Goal: Task Accomplishment & Management: Complete application form

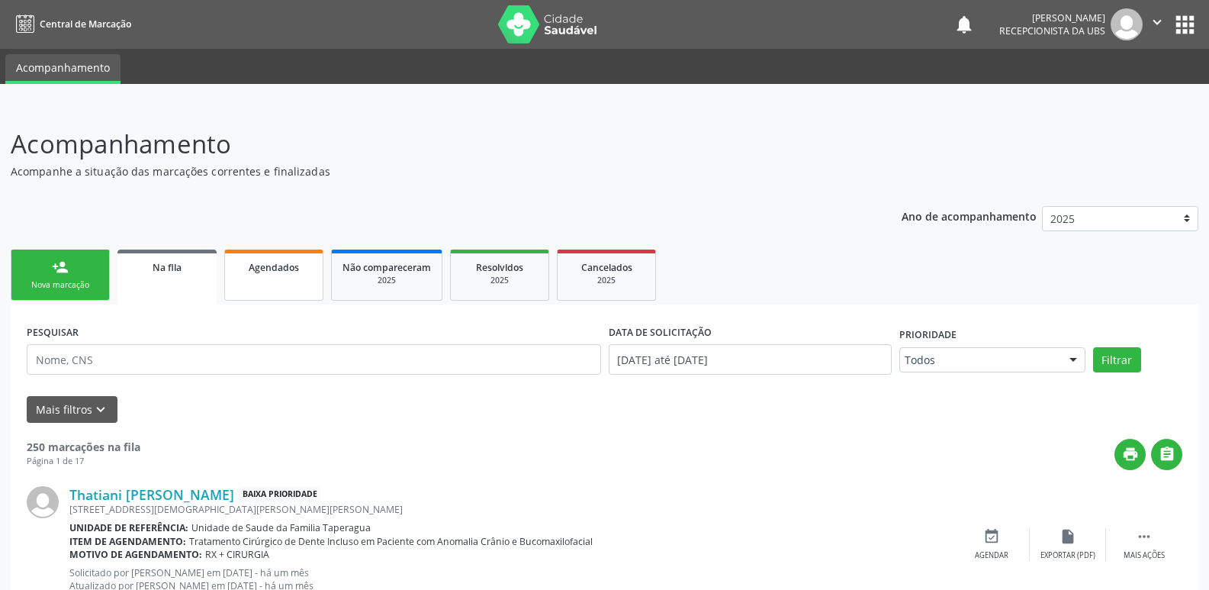
click at [277, 278] on link "Agendados" at bounding box center [273, 274] width 99 height 51
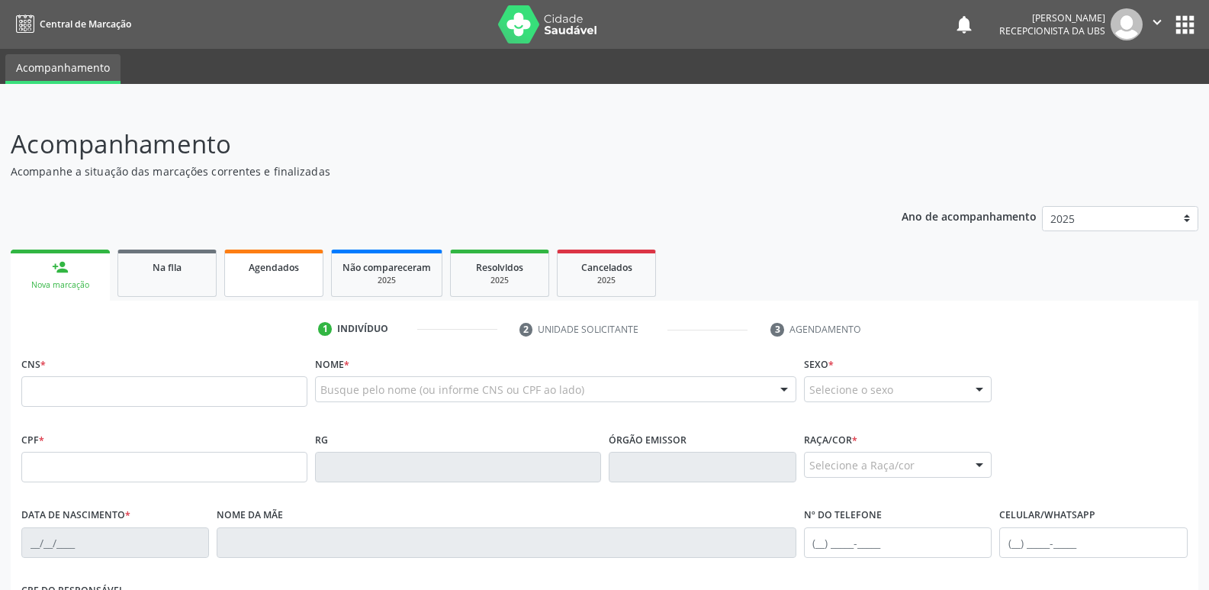
click at [281, 278] on link "Agendados" at bounding box center [273, 272] width 99 height 47
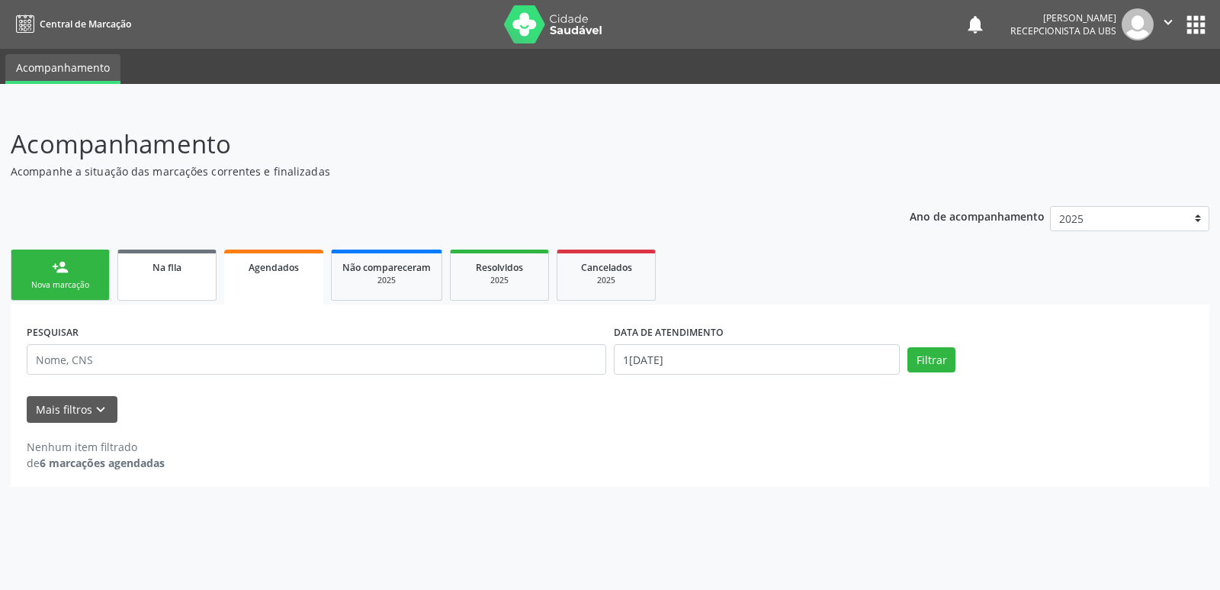
click at [170, 278] on link "Na fila" at bounding box center [166, 274] width 99 height 51
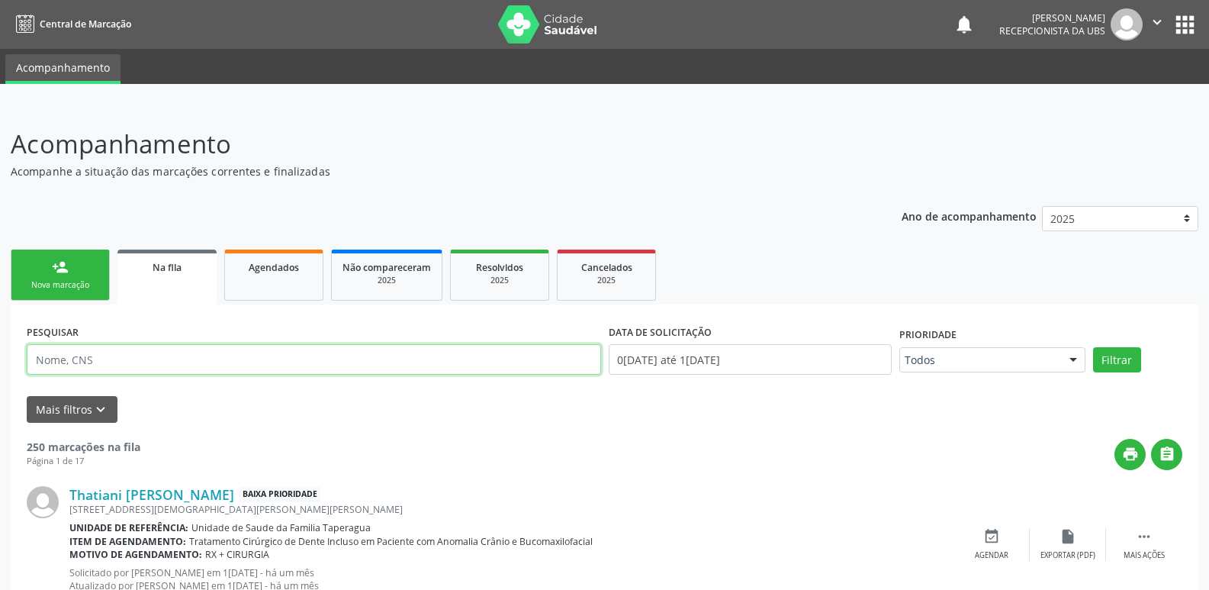
drag, startPoint x: 170, startPoint y: 278, endPoint x: 185, endPoint y: 362, distance: 86.0
click at [185, 362] on input "text" at bounding box center [314, 359] width 574 height 31
paste input "706001879778444"
type input "706001879778444"
click at [1093, 347] on button "Filtrar" at bounding box center [1117, 360] width 48 height 26
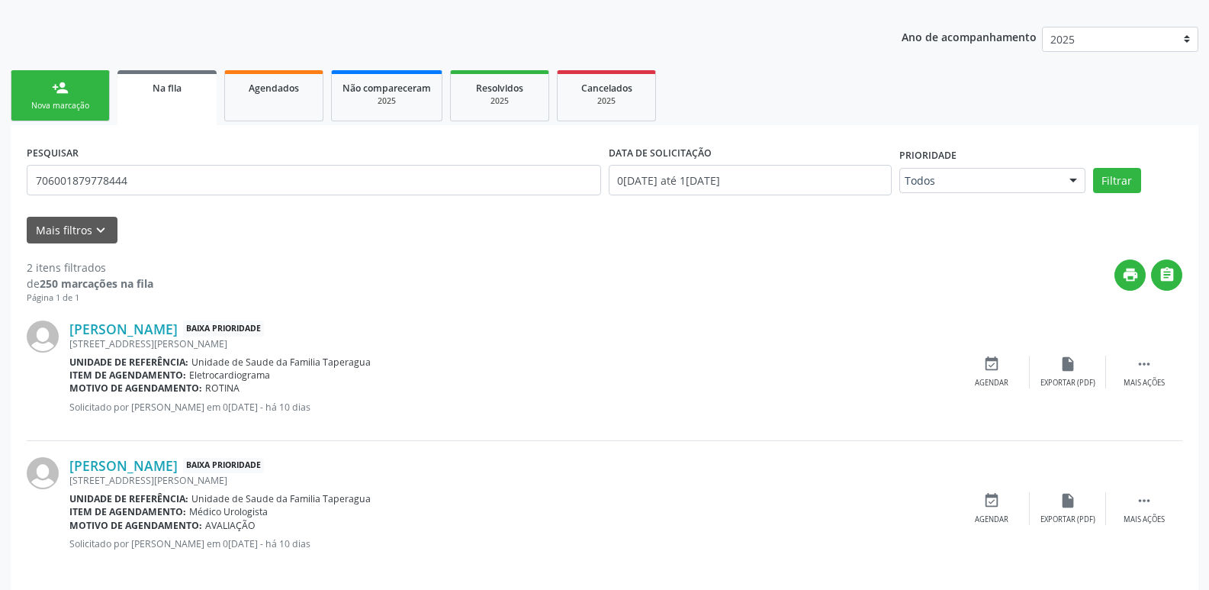
scroll to position [193, 0]
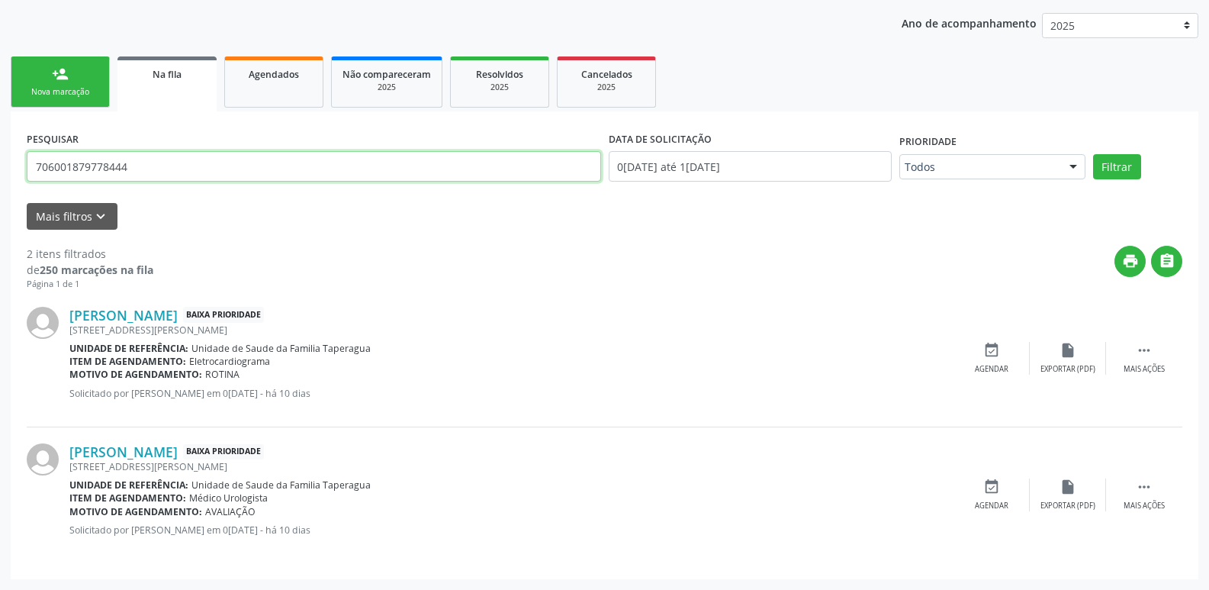
click at [485, 166] on input "706001879778444" at bounding box center [314, 166] width 574 height 31
click at [39, 83] on link "person_add Nova marcação" at bounding box center [60, 81] width 99 height 51
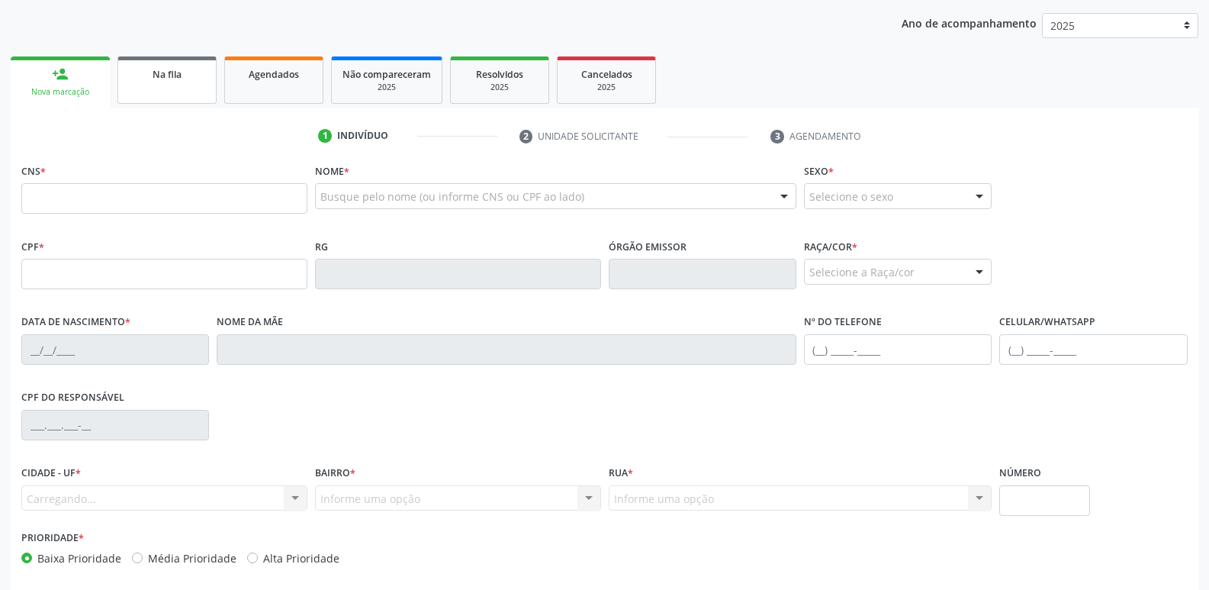
click at [159, 74] on span "Na fila" at bounding box center [167, 74] width 29 height 13
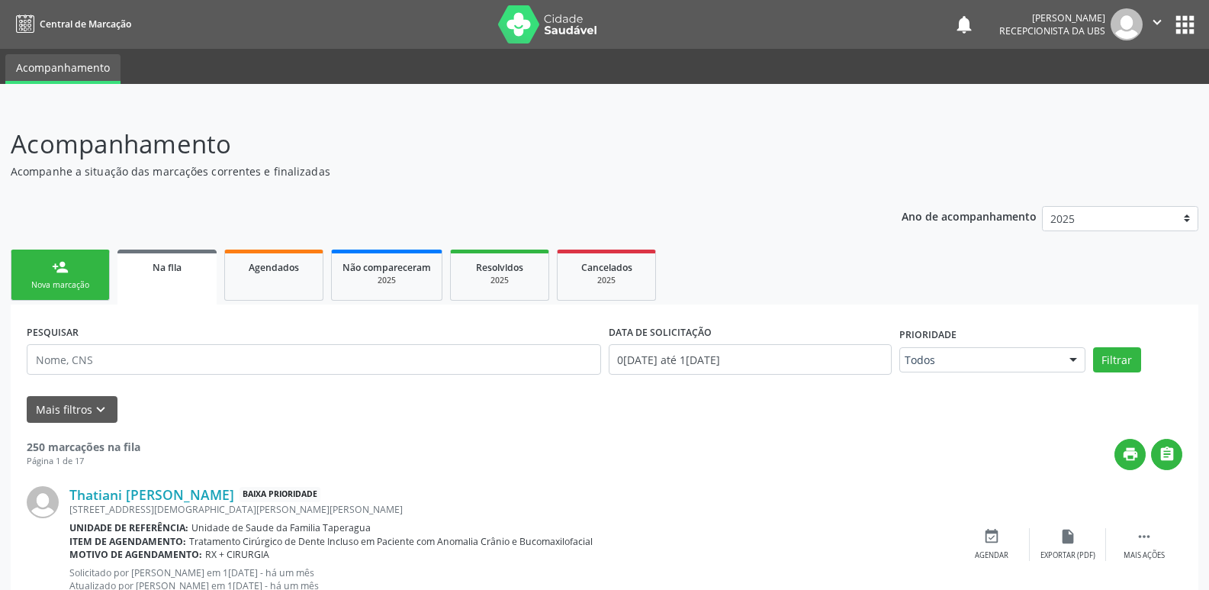
scroll to position [2157, 0]
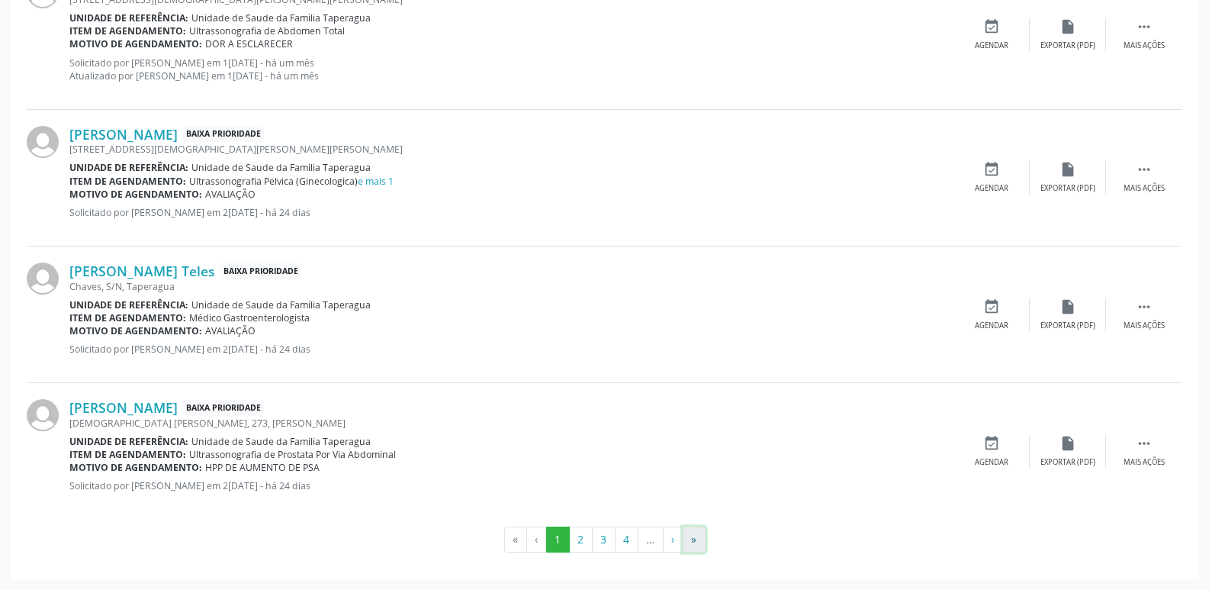
click at [689, 538] on button "»" at bounding box center [694, 539] width 23 height 26
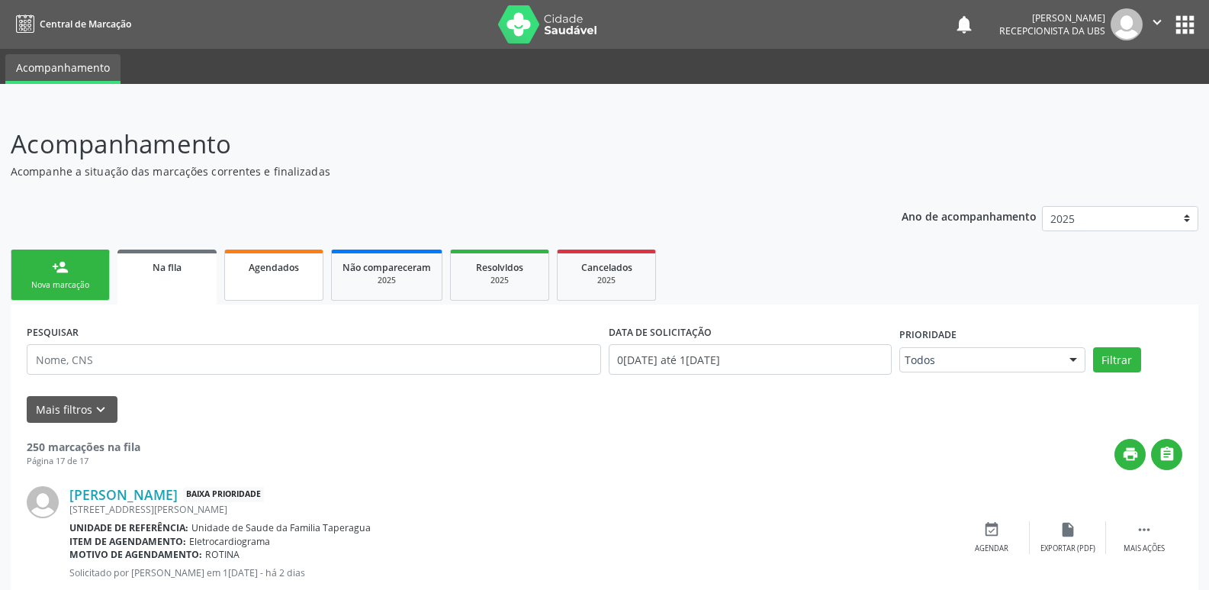
click at [260, 262] on span "Agendados" at bounding box center [274, 267] width 50 height 13
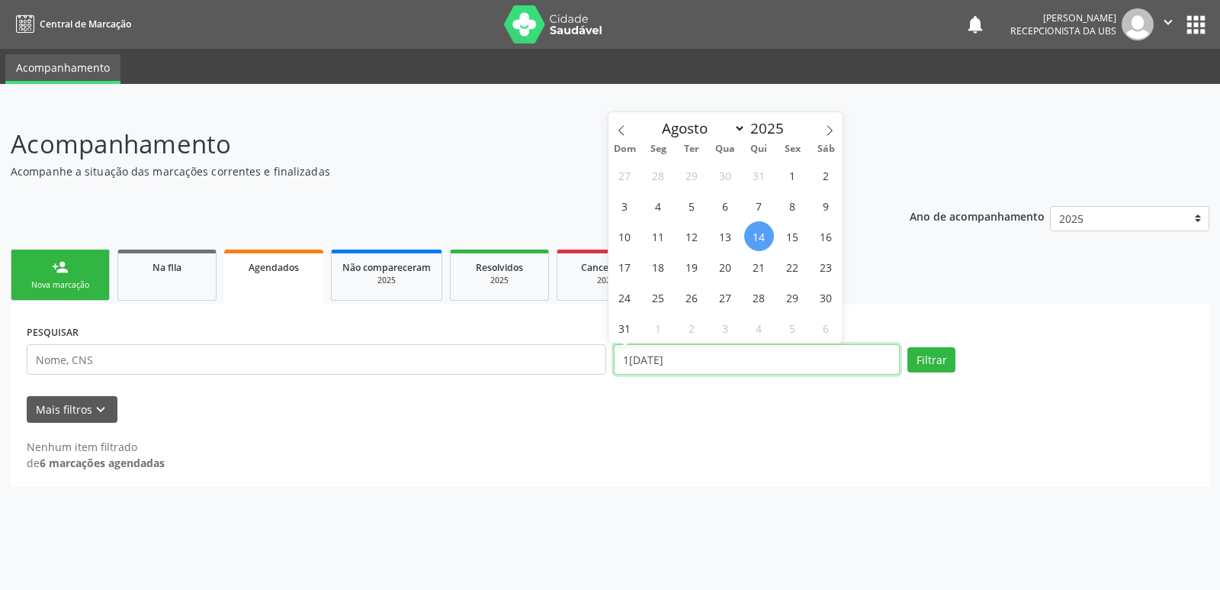
click at [741, 363] on input "14/08/2025" at bounding box center [757, 359] width 286 height 31
click at [789, 181] on span "1" at bounding box center [793, 175] width 30 height 30
type input "01/08/2025"
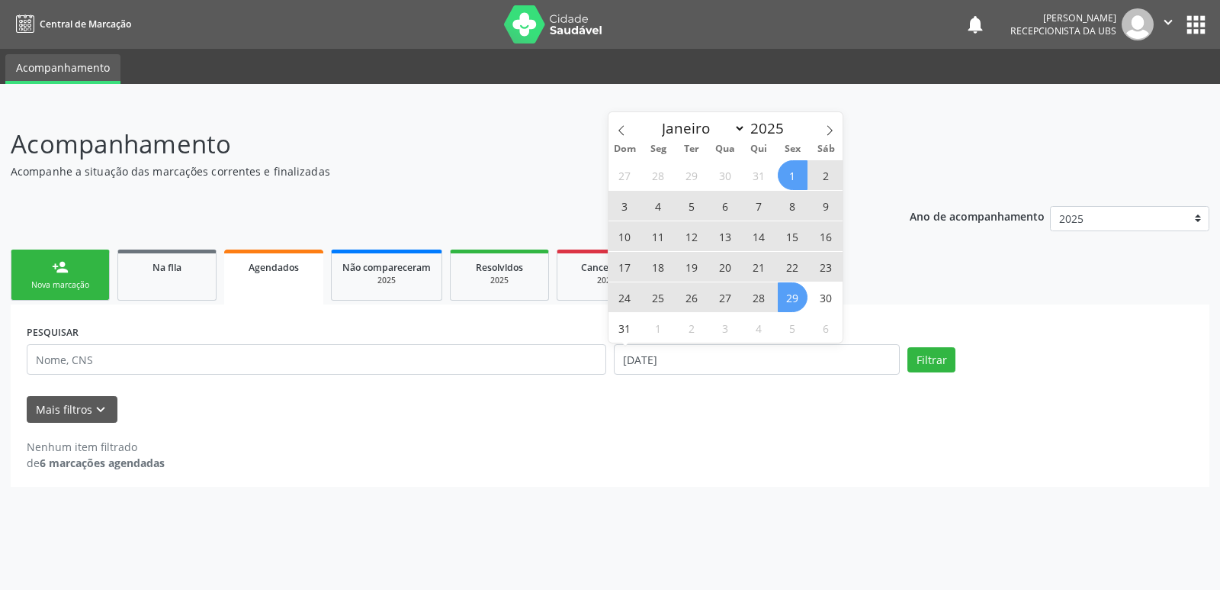
click at [795, 290] on span "29" at bounding box center [793, 297] width 30 height 30
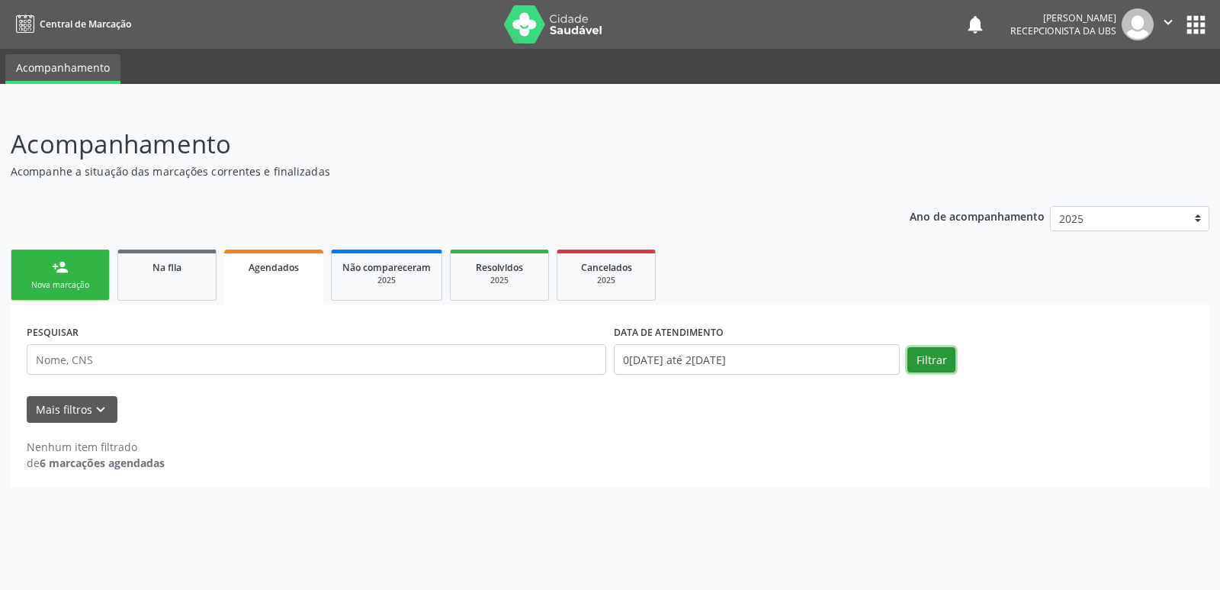
click at [932, 354] on button "Filtrar" at bounding box center [932, 360] width 48 height 26
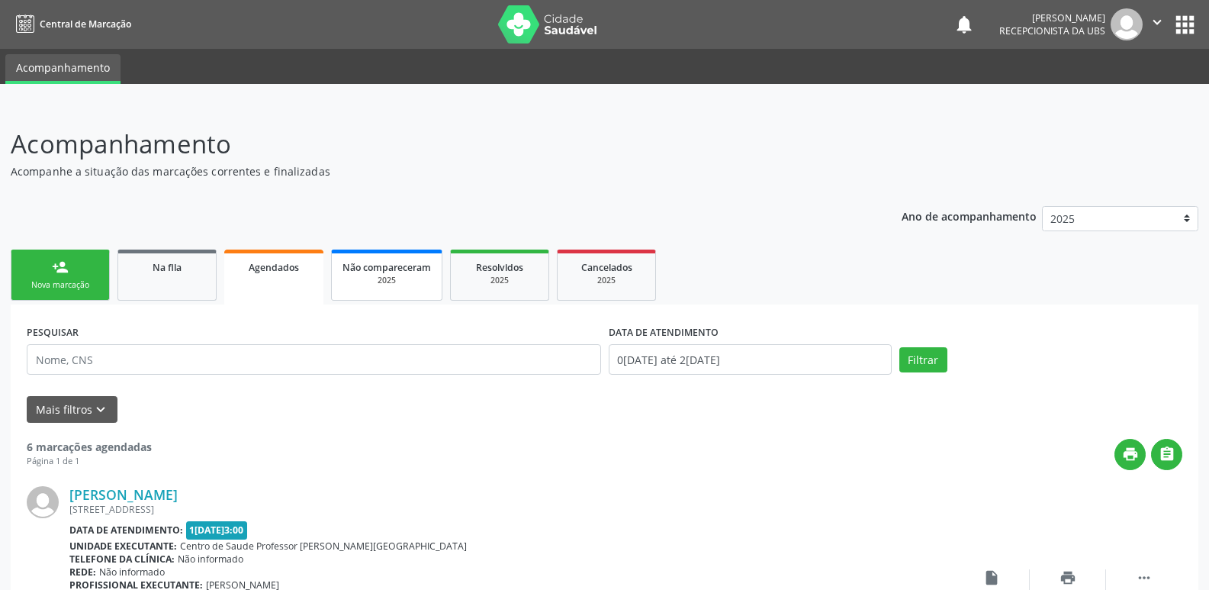
click at [402, 256] on link "Não compareceram 2025" at bounding box center [386, 274] width 111 height 51
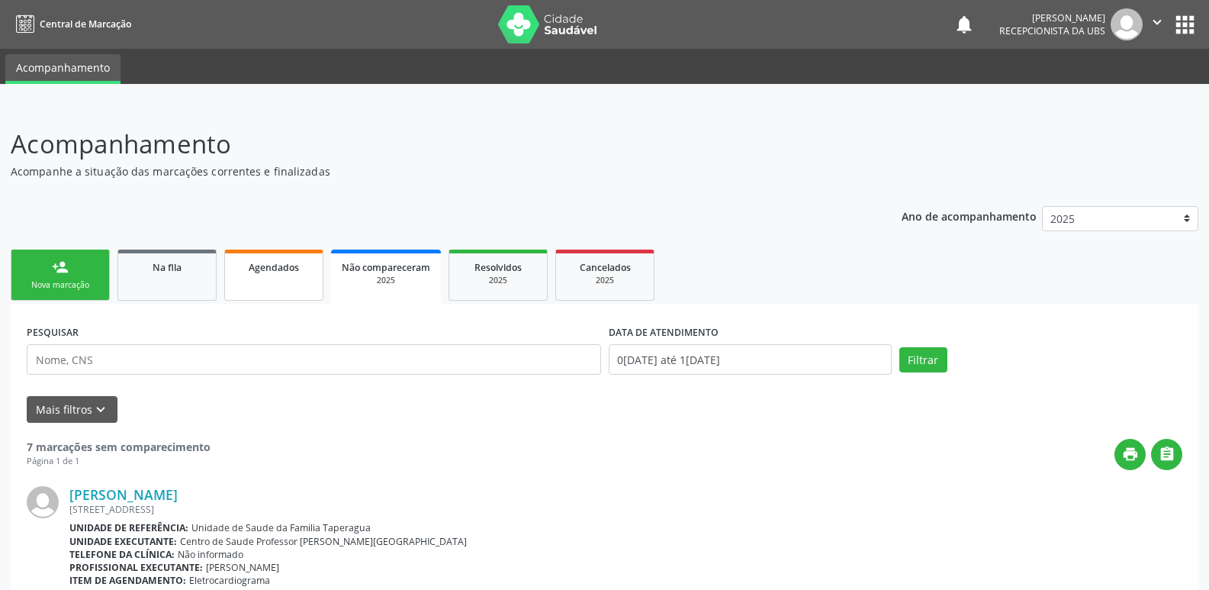
click at [259, 267] on span "Agendados" at bounding box center [274, 267] width 50 height 13
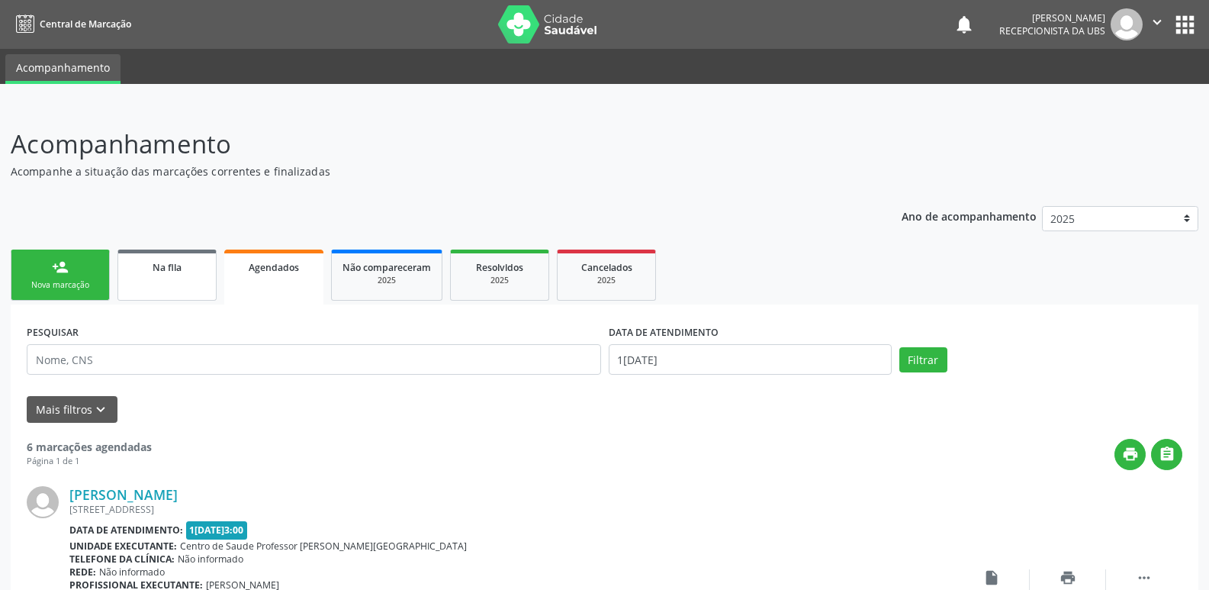
click at [172, 280] on link "Na fila" at bounding box center [166, 274] width 99 height 51
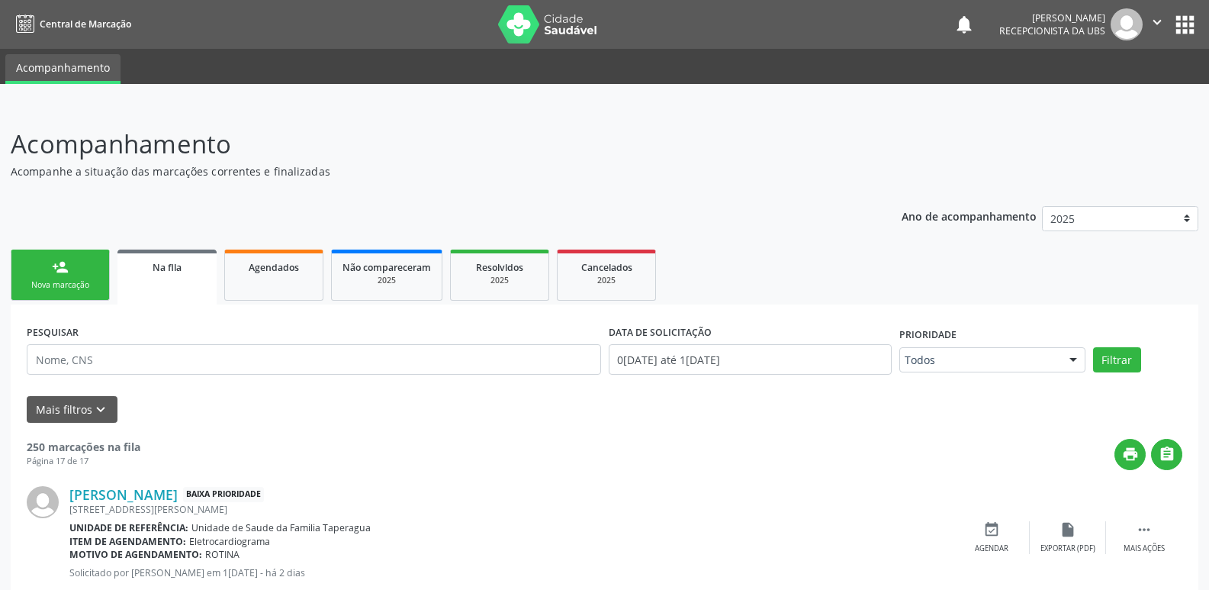
click at [81, 294] on link "person_add Nova marcação" at bounding box center [60, 274] width 99 height 51
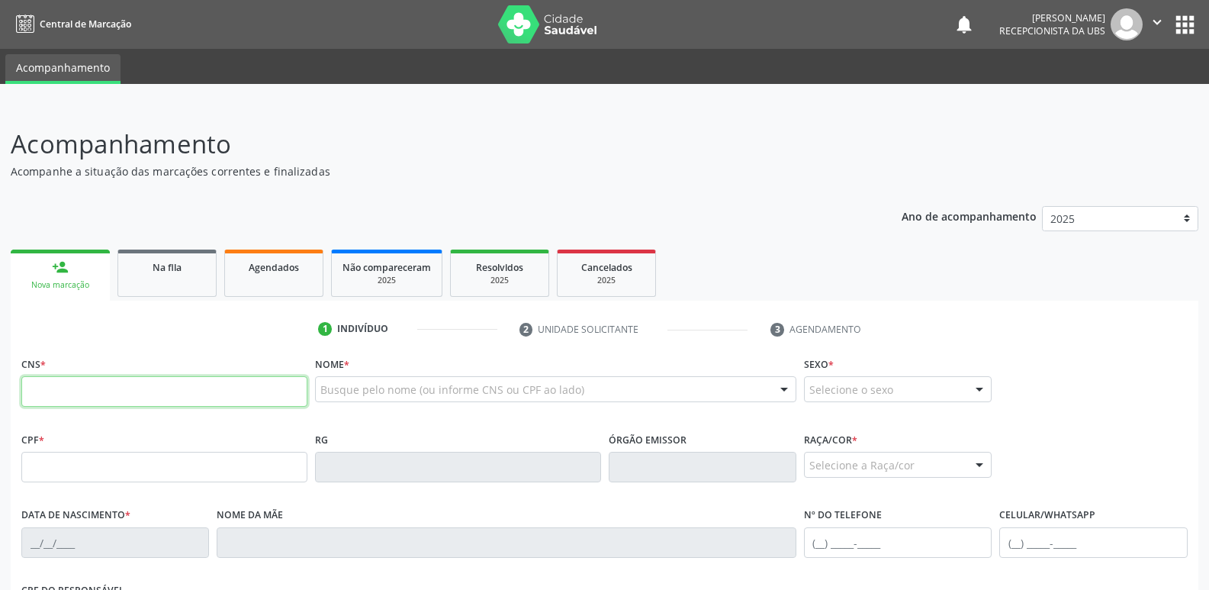
click at [210, 381] on input "text" at bounding box center [164, 391] width 286 height 31
paste input "707 4010 5859 4875"
type input "707 4010 5859 4875"
type input "169.359.604-01"
type input "28/12/2019"
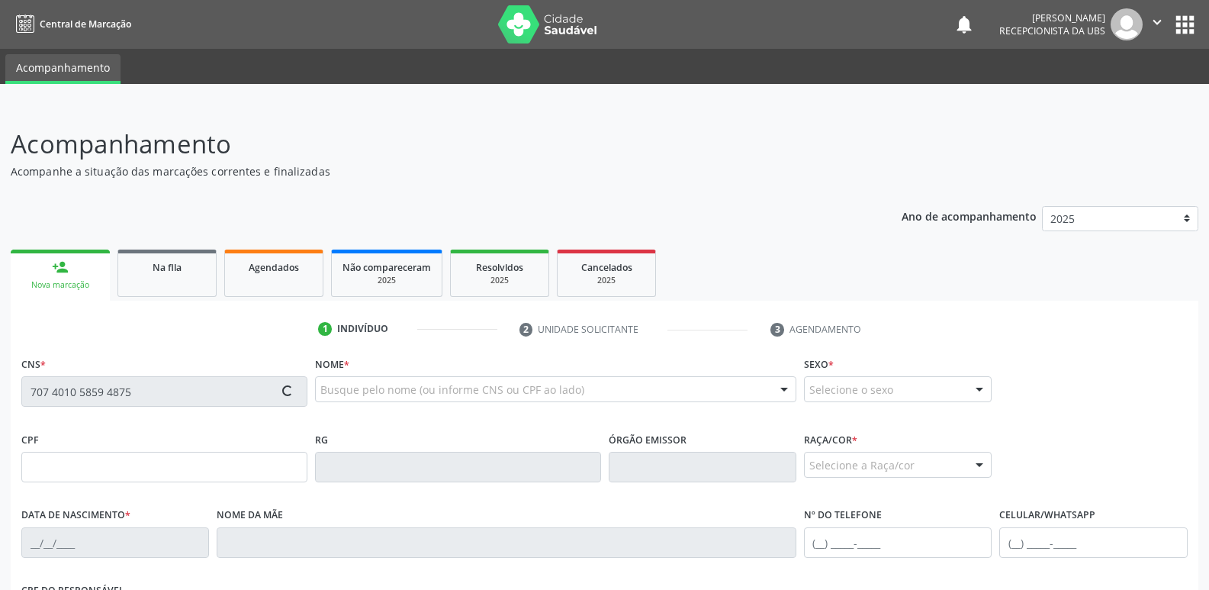
type input "Gracilene Isidoro da Silva"
type input "(82) 98174-3040"
type input "S/N"
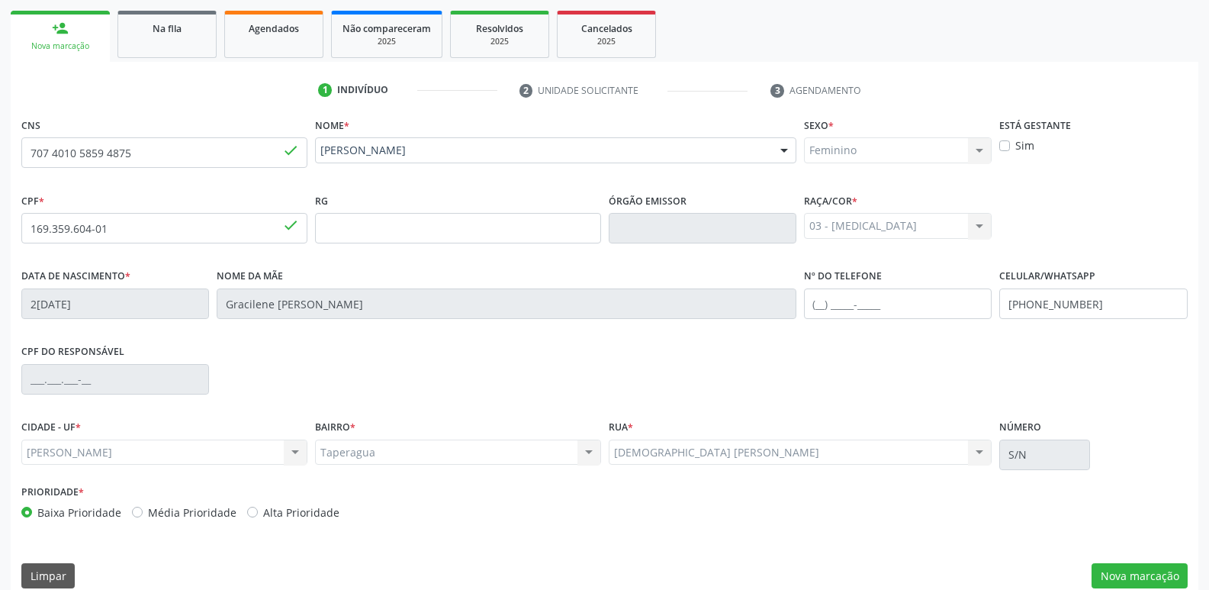
scroll to position [259, 0]
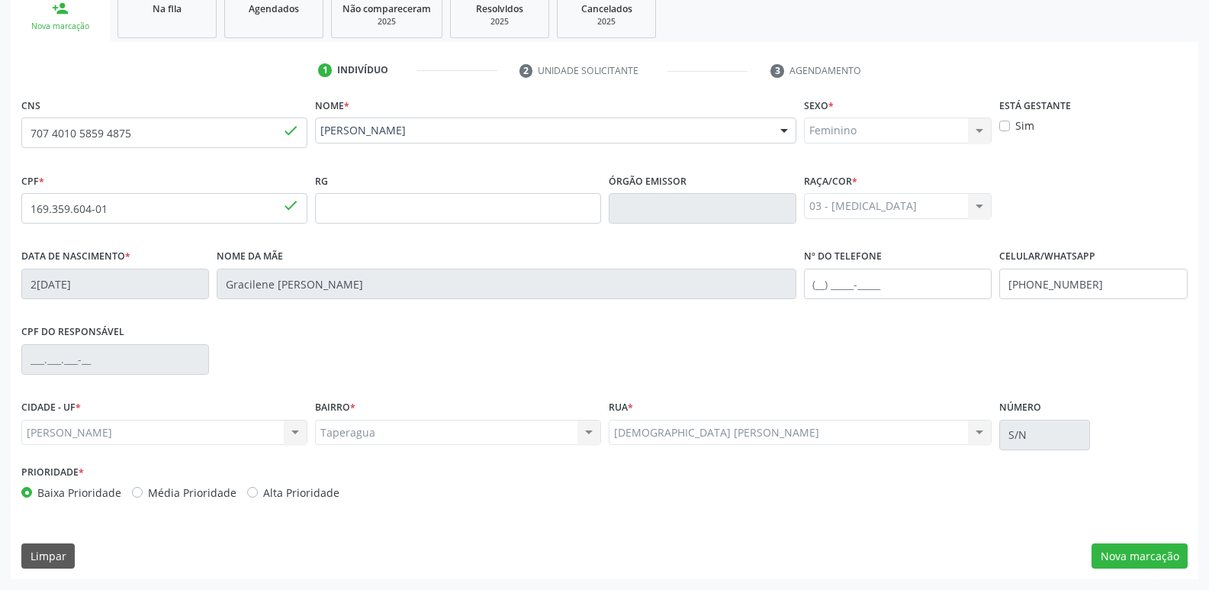
click at [1120, 581] on div "Acompanhamento Acompanhe a situação das marcações correntes e finalizadas Relat…" at bounding box center [604, 218] width 1209 height 743
click at [1133, 554] on button "Nova marcação" at bounding box center [1139, 556] width 96 height 26
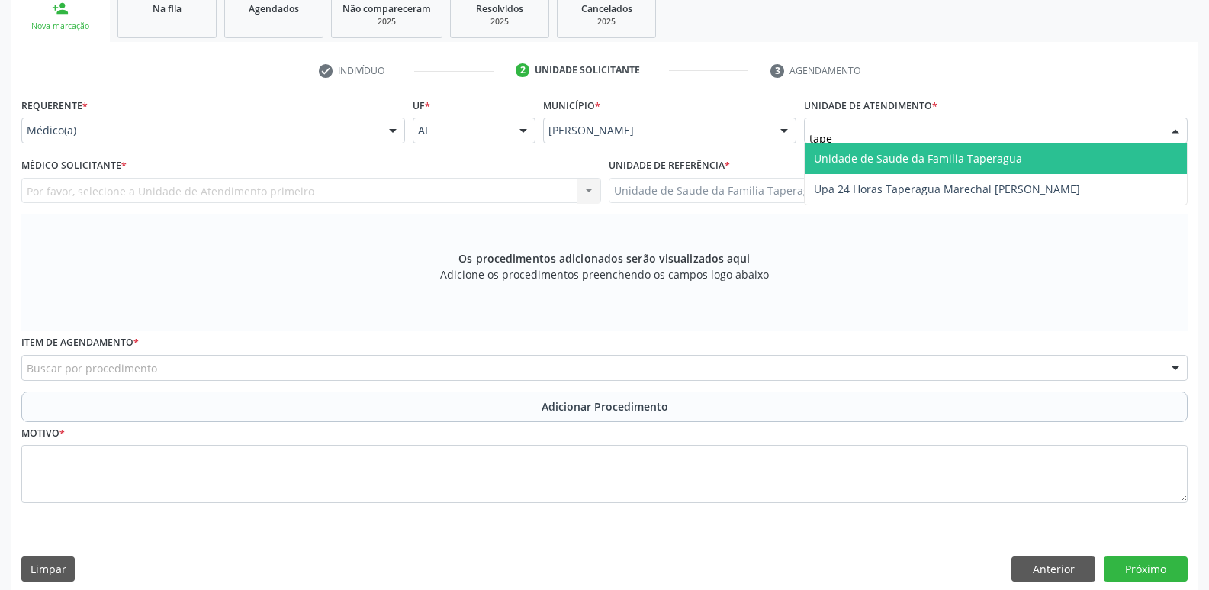
type input "taper"
click at [837, 165] on span "Unidade de Saude da Familia Taperagua" at bounding box center [918, 158] width 208 height 14
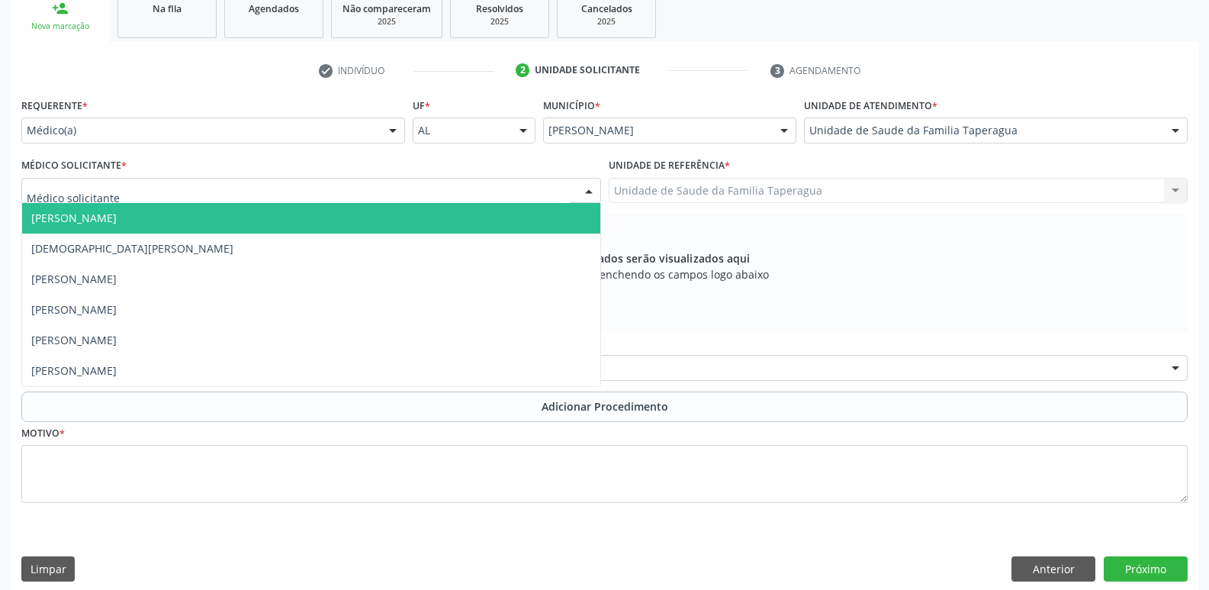
click at [503, 187] on div at bounding box center [311, 191] width 580 height 26
type input "MART"
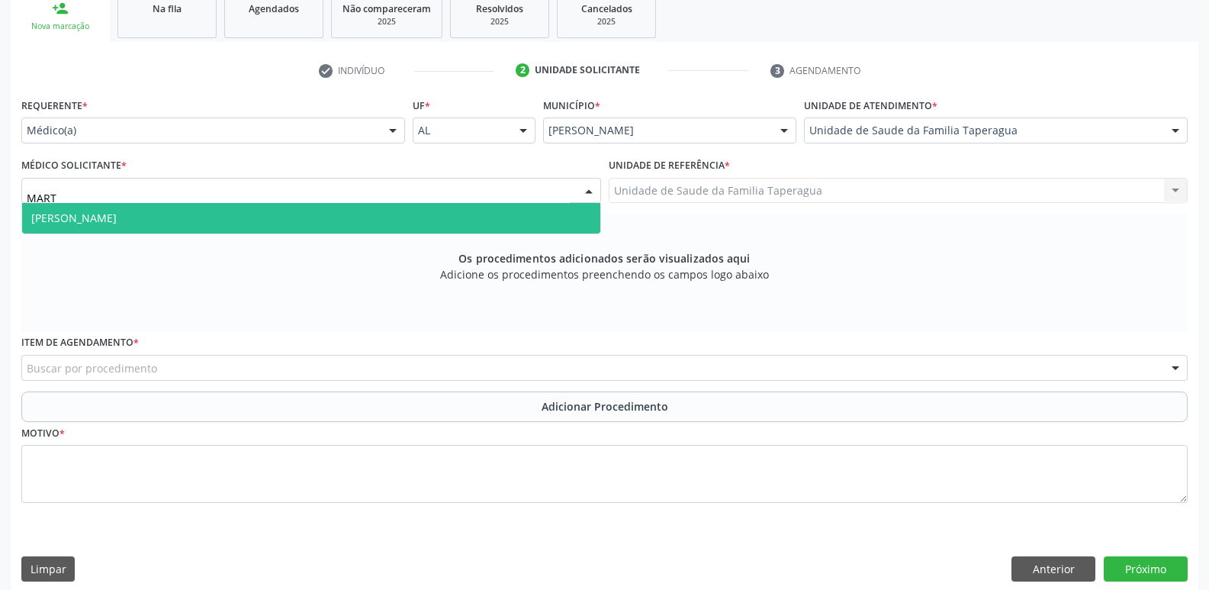
click at [474, 219] on span "[PERSON_NAME]" at bounding box center [311, 218] width 578 height 31
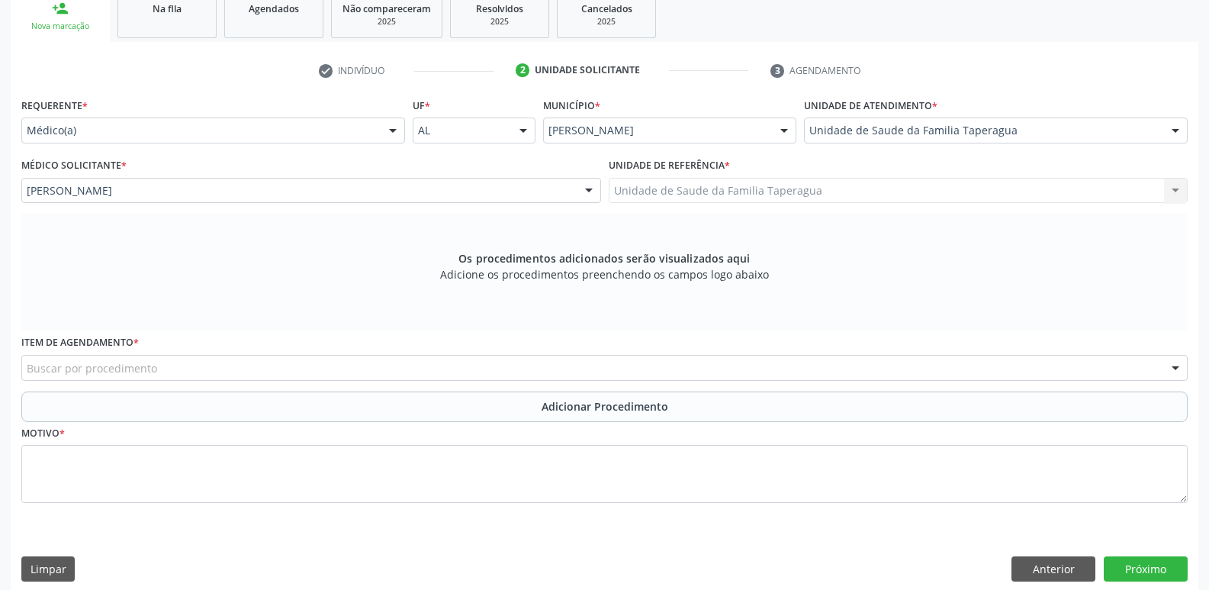
click at [495, 369] on div "Buscar por procedimento" at bounding box center [604, 368] width 1166 height 26
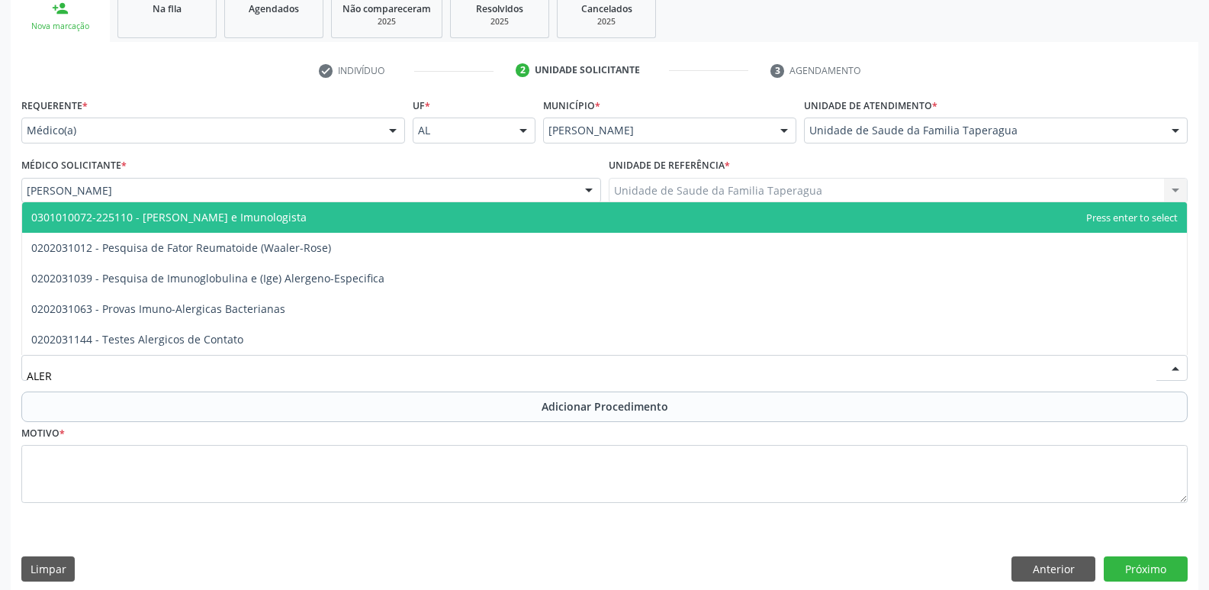
type input "ALERG"
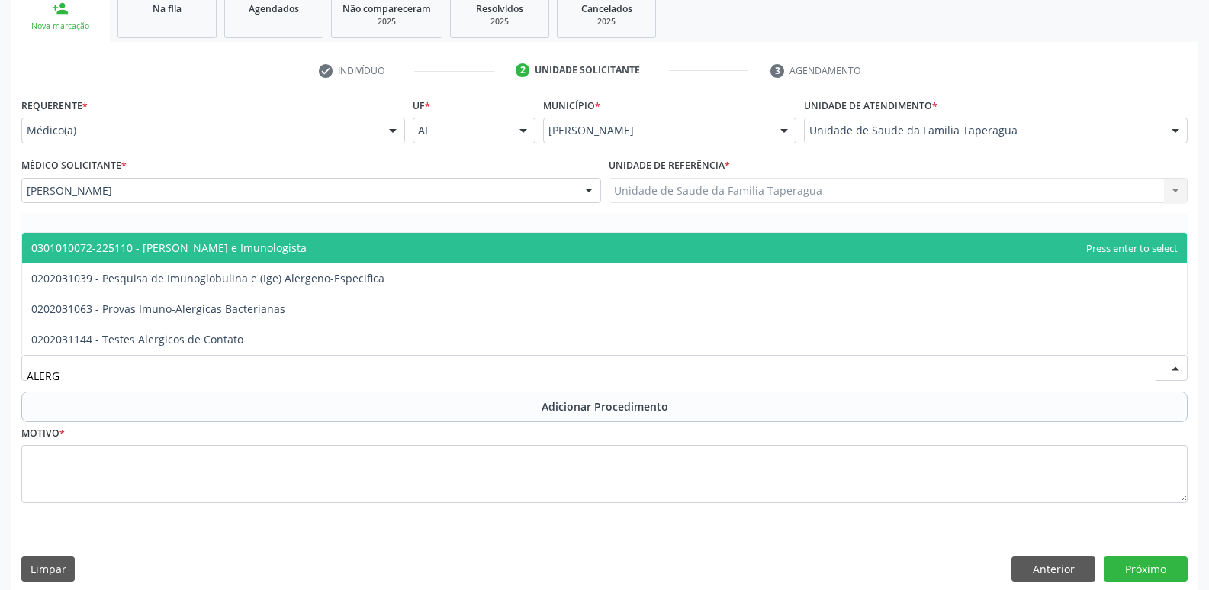
click at [505, 249] on span "0301010072-225110 - Médico Alergista e Imunologista" at bounding box center [604, 248] width 1165 height 31
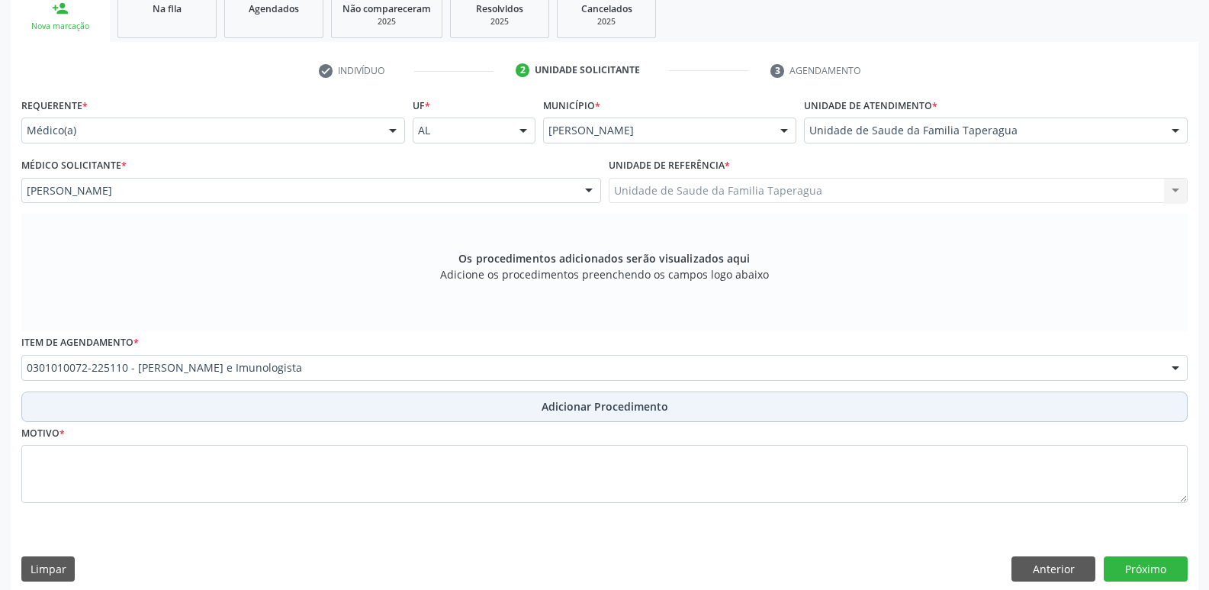
click at [528, 416] on button "Adicionar Procedimento" at bounding box center [604, 406] width 1166 height 31
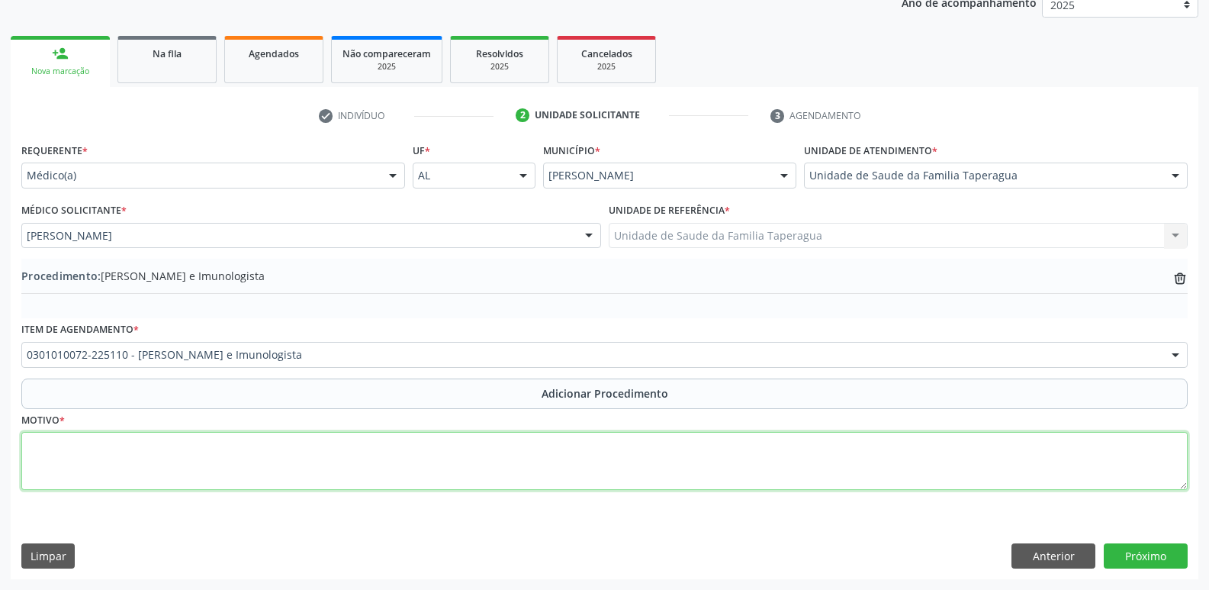
click at [522, 463] on textarea at bounding box center [604, 461] width 1166 height 58
type textarea "IVAS DE REPETIÇÃO"
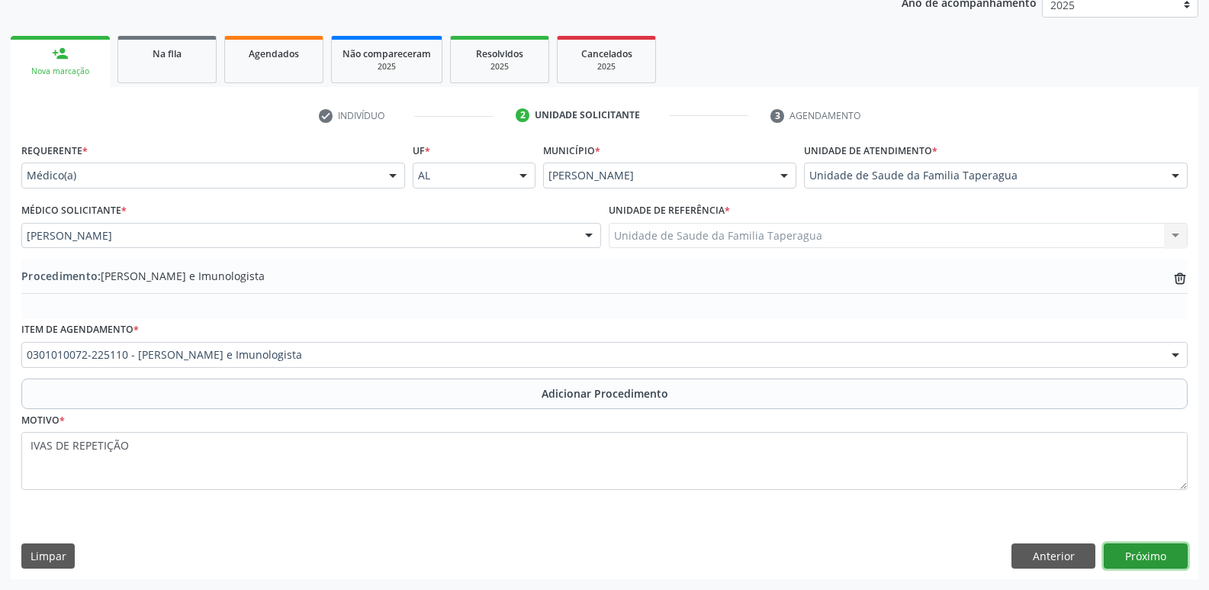
click at [1129, 549] on button "Próximo" at bounding box center [1146, 556] width 84 height 26
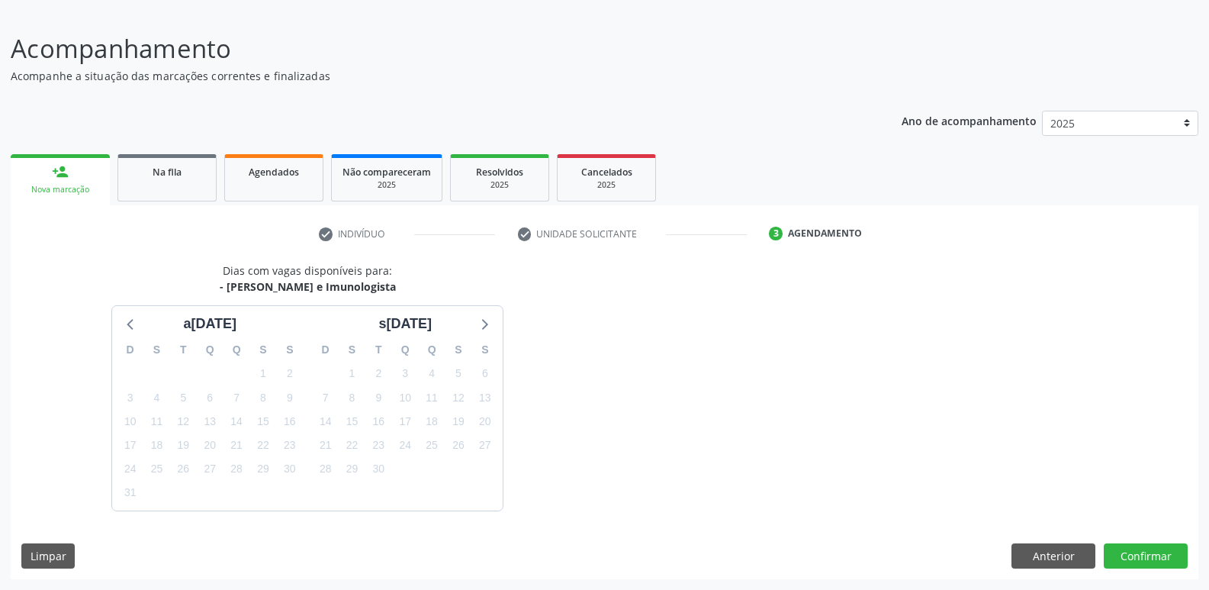
scroll to position [140, 0]
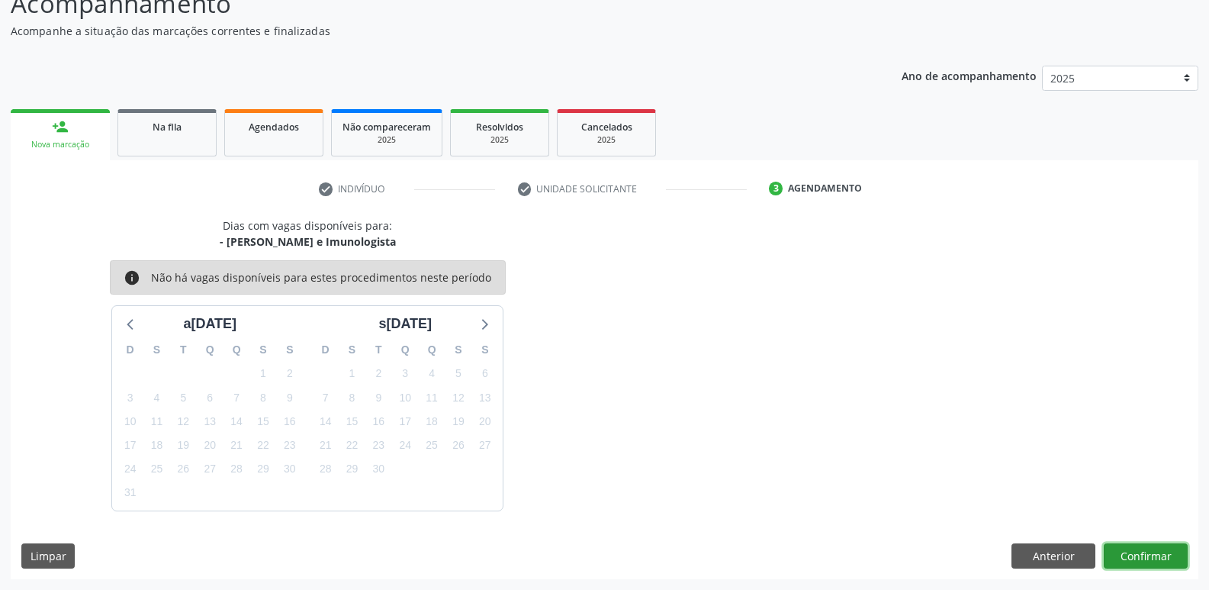
click at [1123, 551] on button "Confirmar" at bounding box center [1146, 556] width 84 height 26
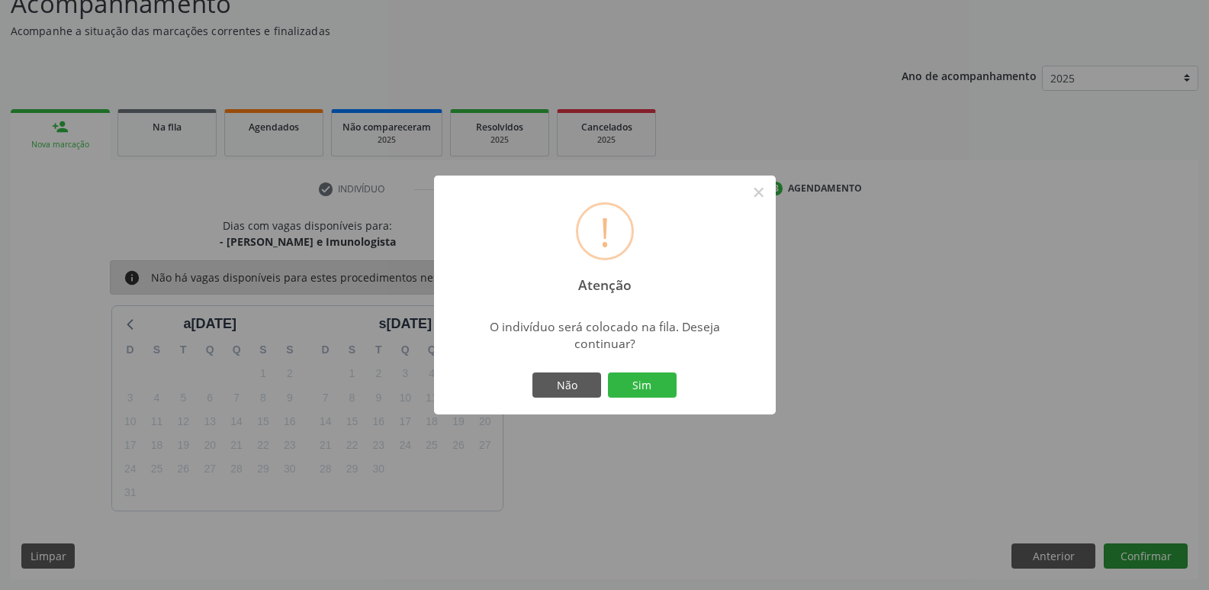
click at [608, 372] on button "Sim" at bounding box center [642, 385] width 69 height 26
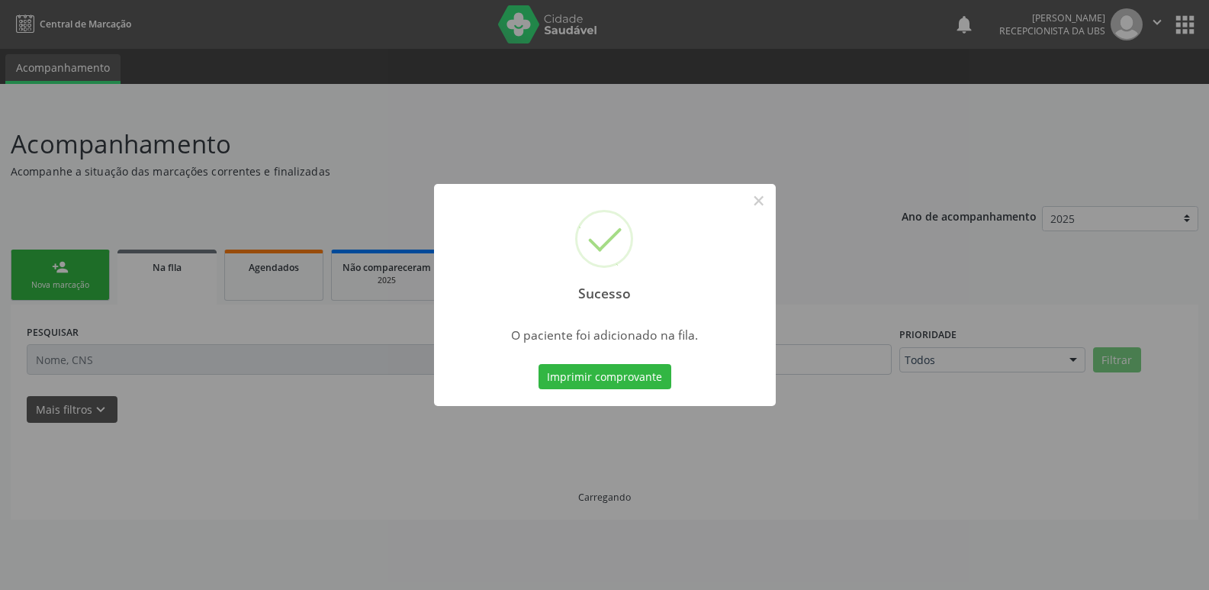
scroll to position [0, 0]
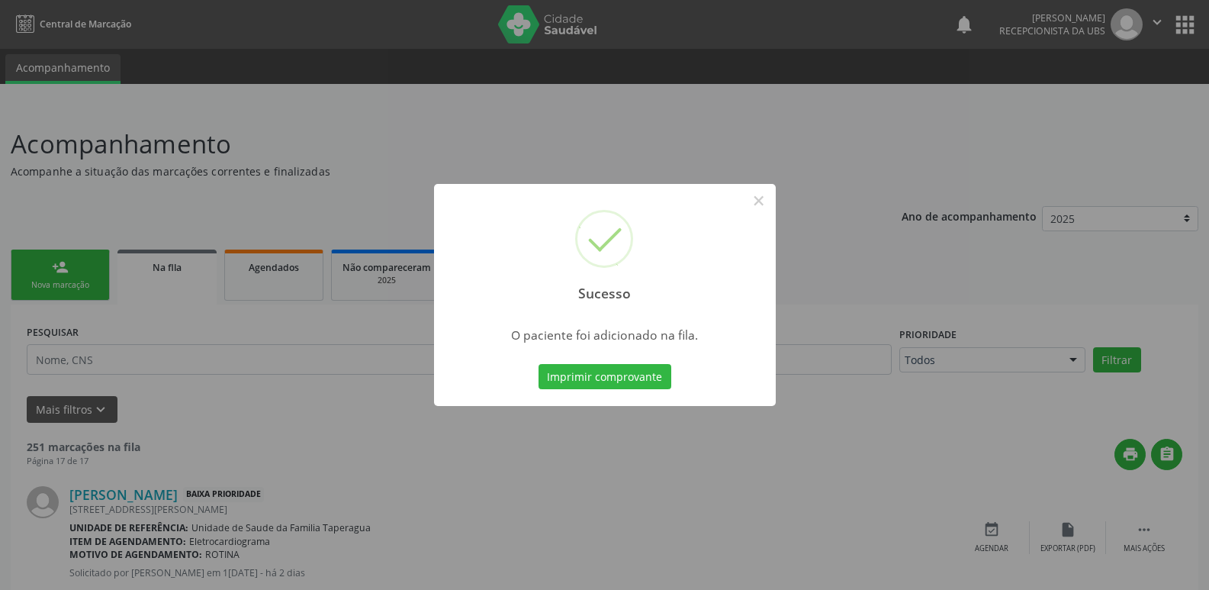
click at [1017, 293] on div "Sucesso × O paciente foi adicionado na fila. Imprimir comprovante Cancel" at bounding box center [604, 295] width 1209 height 590
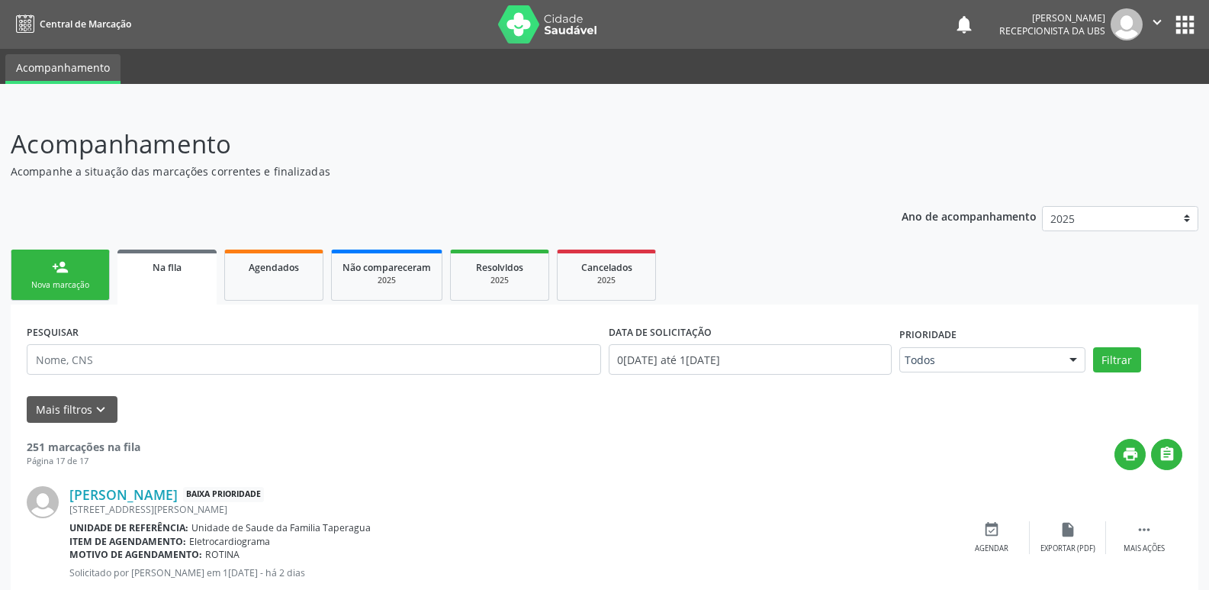
click at [67, 276] on link "person_add Nova marcação" at bounding box center [60, 274] width 99 height 51
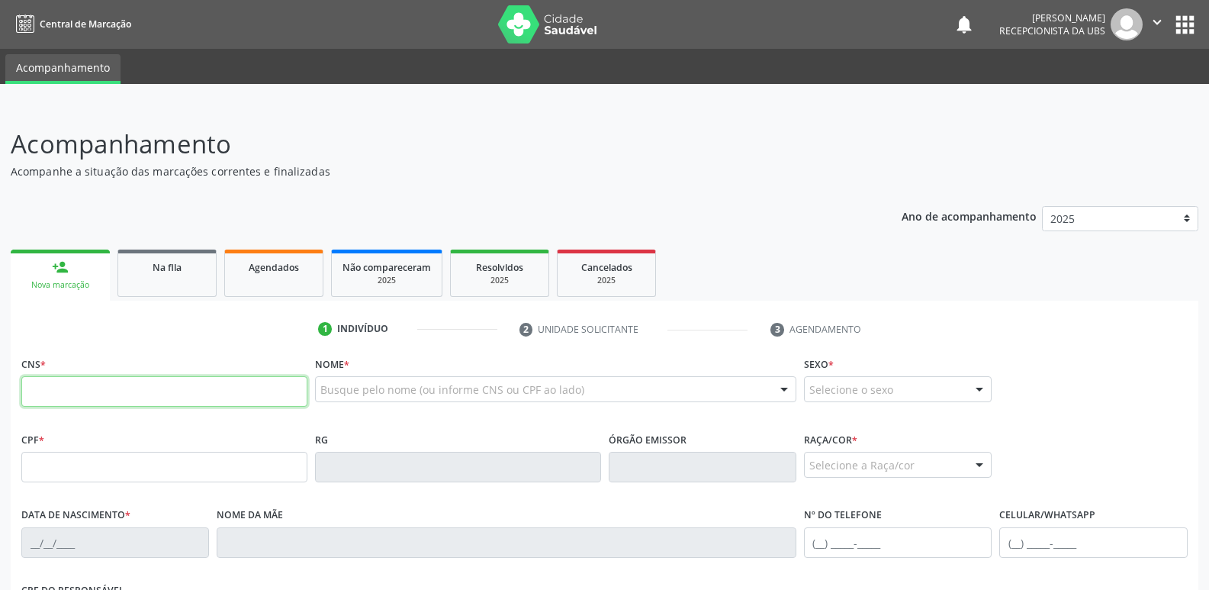
click at [167, 400] on input "text" at bounding box center [164, 391] width 286 height 31
paste input "709 0038 8538 6311"
type input "709 0038 8538 6311"
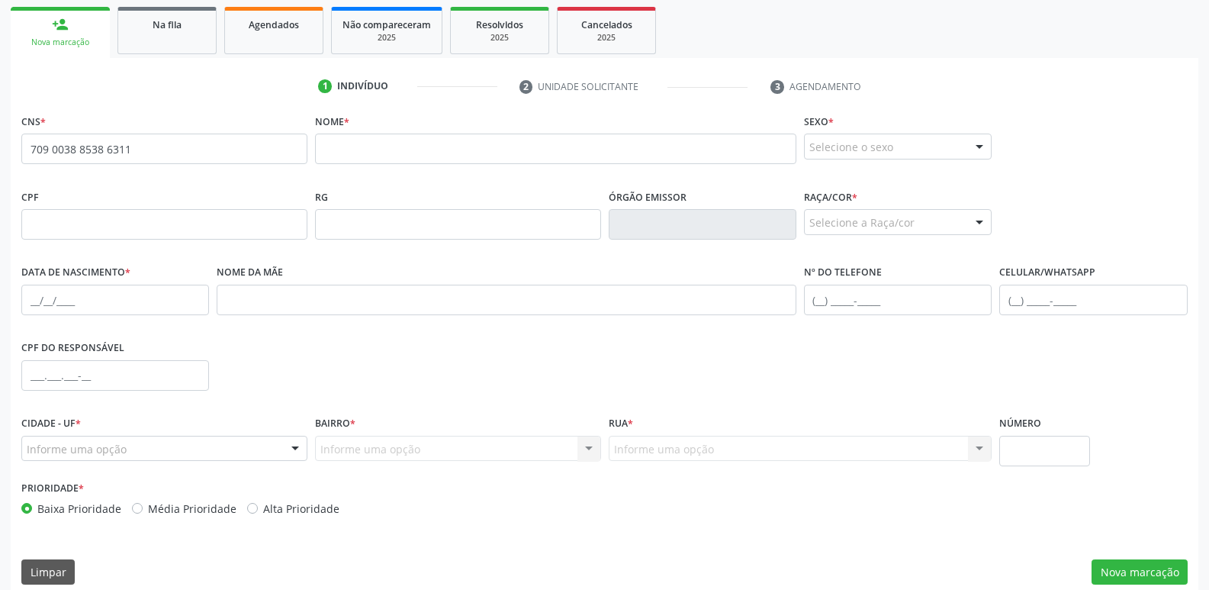
scroll to position [259, 0]
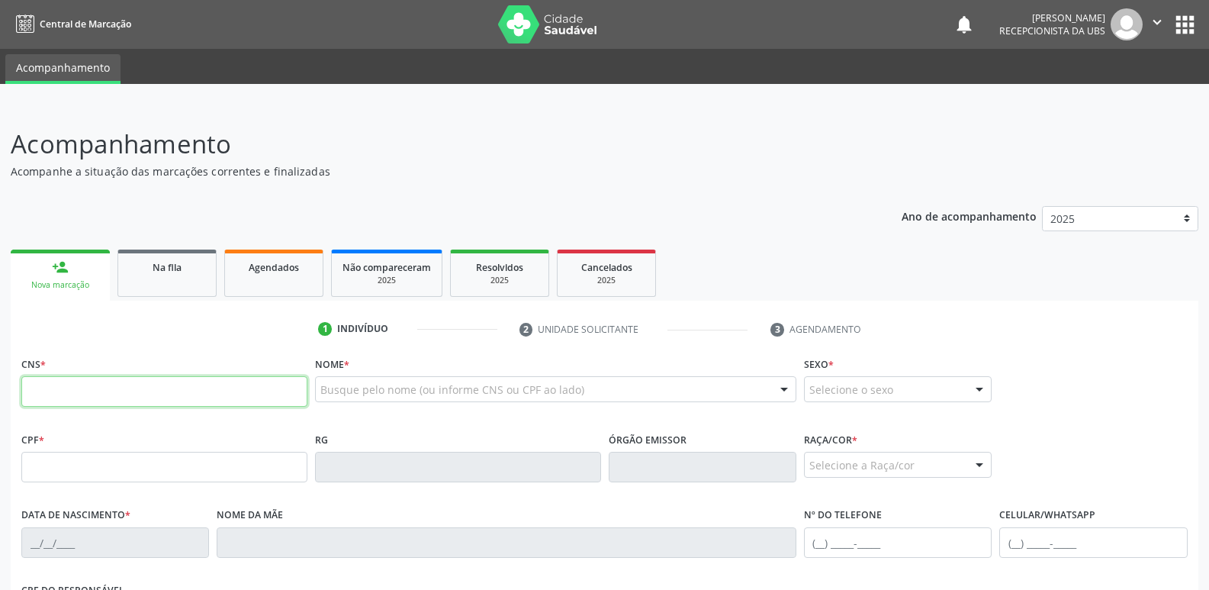
scroll to position [259, 0]
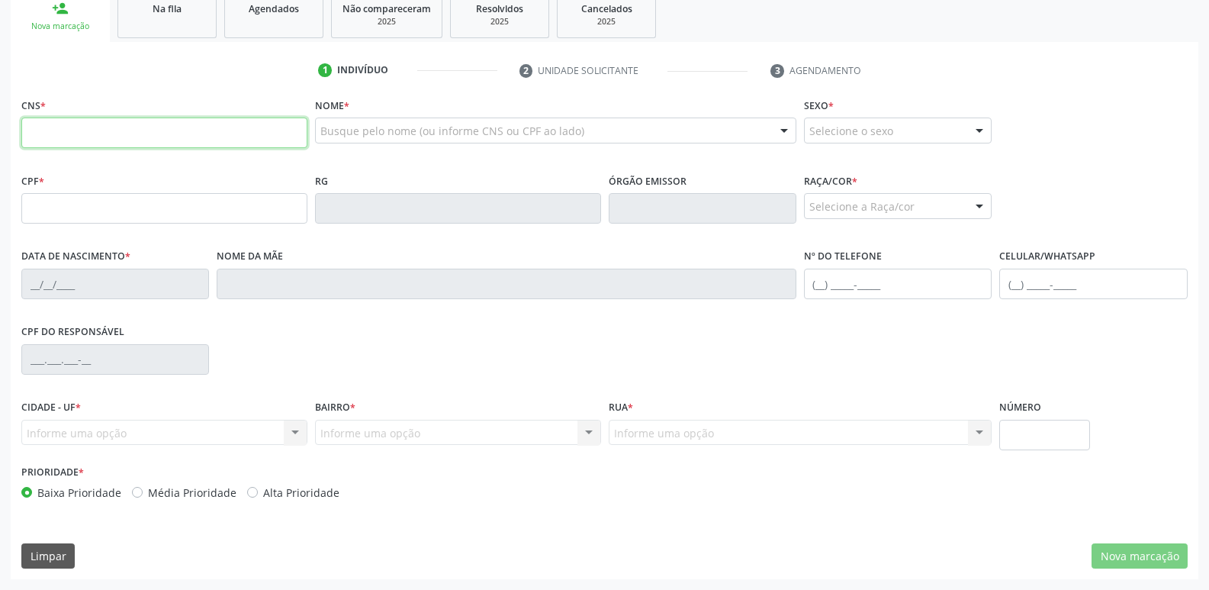
paste input "709 0038 8538 6311"
type input "709 0038 8538 6311"
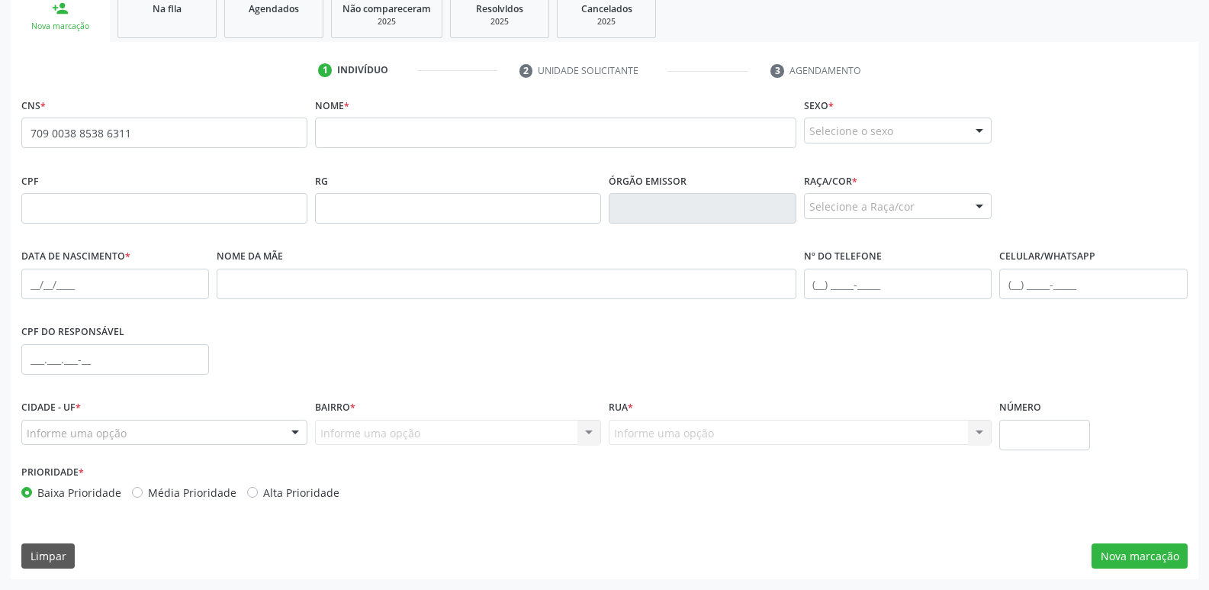
click at [343, 166] on div "Nome *" at bounding box center [555, 132] width 489 height 76
click at [404, 140] on input "text" at bounding box center [555, 132] width 481 height 31
paste input "Any Helena Souto dos Santo"
type input "Any [PERSON_NAME]"
click at [251, 137] on span "none" at bounding box center [265, 130] width 67 height 17
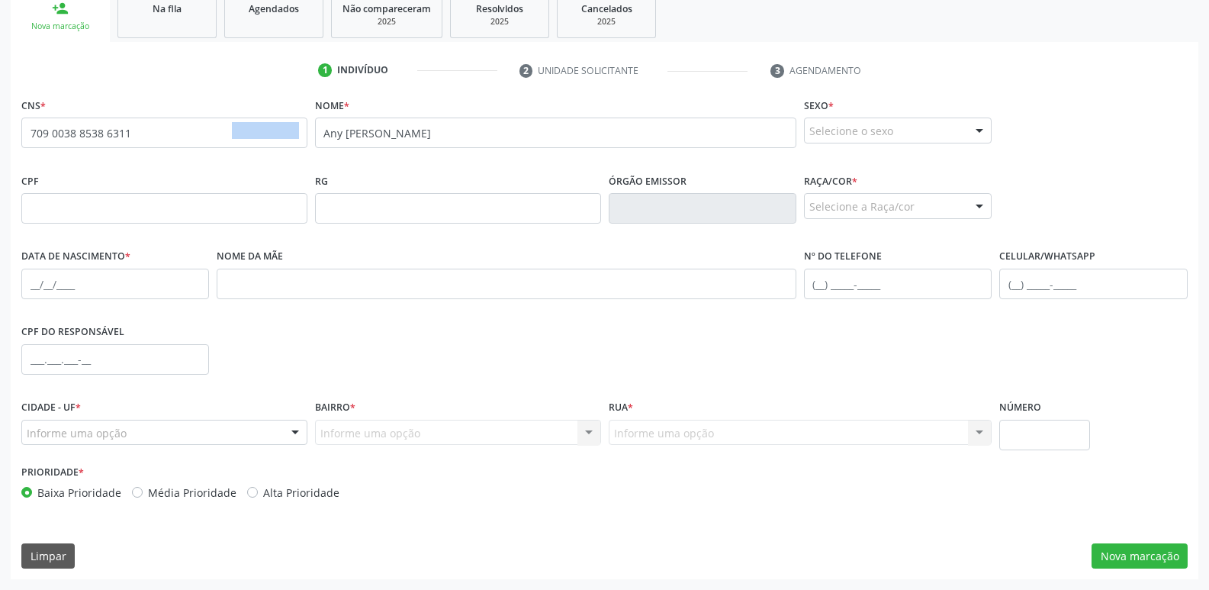
click at [251, 137] on span "none" at bounding box center [265, 130] width 67 height 17
type input "709 0038 8538 6311"
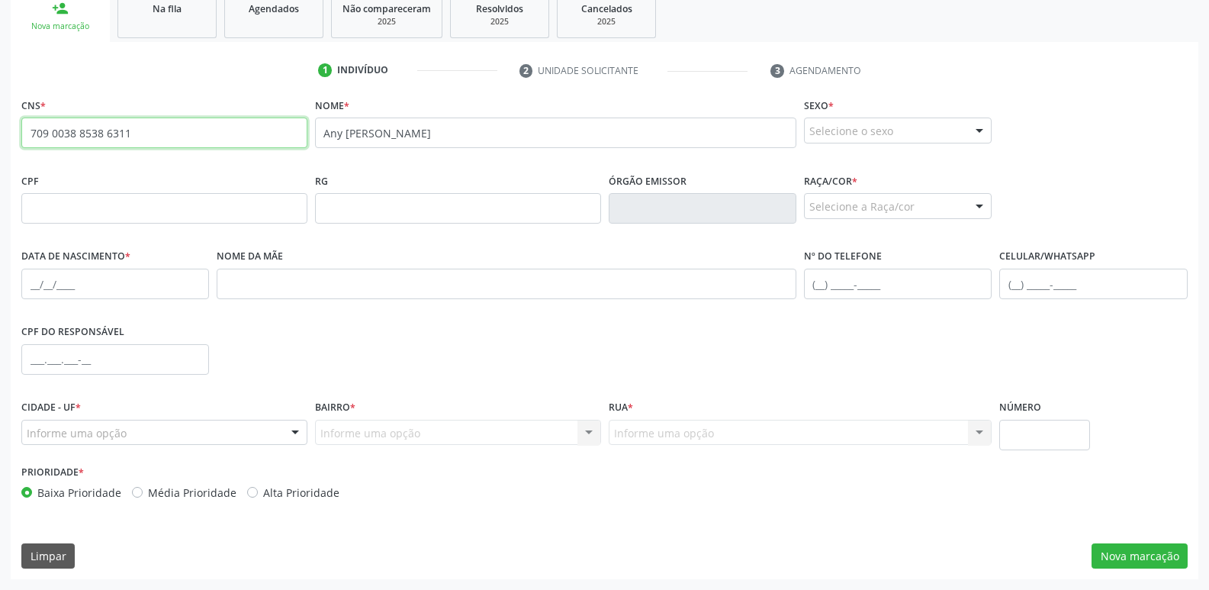
click at [158, 134] on input "709 0038 8538 6311" at bounding box center [164, 132] width 286 height 31
drag, startPoint x: 158, startPoint y: 134, endPoint x: 27, endPoint y: 117, distance: 131.5
click at [27, 117] on input "709 0038 8538 6311" at bounding box center [164, 132] width 286 height 31
click at [414, 180] on div "RG" at bounding box center [458, 196] width 286 height 54
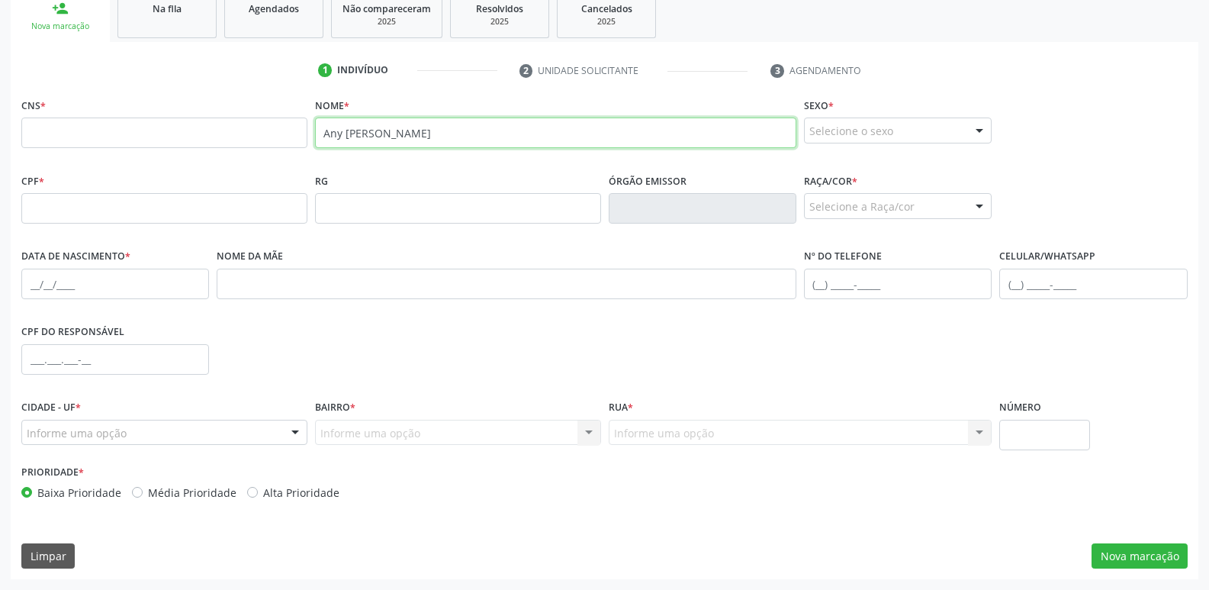
click at [479, 137] on input "Any [PERSON_NAME]" at bounding box center [555, 132] width 481 height 31
paste input "Any [PERSON_NAME]"
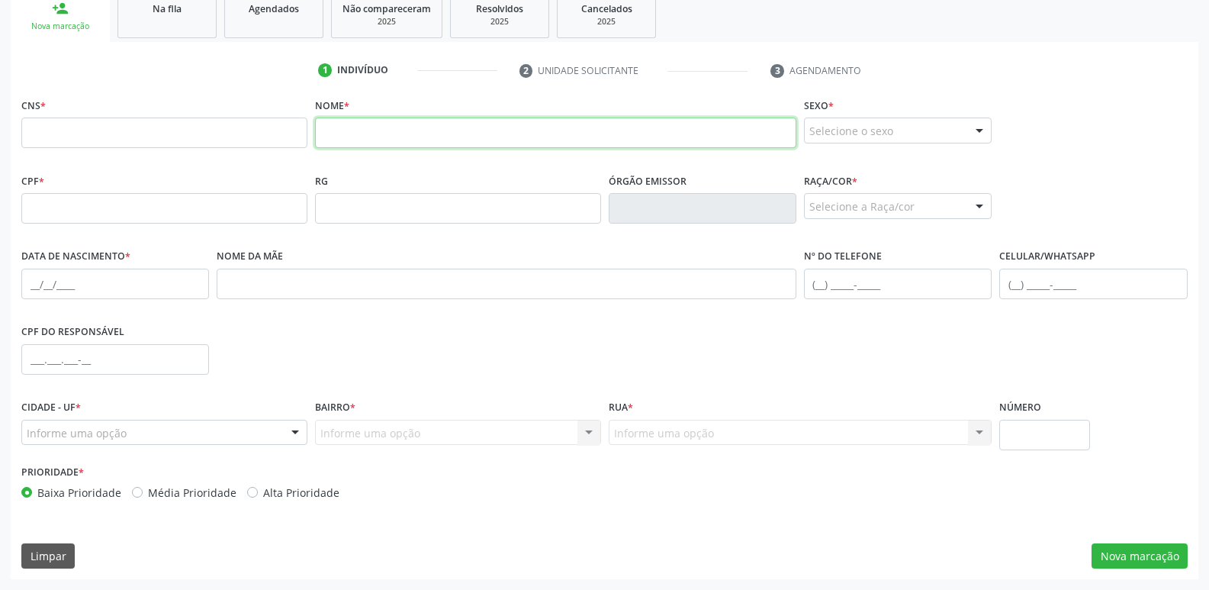
type input "Any [PERSON_NAME]"
click at [513, 178] on div "RG" at bounding box center [458, 196] width 286 height 54
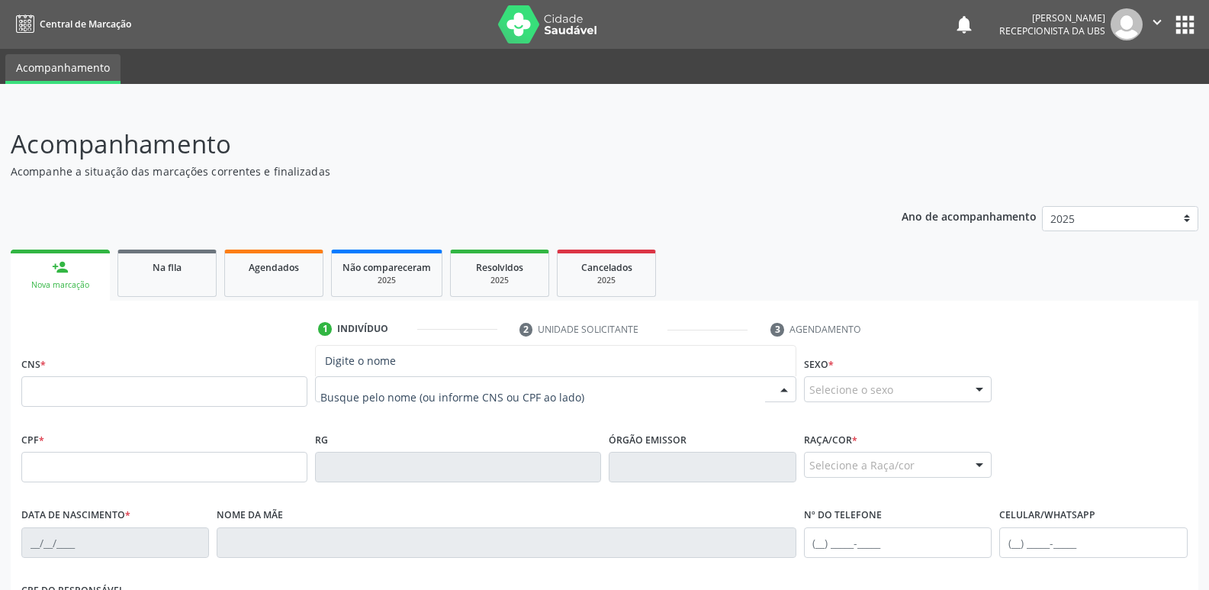
paste input "Any [PERSON_NAME]"
type input "Any [PERSON_NAME]"
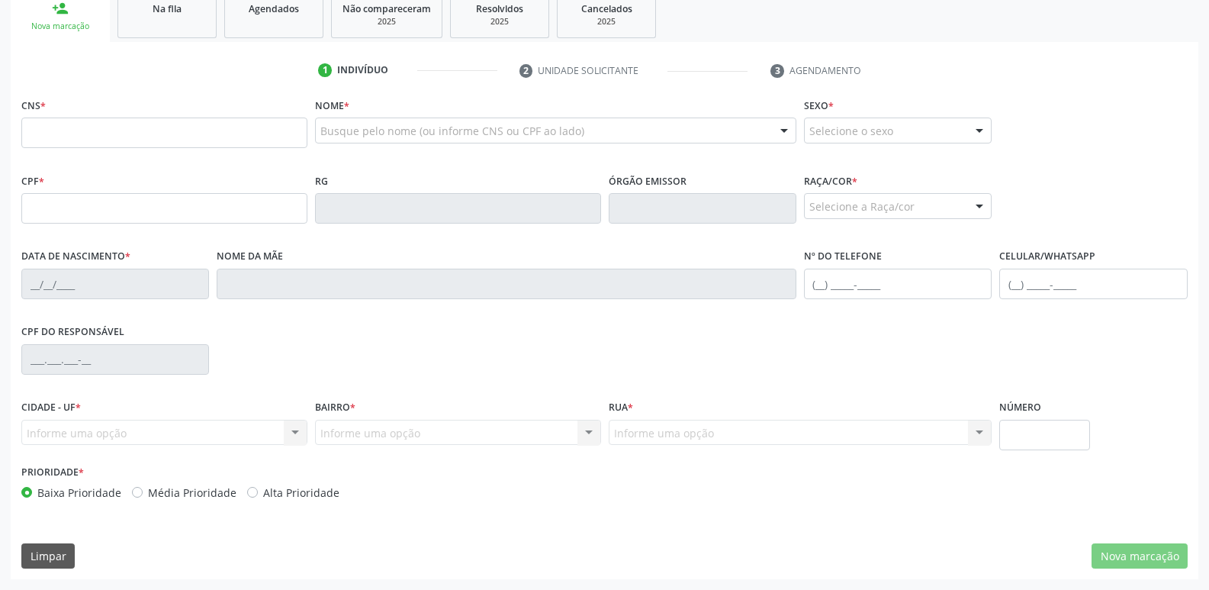
click at [426, 118] on div "Busque pelo nome (ou informe CNS ou CPF ao lado)" at bounding box center [555, 130] width 481 height 26
click at [240, 121] on input "text" at bounding box center [164, 132] width 286 height 31
paste input "709 0038 8538 6311"
type input "709 0038 8538 6311"
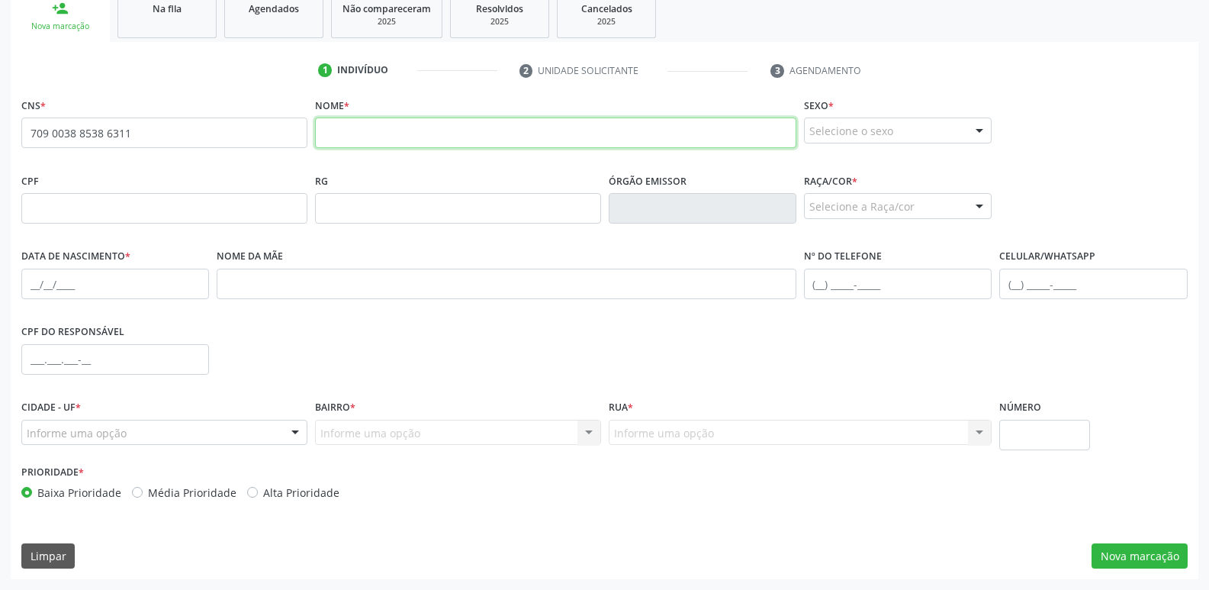
click at [455, 135] on input "text" at bounding box center [555, 132] width 481 height 31
paste input "Any [PERSON_NAME]"
type input "Any [PERSON_NAME]"
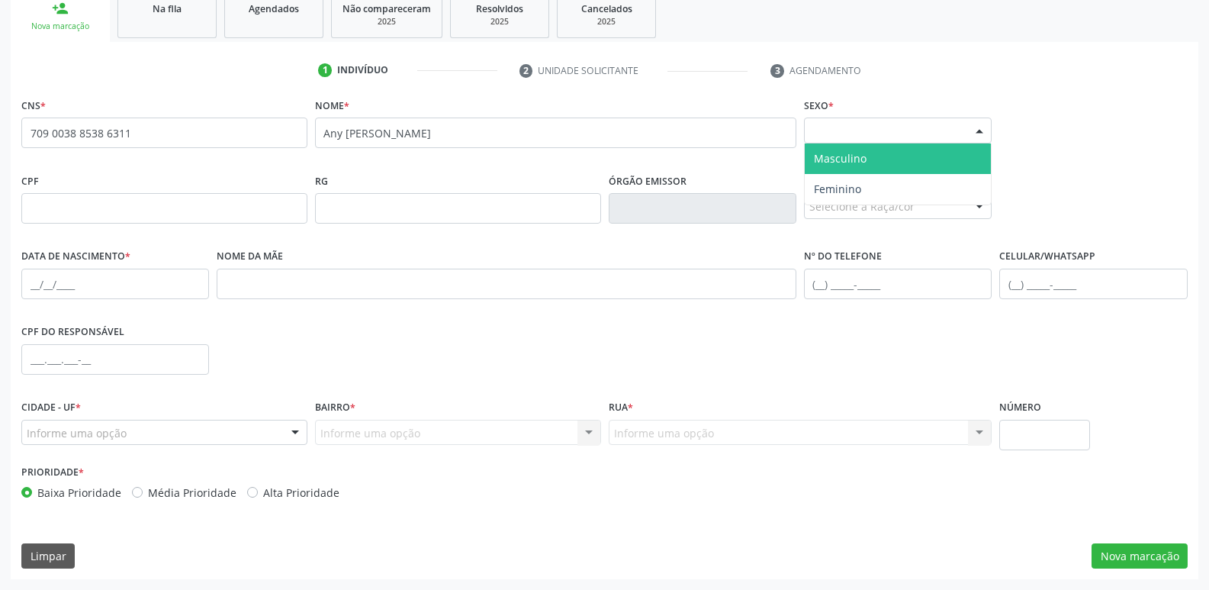
click at [945, 136] on div "Selecione o sexo" at bounding box center [898, 130] width 188 height 26
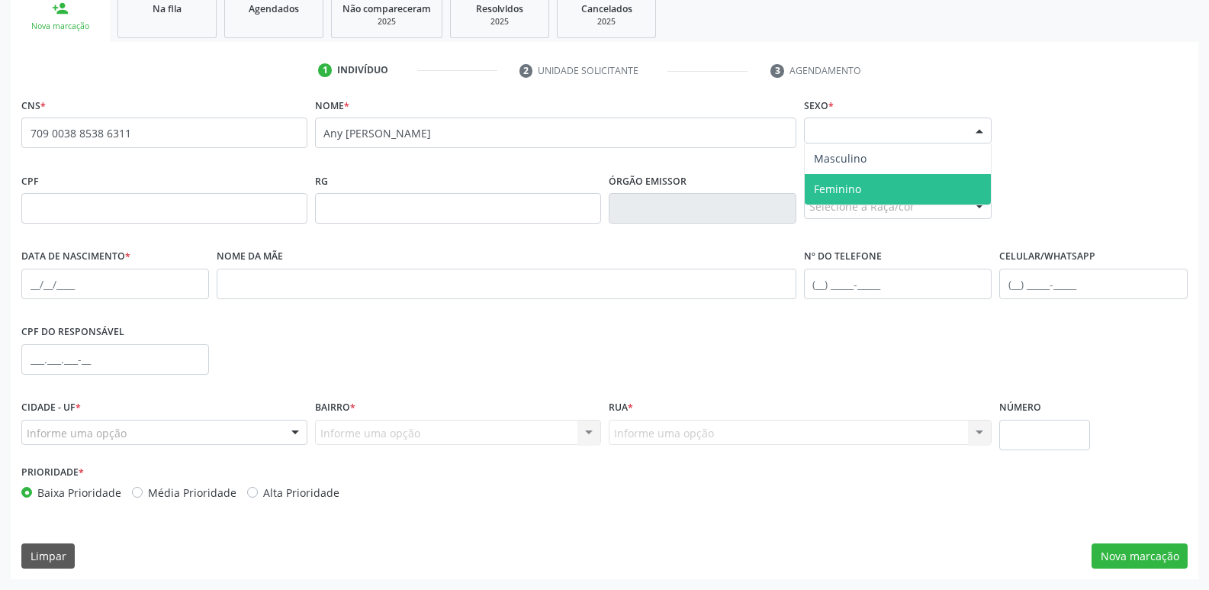
click at [924, 183] on span "Feminino" at bounding box center [898, 189] width 186 height 31
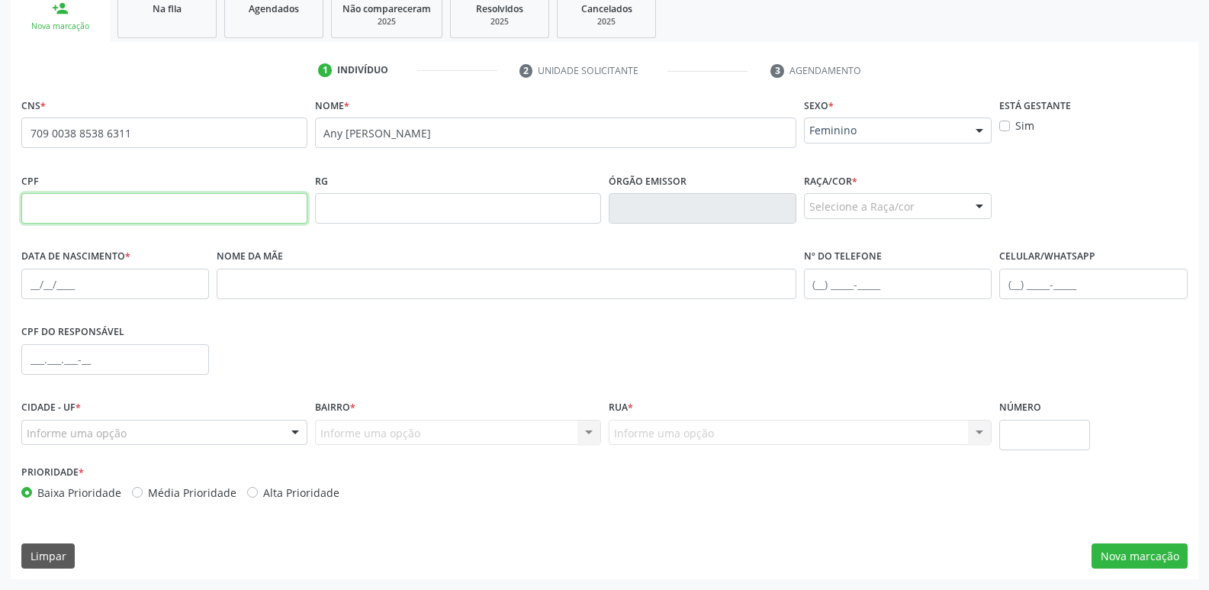
click at [195, 210] on input "text" at bounding box center [164, 208] width 286 height 31
paste input "154.519.544-70"
type input "154.519.544-70"
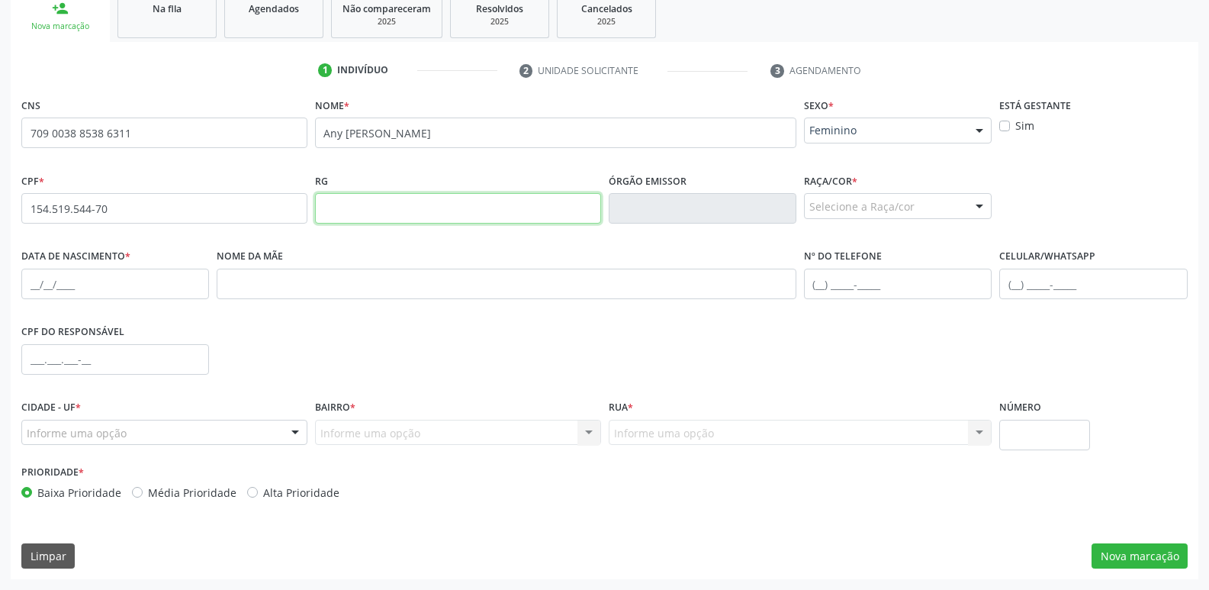
click at [490, 216] on input "text" at bounding box center [458, 208] width 286 height 31
click at [909, 200] on div "Selecione a Raça/cor" at bounding box center [898, 206] width 188 height 26
click at [885, 198] on div "Selecione a Raça/cor" at bounding box center [898, 206] width 188 height 26
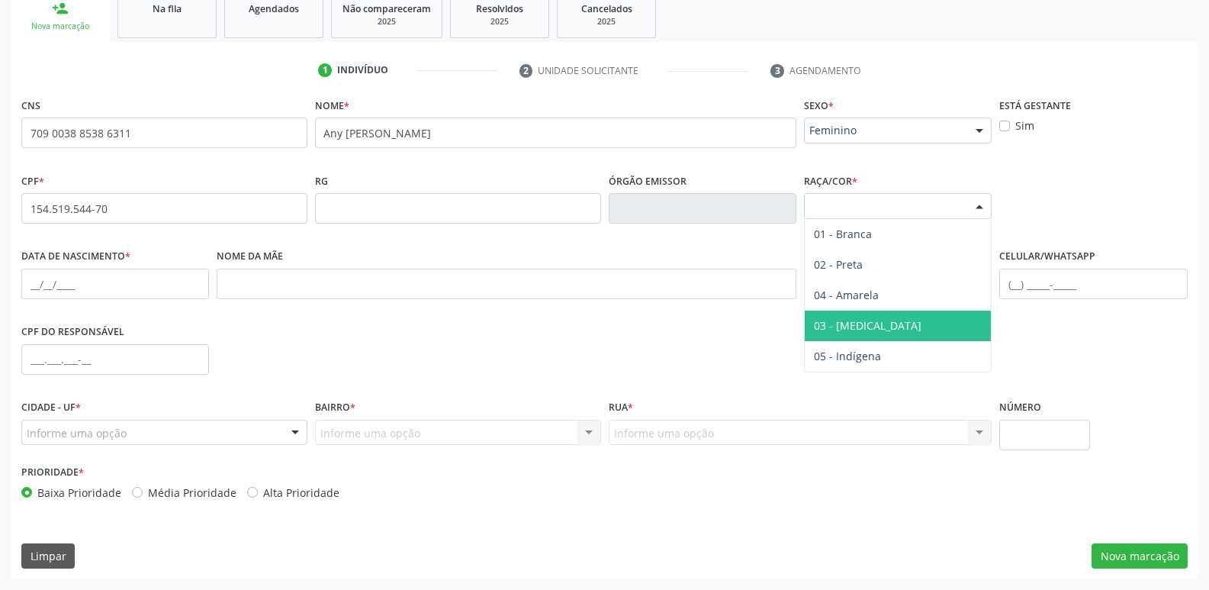
click at [879, 324] on span "03 - [MEDICAL_DATA]" at bounding box center [898, 325] width 186 height 31
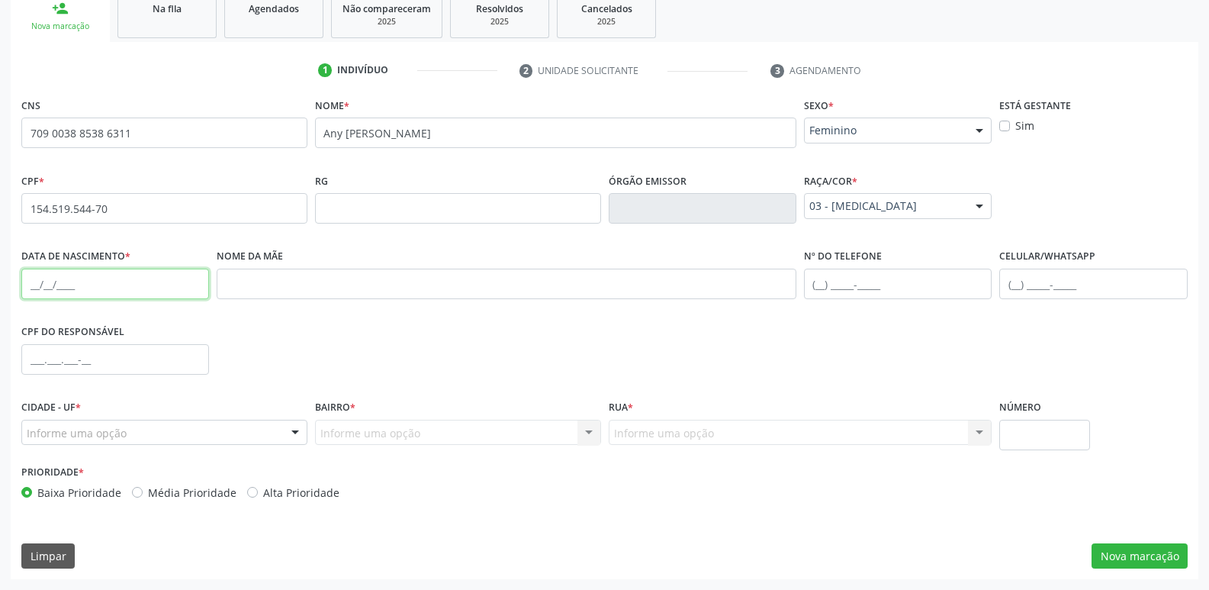
click at [140, 284] on input "text" at bounding box center [115, 283] width 188 height 31
paste input "[DATE]"
type input "[DATE]"
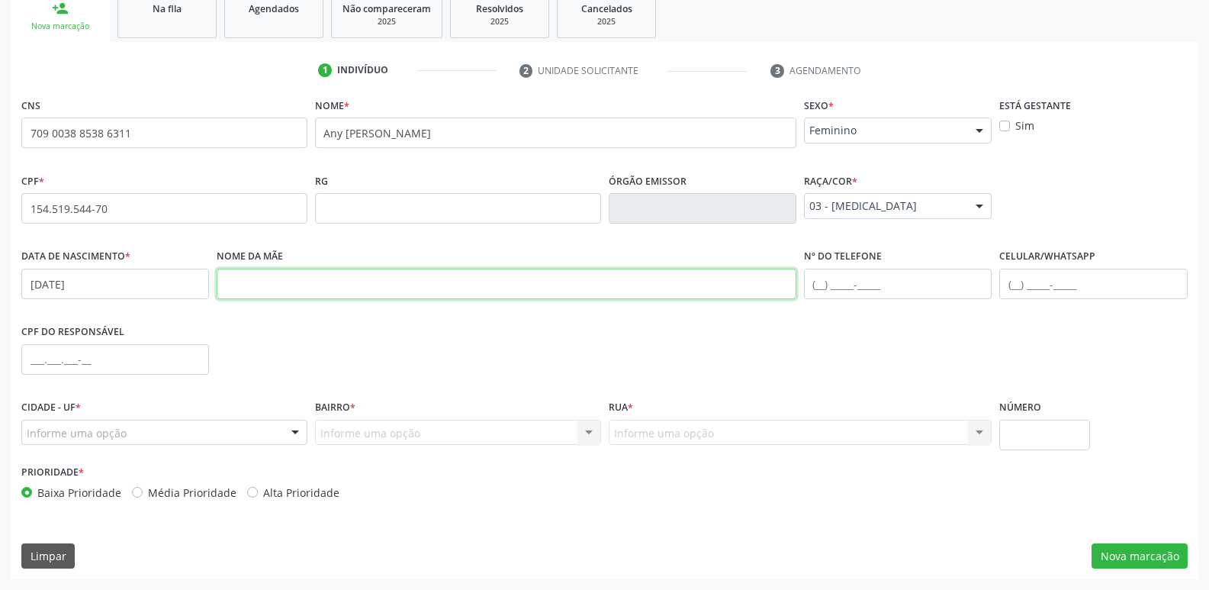
click at [396, 295] on input "text" at bounding box center [507, 283] width 580 height 31
paste input "[PERSON_NAME]"
type input "[PERSON_NAME]"
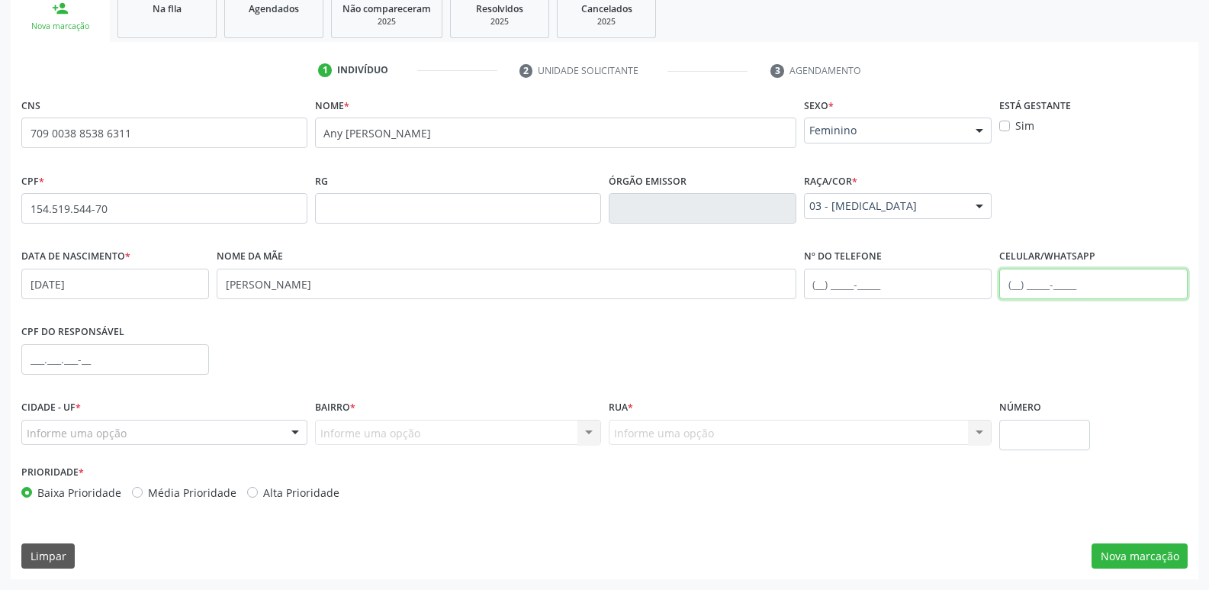
click at [1036, 289] on input "text" at bounding box center [1093, 283] width 188 height 31
type input "[PHONE_NUMBER]"
click at [257, 432] on div "Informe uma opção" at bounding box center [164, 432] width 286 height 26
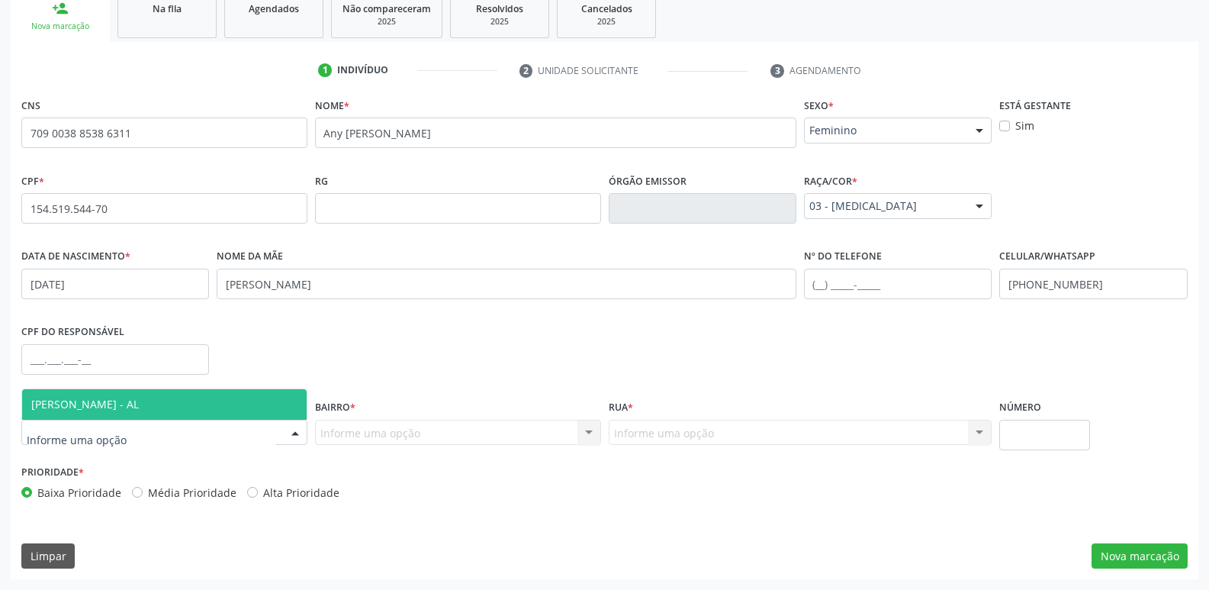
click at [266, 395] on span "[PERSON_NAME] - AL" at bounding box center [164, 404] width 284 height 31
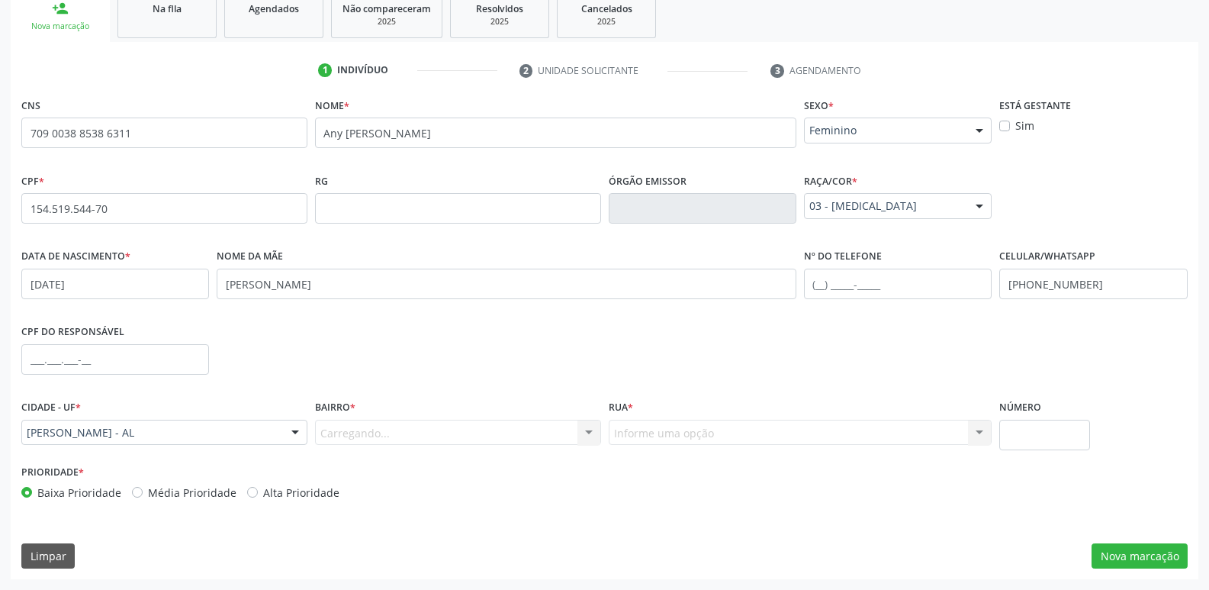
click at [372, 428] on div "Carregando... Nenhum resultado encontrado para: " " Nenhuma opção encontrada. D…" at bounding box center [458, 432] width 286 height 26
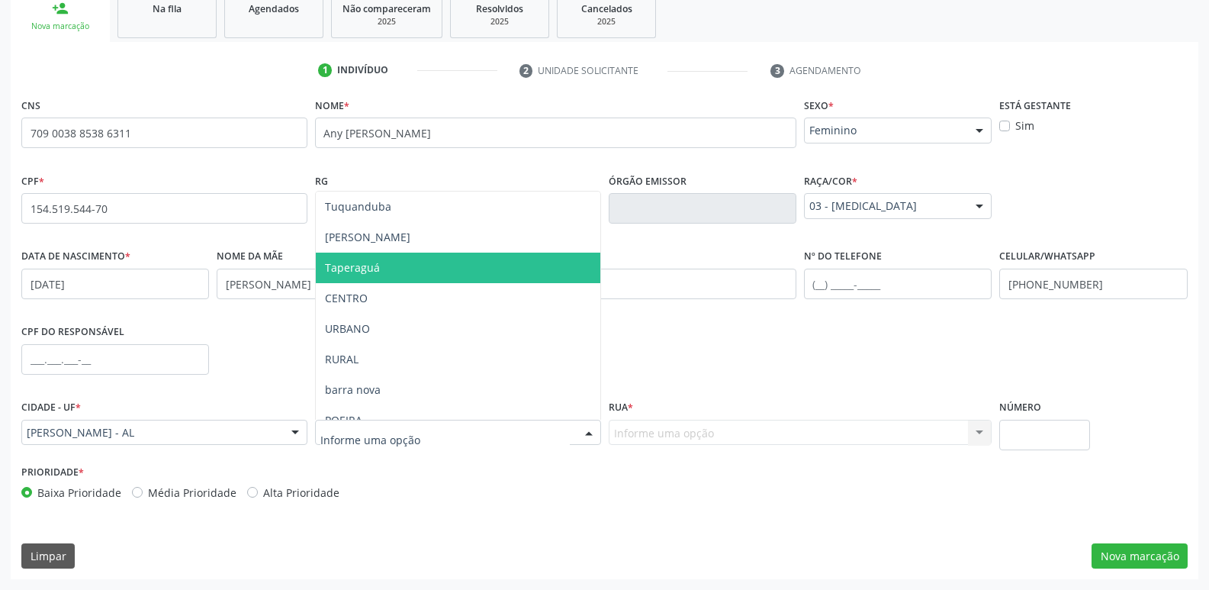
click at [420, 261] on span "Taperaguá" at bounding box center [458, 267] width 284 height 31
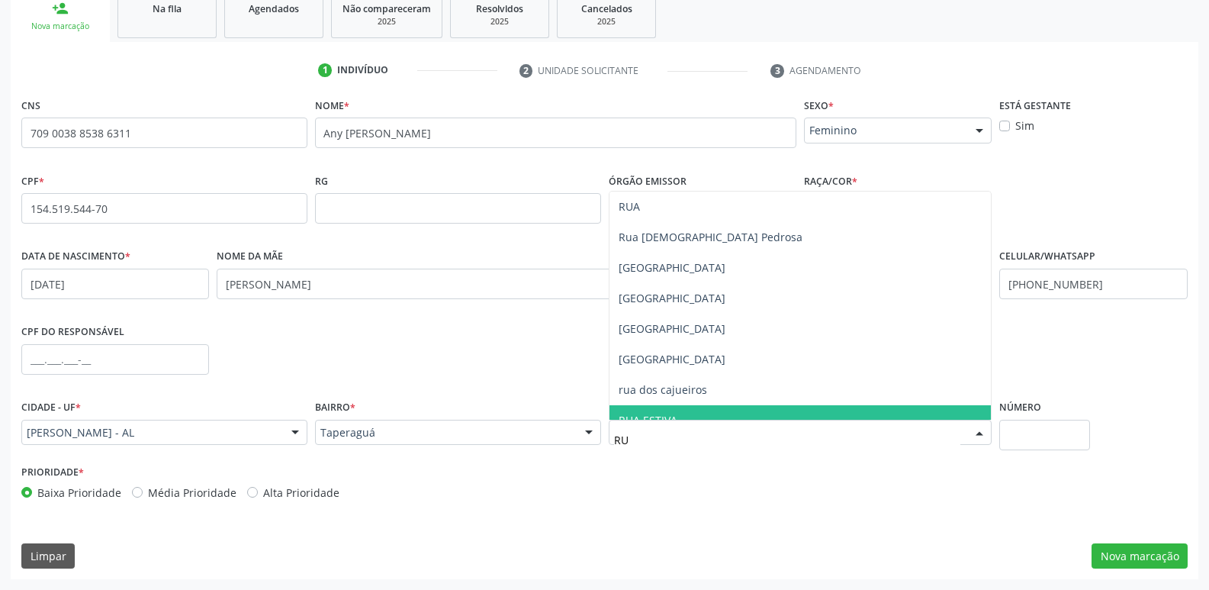
type input "R"
type input "Rua d"
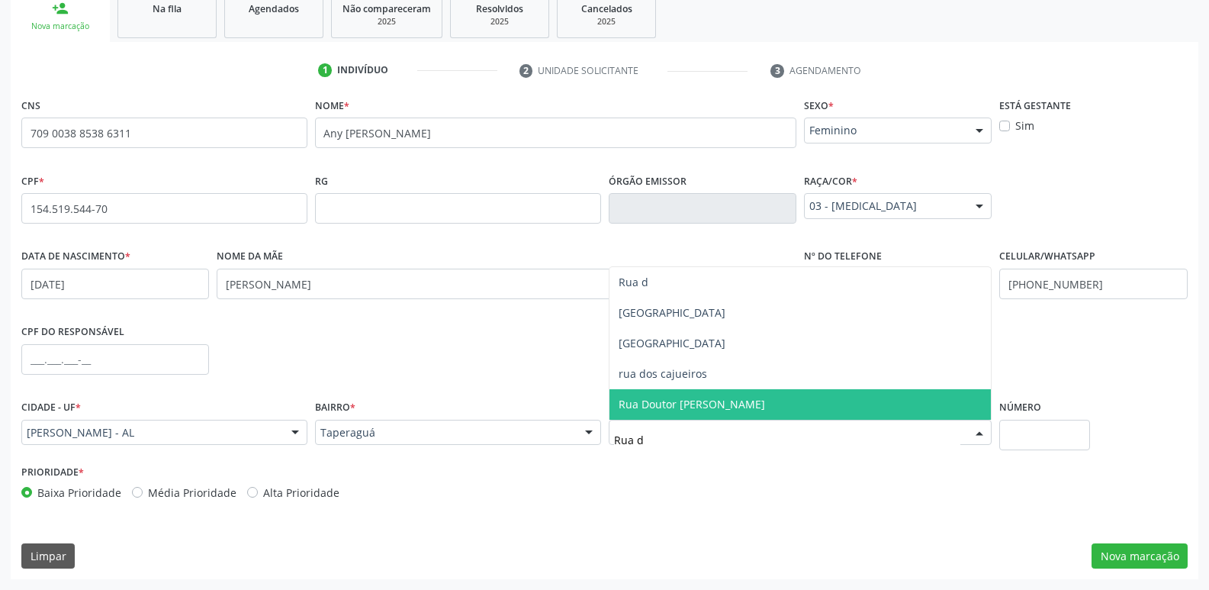
click at [753, 395] on span "Rua Doutor [PERSON_NAME]" at bounding box center [800, 404] width 382 height 31
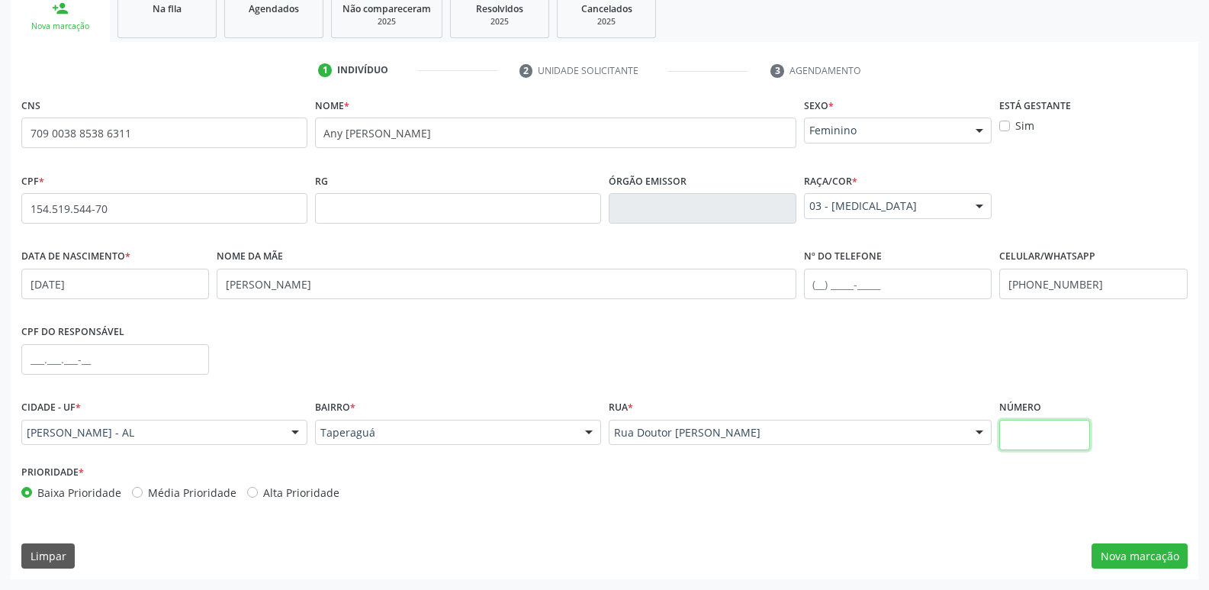
click at [1049, 426] on input "text" at bounding box center [1044, 434] width 90 height 31
type input "92"
click at [1143, 543] on button "Nova marcação" at bounding box center [1139, 556] width 96 height 26
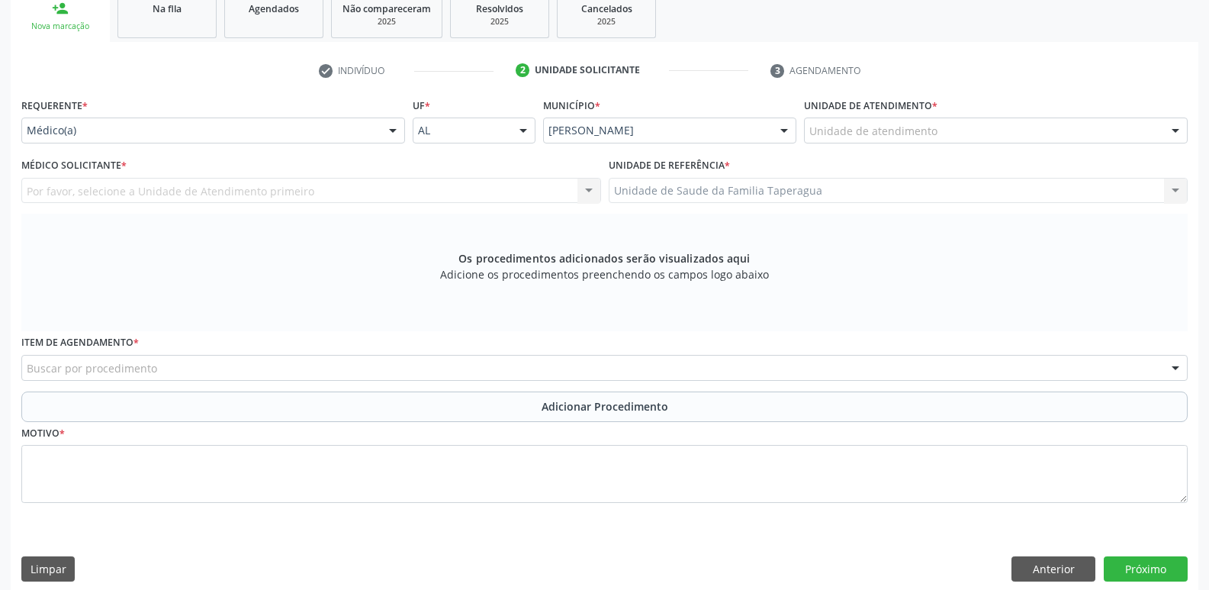
click at [1036, 121] on div "Unidade de atendimento" at bounding box center [996, 130] width 384 height 26
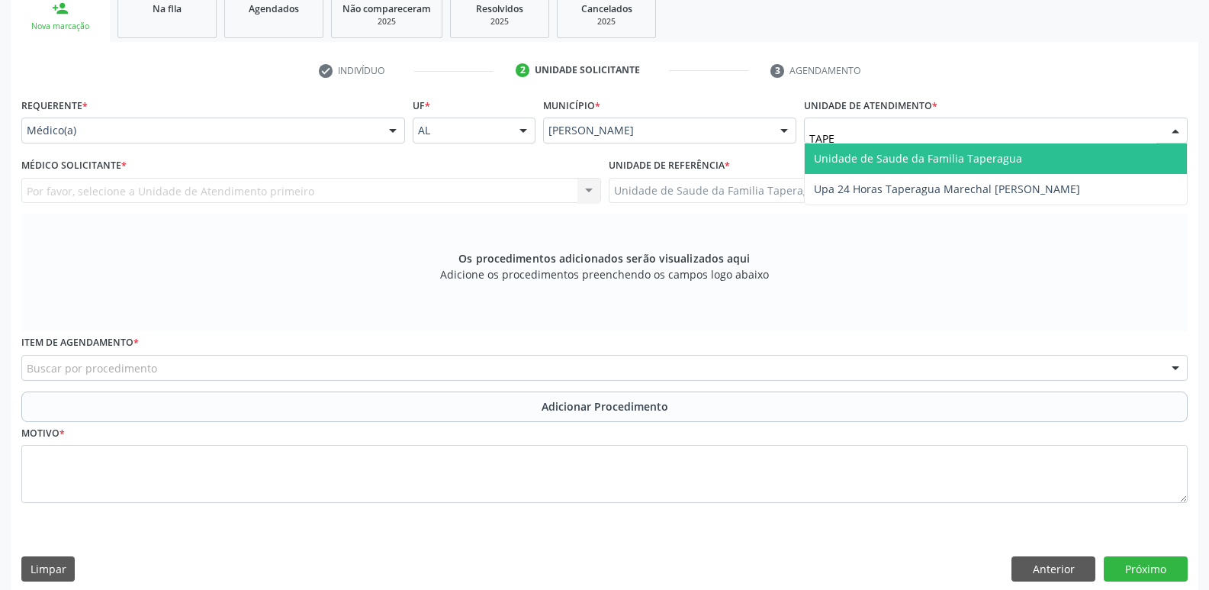
type input "TAPER"
click at [1035, 153] on span "Unidade de Saude da Familia Taperagua" at bounding box center [996, 158] width 382 height 31
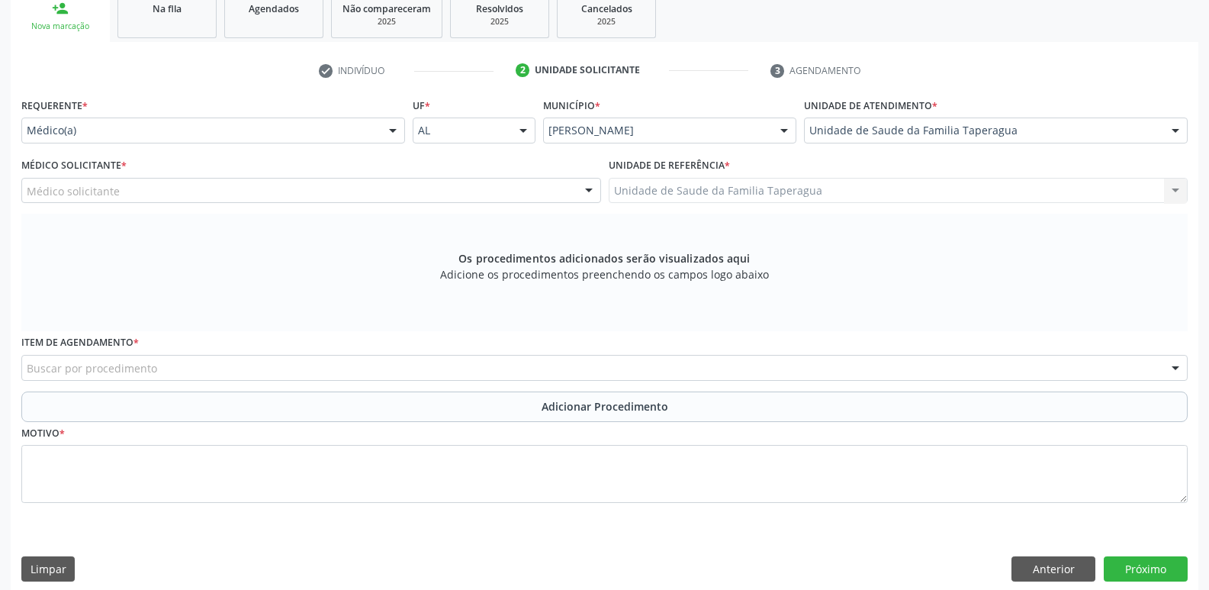
click at [406, 191] on div "Médico solicitante" at bounding box center [311, 191] width 580 height 26
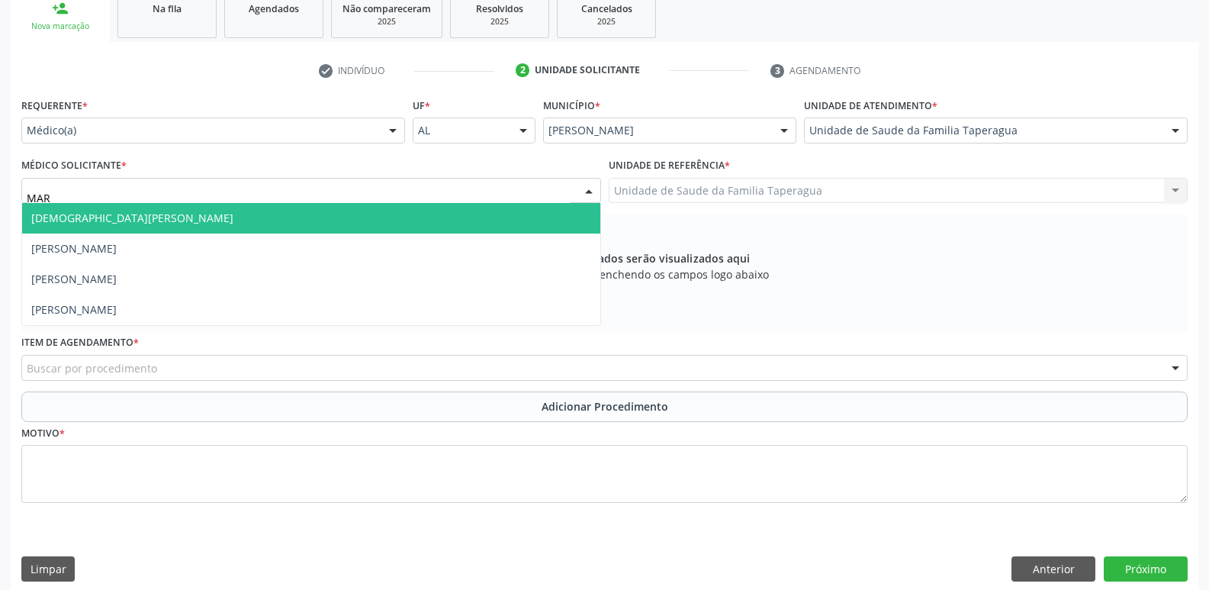
type input "MART"
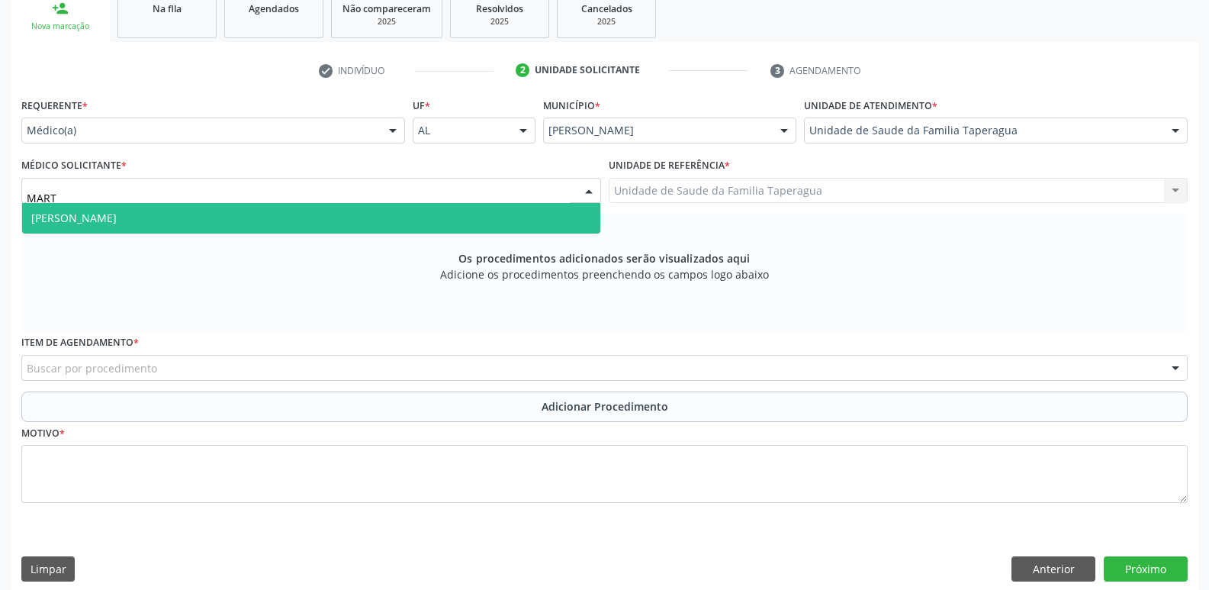
click at [407, 209] on span "[PERSON_NAME]" at bounding box center [311, 218] width 578 height 31
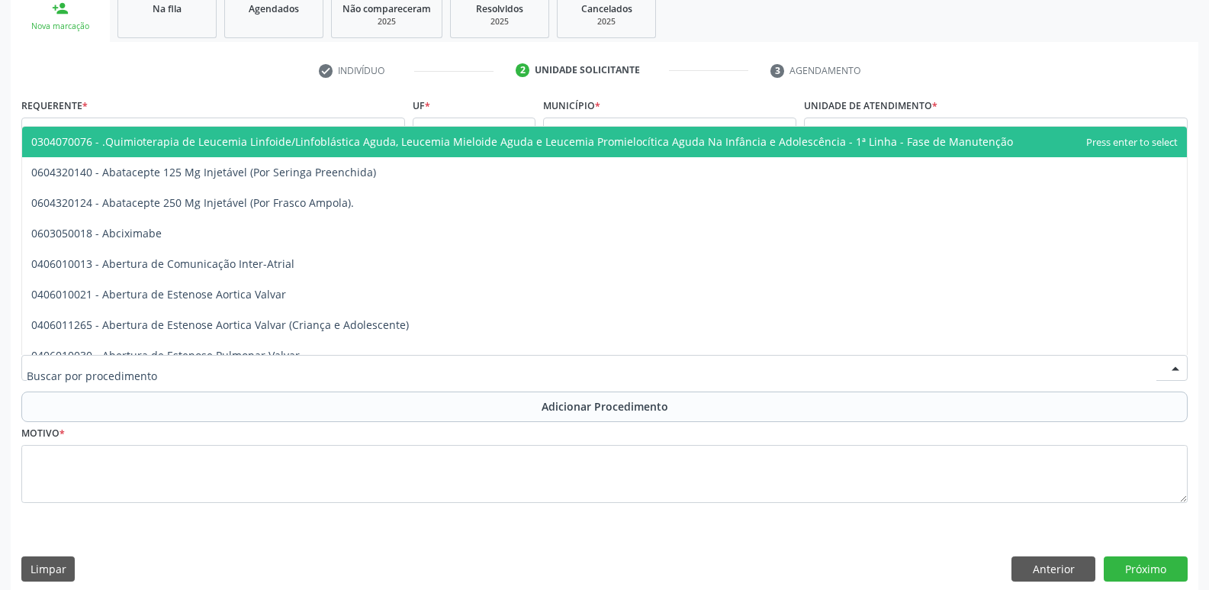
click at [411, 371] on div at bounding box center [604, 368] width 1166 height 26
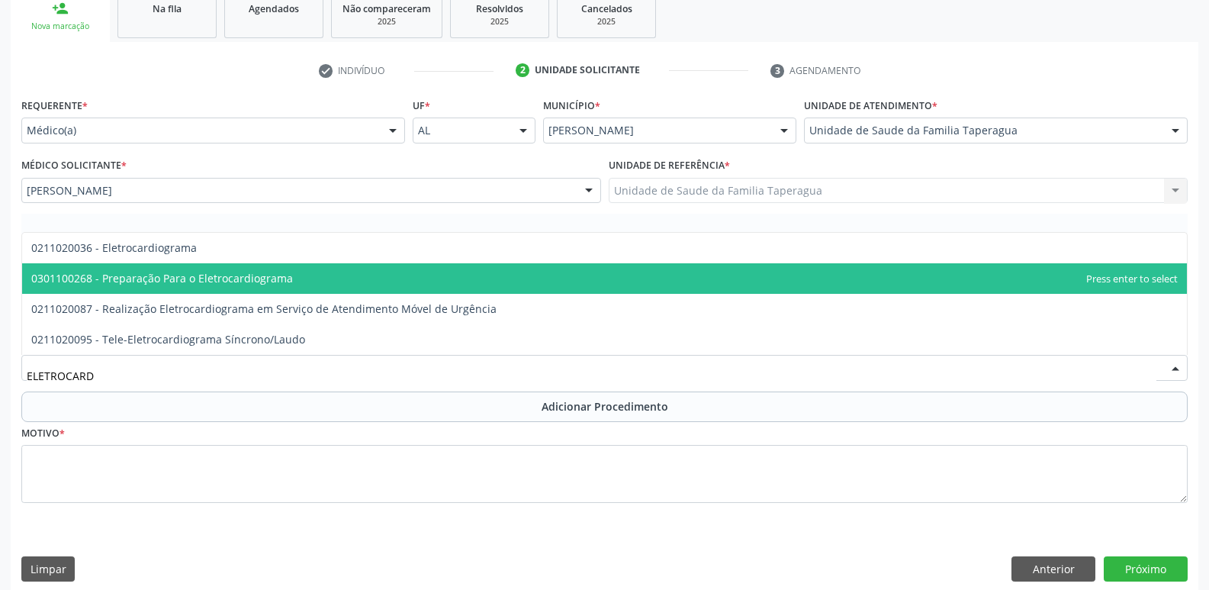
click at [443, 275] on span "0301100268 - Preparação Para o Eletrocardiograma" at bounding box center [604, 278] width 1165 height 31
type input "ELETROCARD"
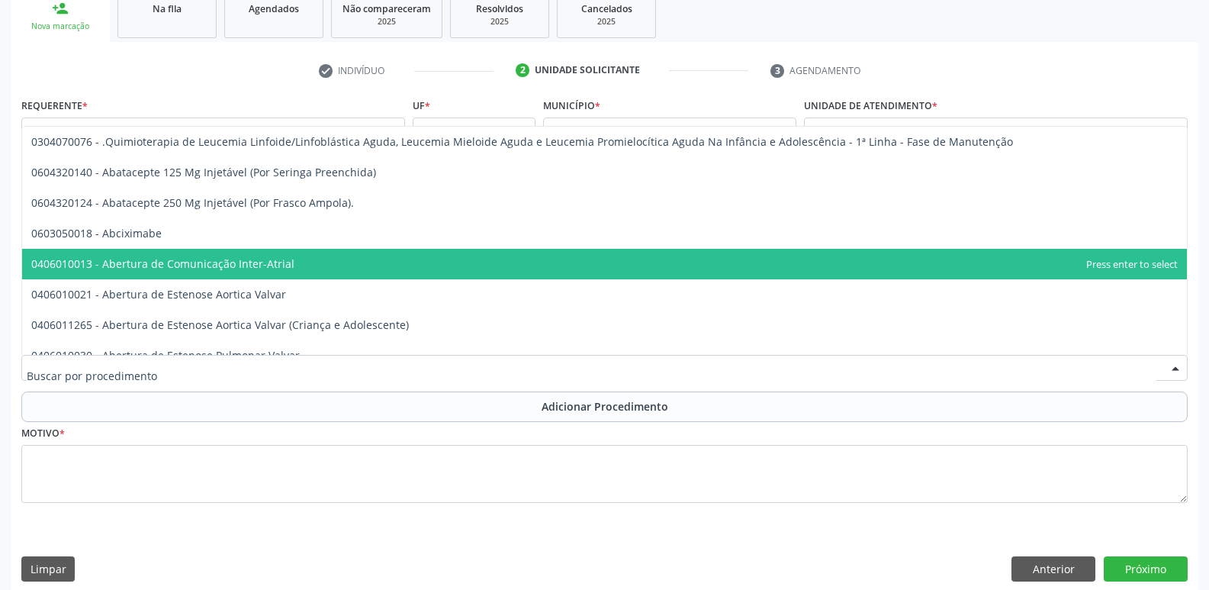
click at [459, 361] on input "text" at bounding box center [592, 375] width 1130 height 31
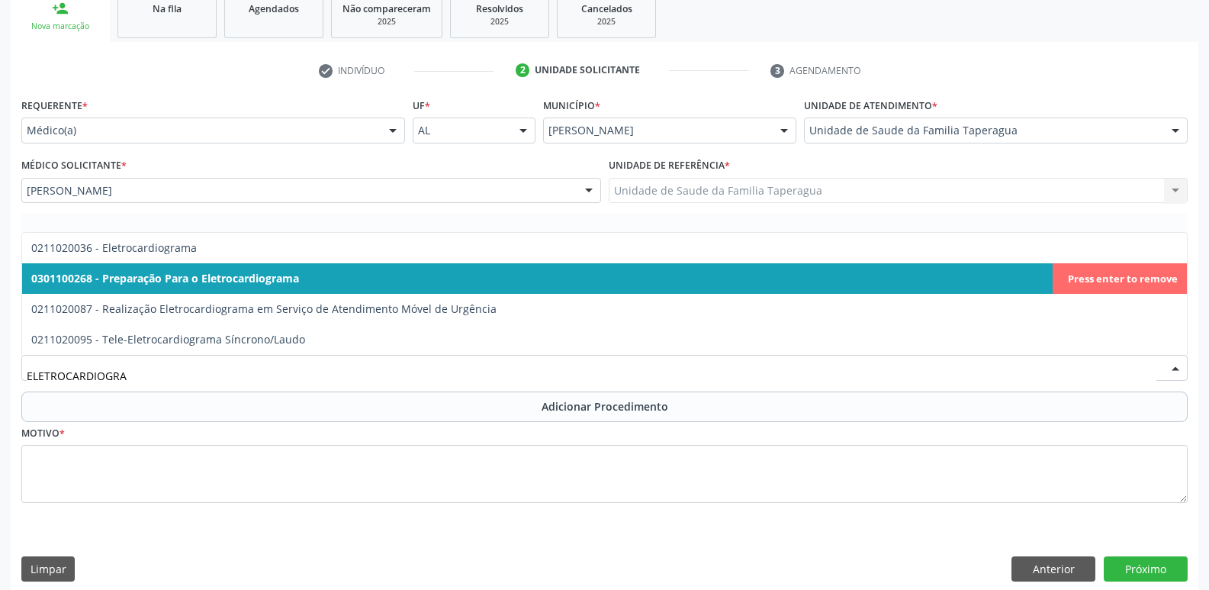
click at [1143, 269] on span "0301100268 - Preparação Para o Eletrocardiograma" at bounding box center [604, 278] width 1165 height 31
type input "ELETROCARDIOGRA"
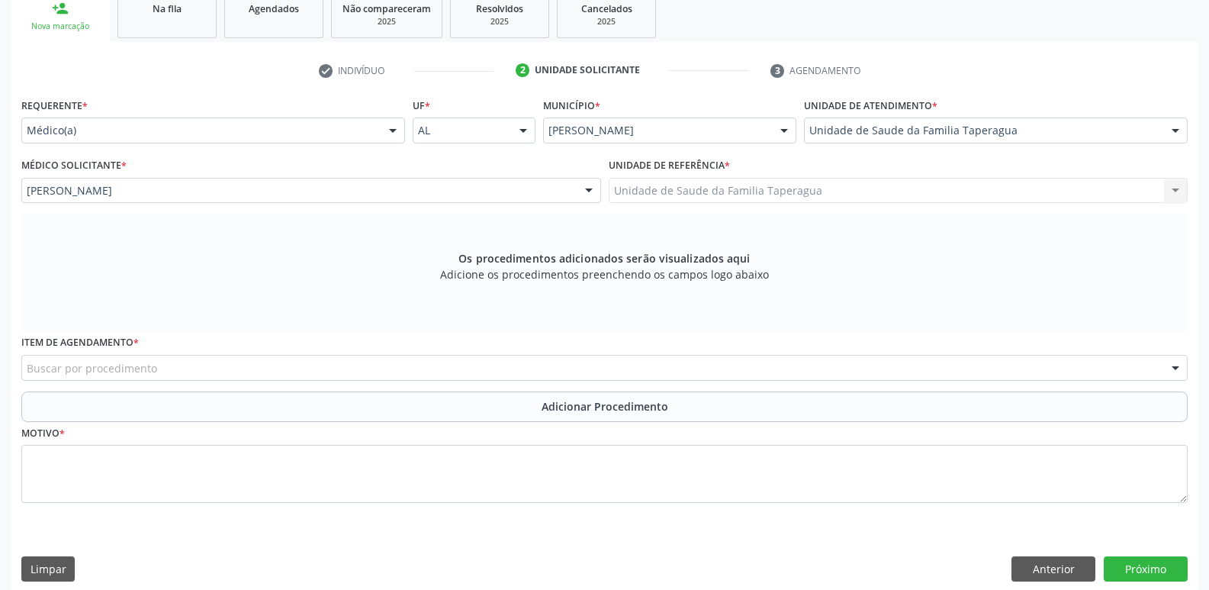
click at [536, 371] on div "Buscar por procedimento" at bounding box center [604, 368] width 1166 height 26
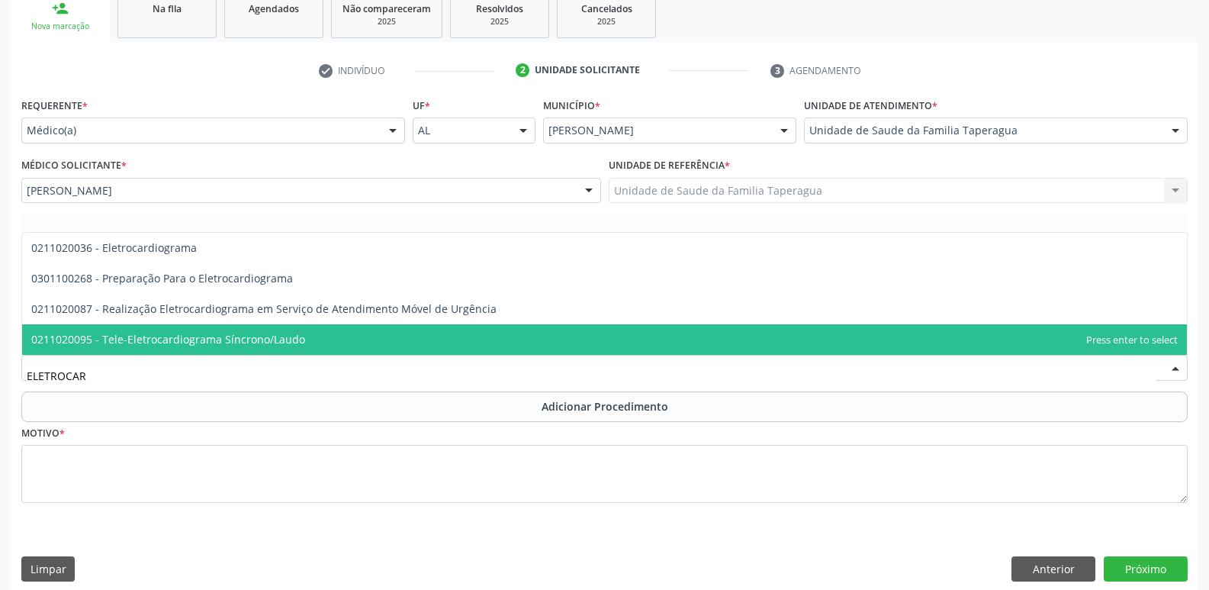
type input "ELETROCARD"
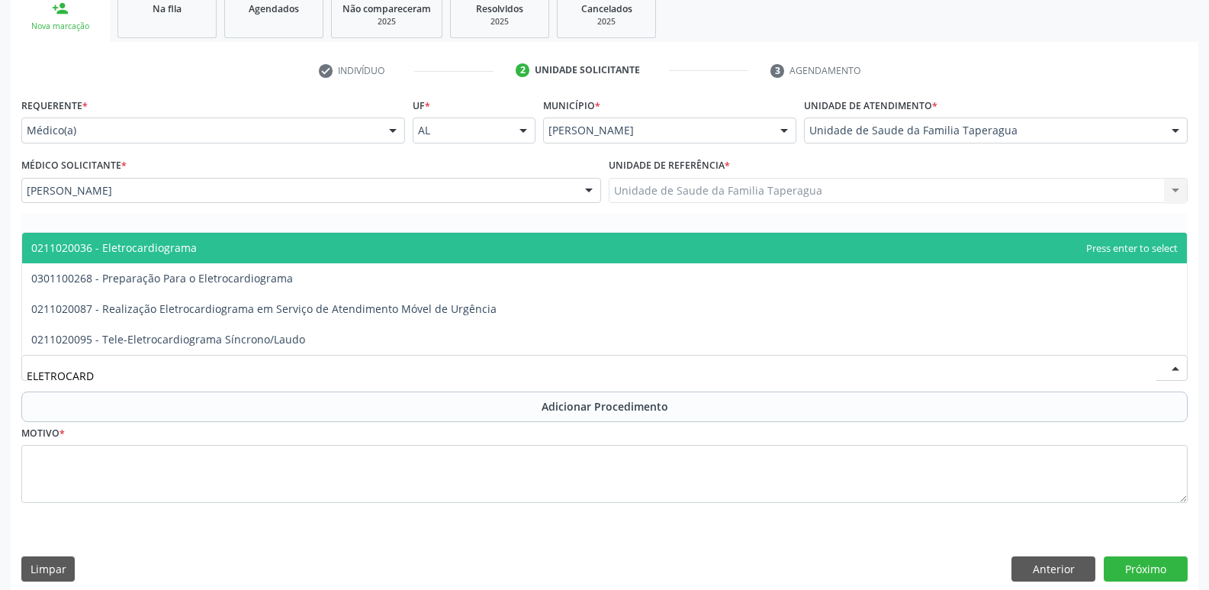
click at [558, 254] on span "0211020036 - Eletrocardiograma" at bounding box center [604, 248] width 1165 height 31
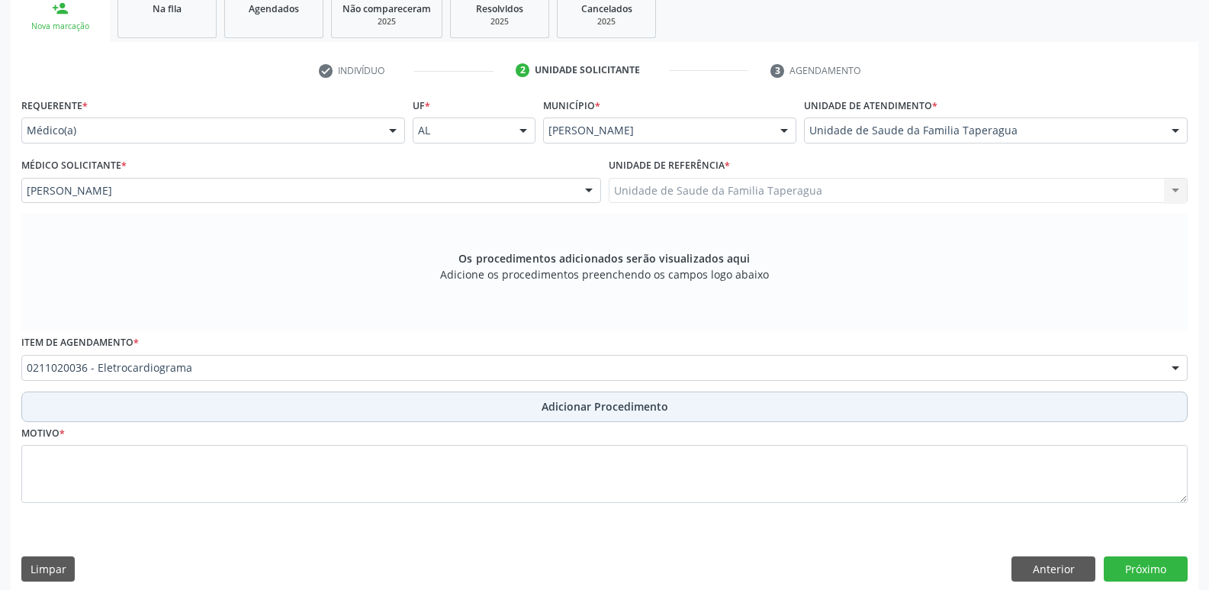
click at [612, 399] on span "Adicionar Procedimento" at bounding box center [605, 406] width 127 height 16
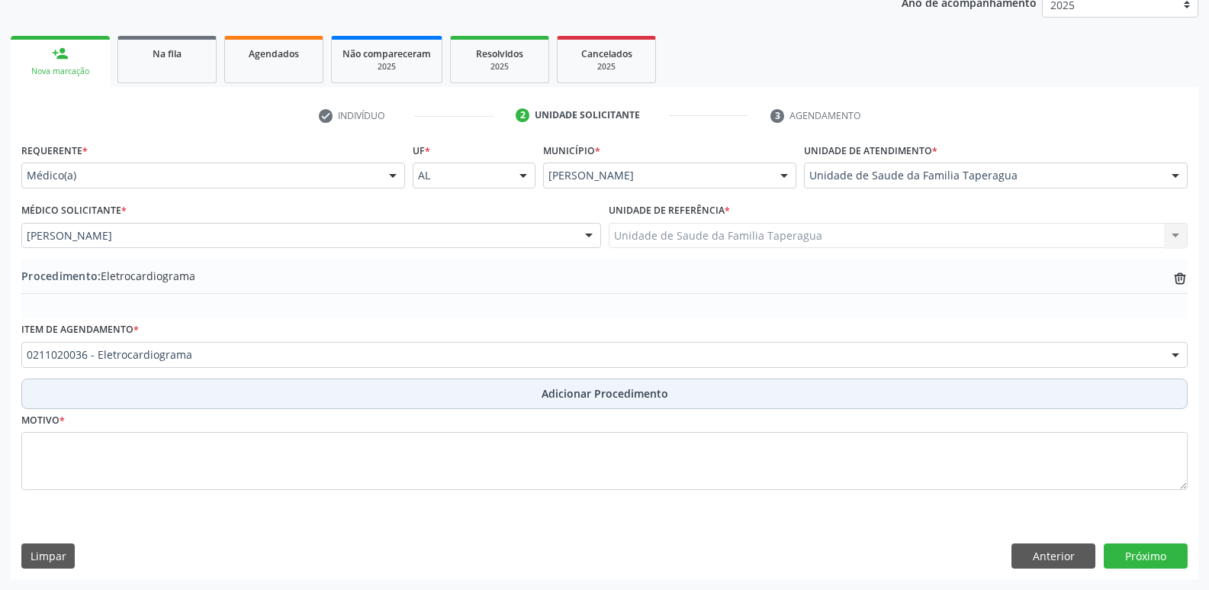
scroll to position [214, 0]
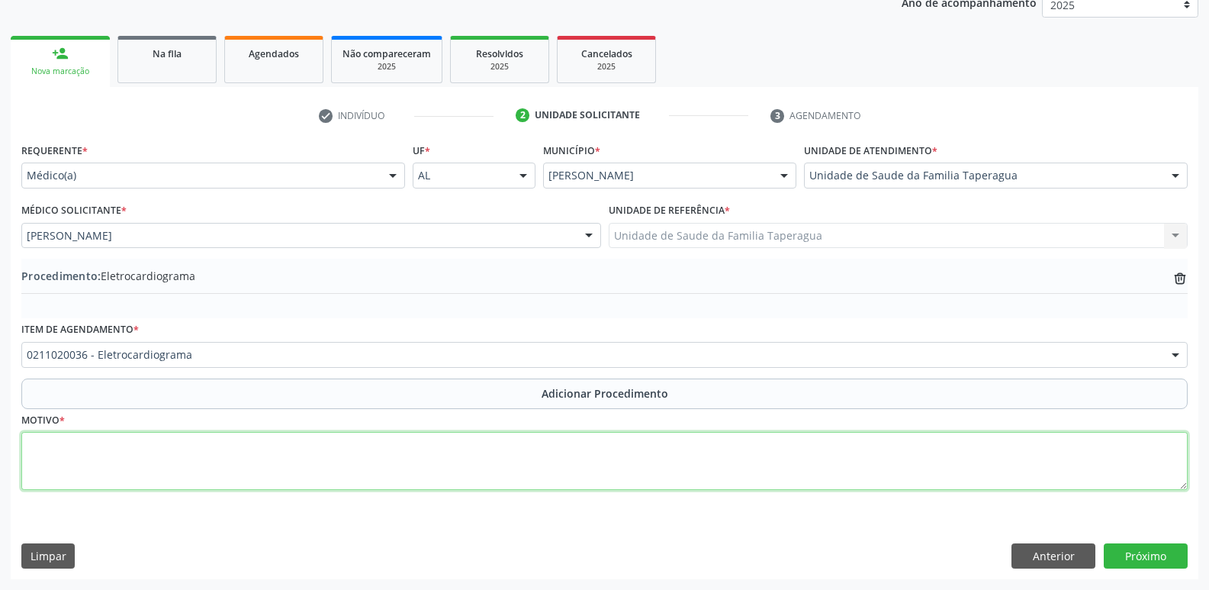
click at [608, 463] on textarea at bounding box center [604, 461] width 1166 height 58
type textarea "EXTRASSÍSTOLES?"
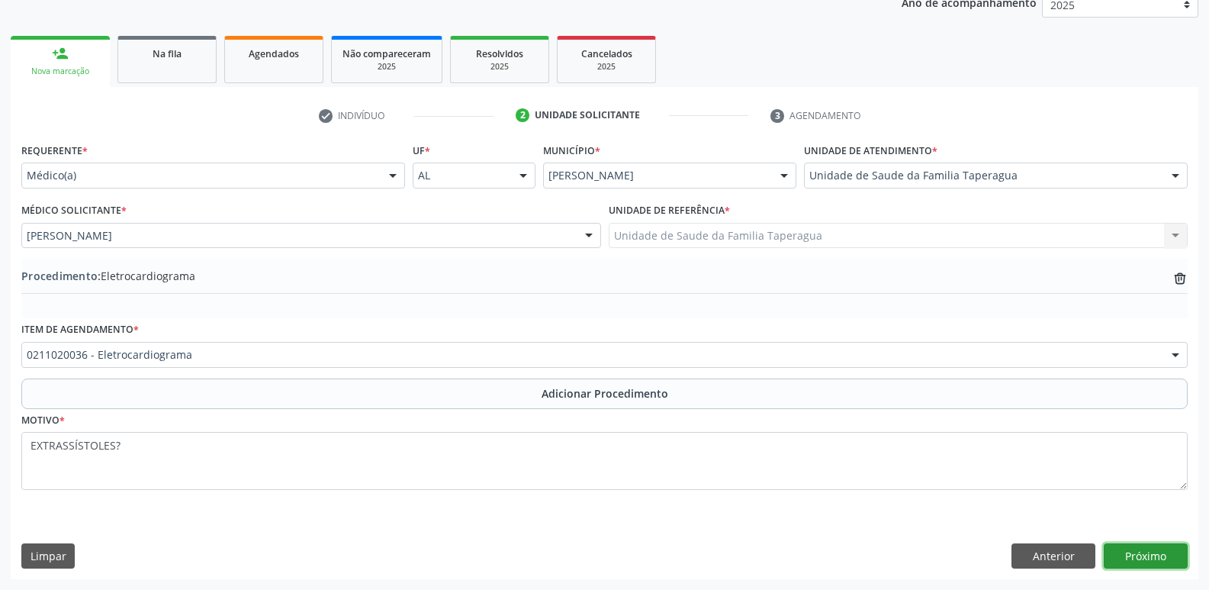
click at [1120, 556] on button "Próximo" at bounding box center [1146, 556] width 84 height 26
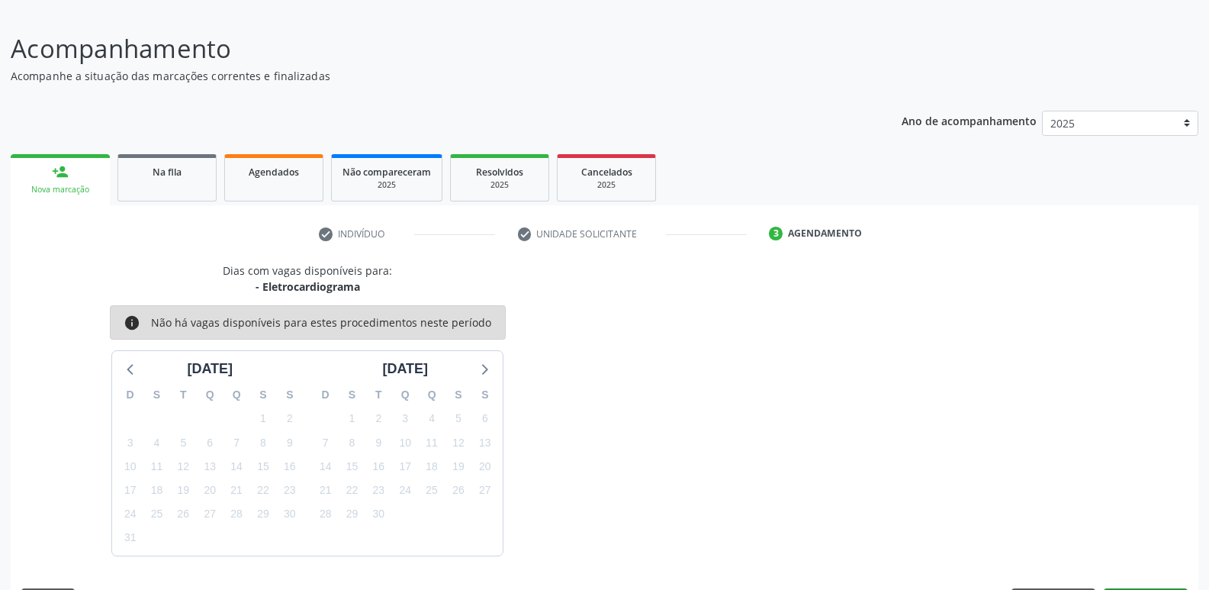
scroll to position [140, 0]
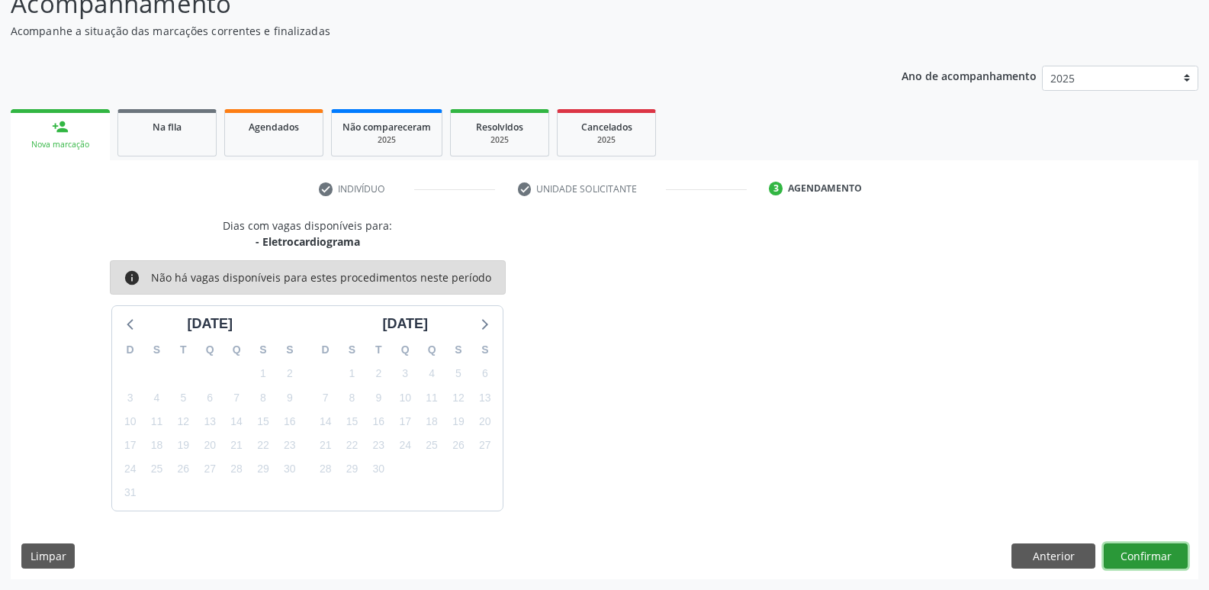
click at [1126, 552] on button "Confirmar" at bounding box center [1146, 556] width 84 height 26
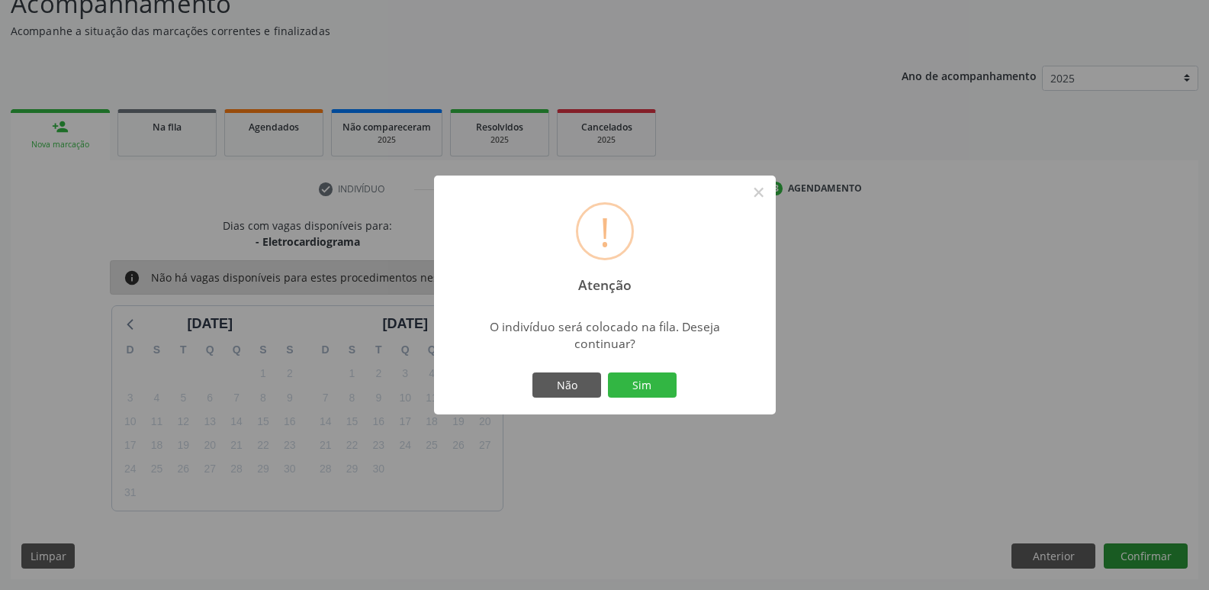
click at [608, 372] on button "Sim" at bounding box center [642, 385] width 69 height 26
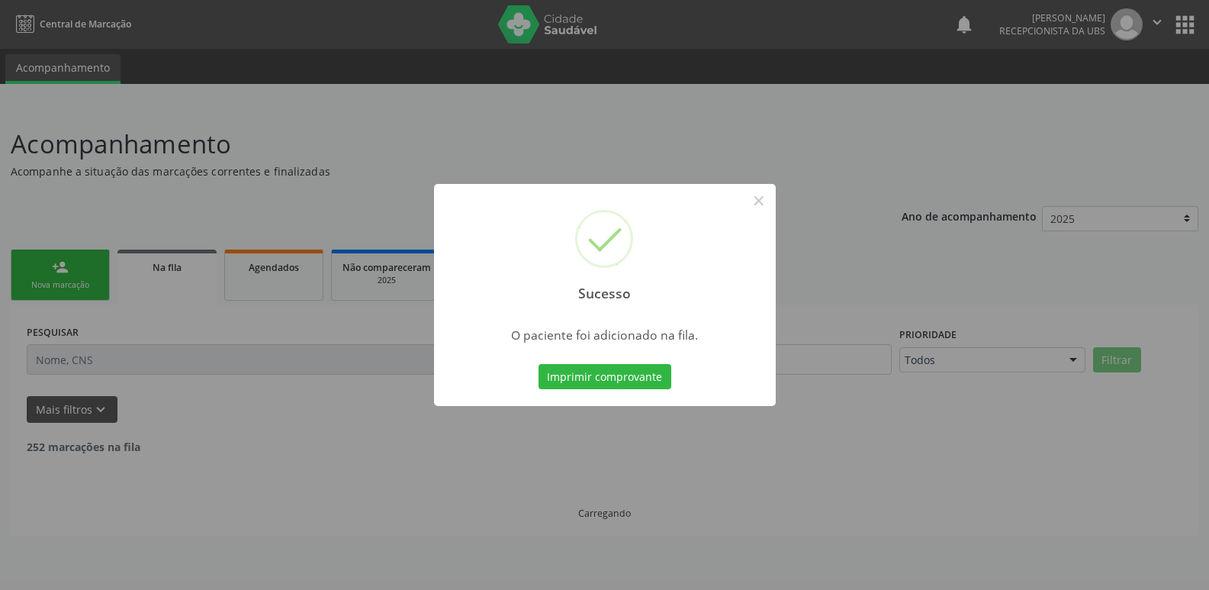
scroll to position [0, 0]
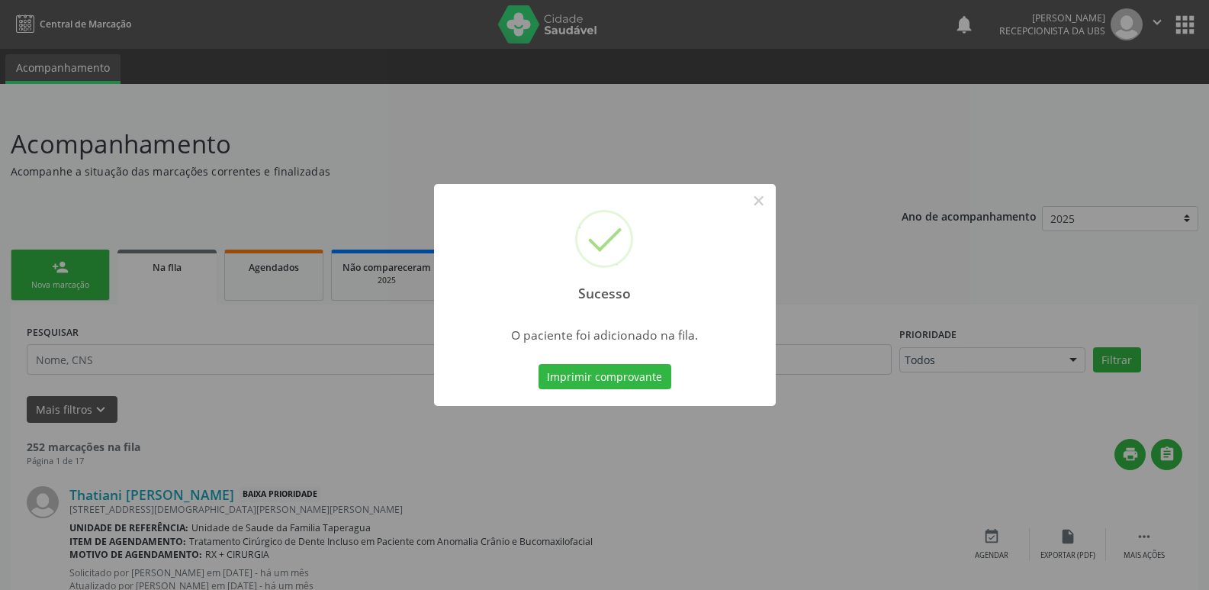
click at [932, 360] on div "Sucesso × O paciente foi adicionado na fila. Imprimir comprovante Cancel" at bounding box center [604, 295] width 1209 height 590
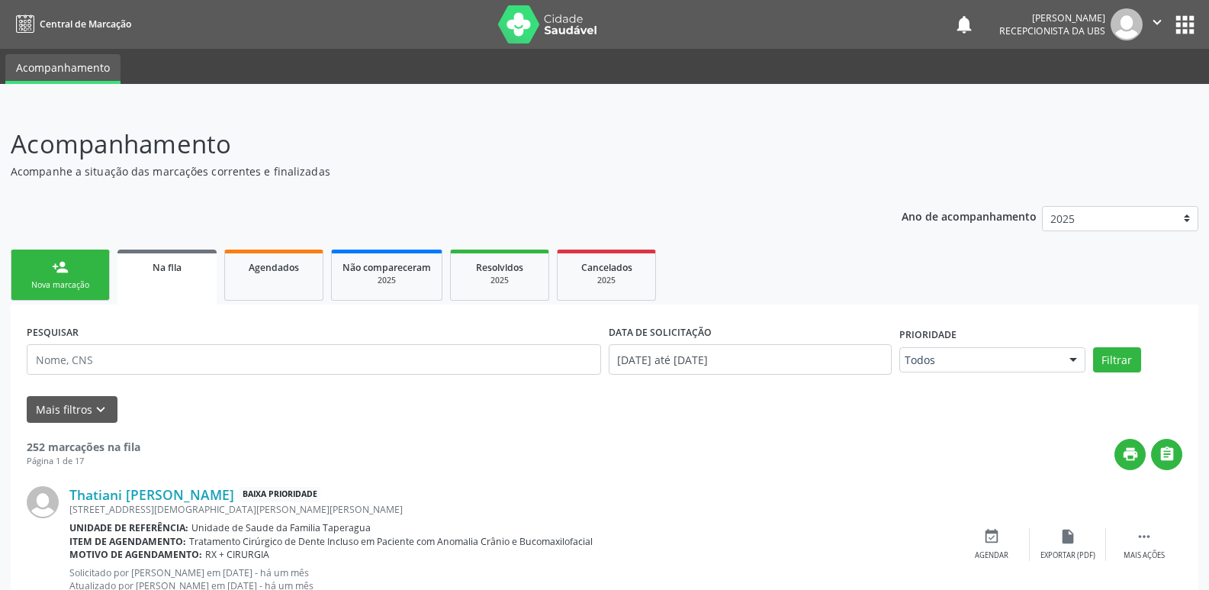
click at [43, 274] on link "person_add Nova marcação" at bounding box center [60, 274] width 99 height 51
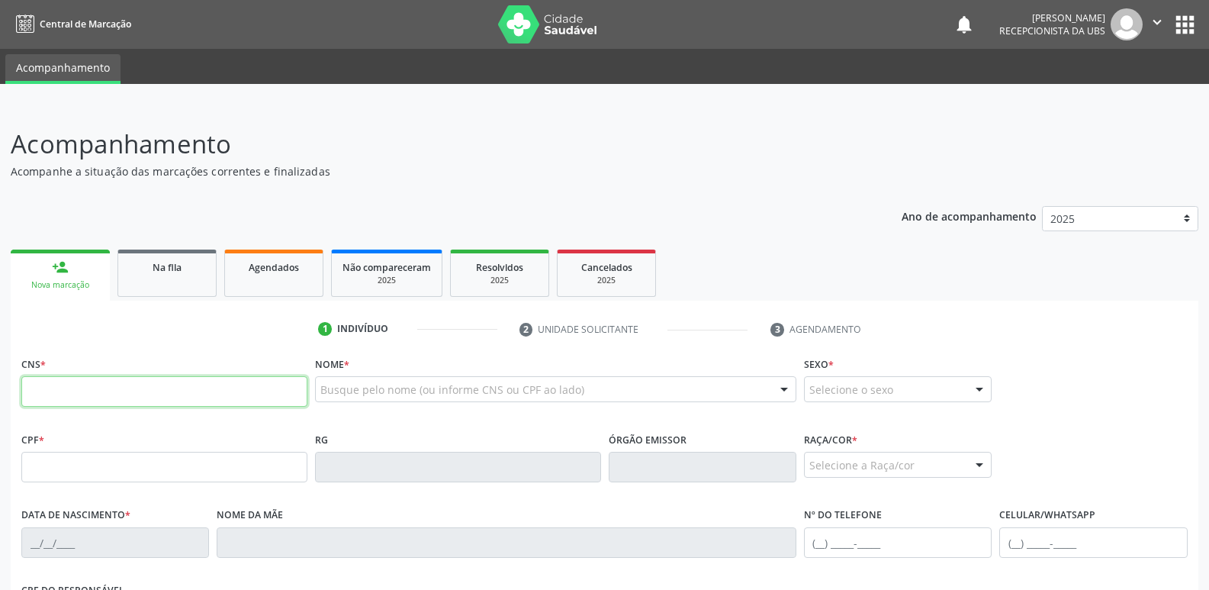
drag, startPoint x: 156, startPoint y: 397, endPoint x: 202, endPoint y: 300, distance: 107.8
click at [156, 397] on input "text" at bounding box center [164, 391] width 286 height 31
paste input "703 4002 8976 8816"
type input "703 4002 8976 8816"
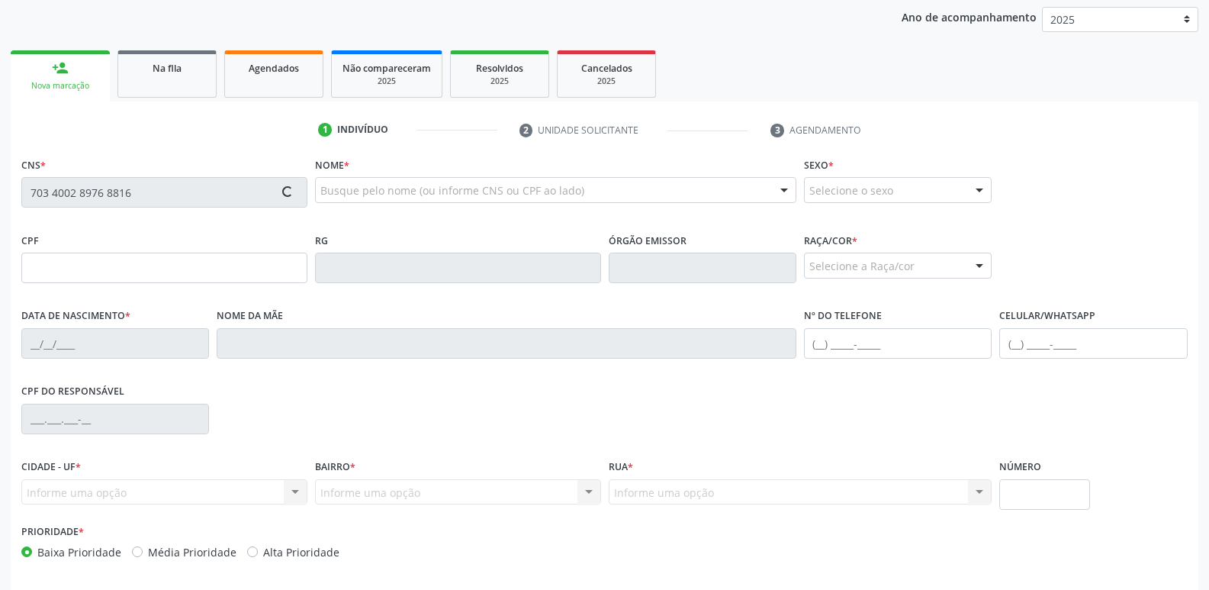
scroll to position [259, 0]
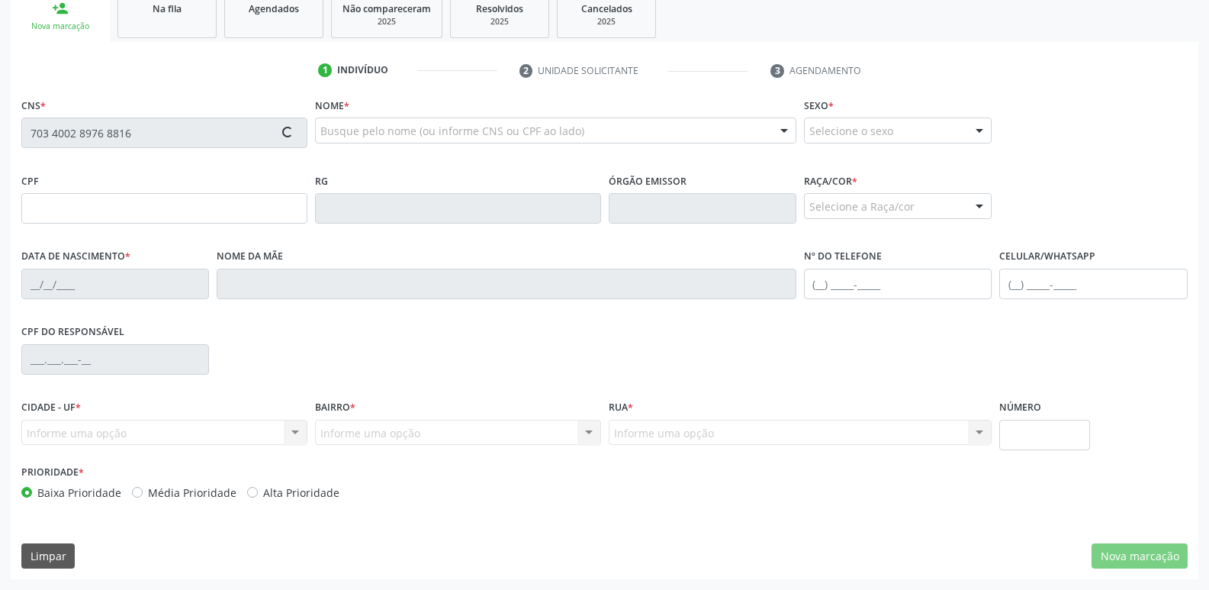
type input "109.195.394-59"
type input "[DATE]"
type input "[PERSON_NAME]"
type input "[PHONE_NUMBER]"
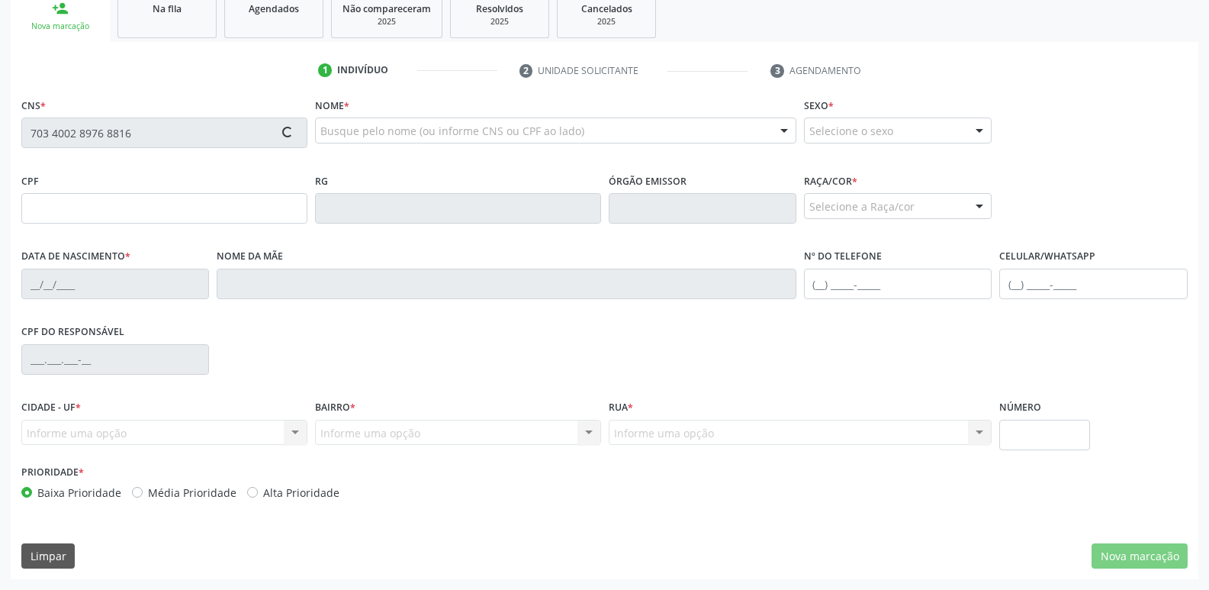
type input "17"
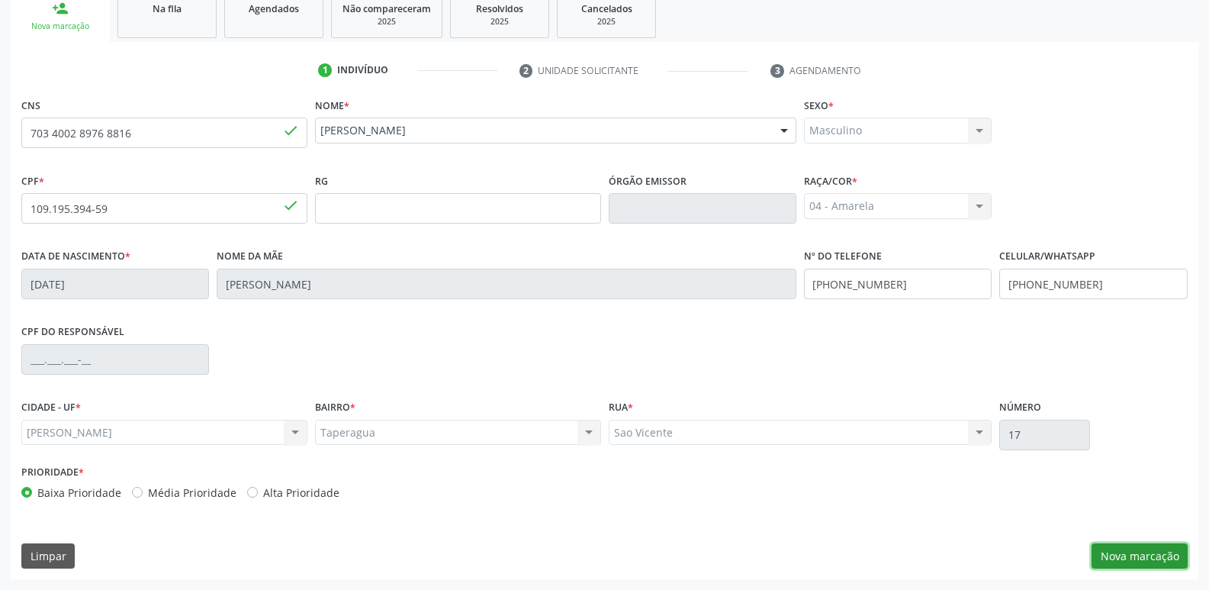
click at [1123, 547] on button "Nova marcação" at bounding box center [1139, 556] width 96 height 26
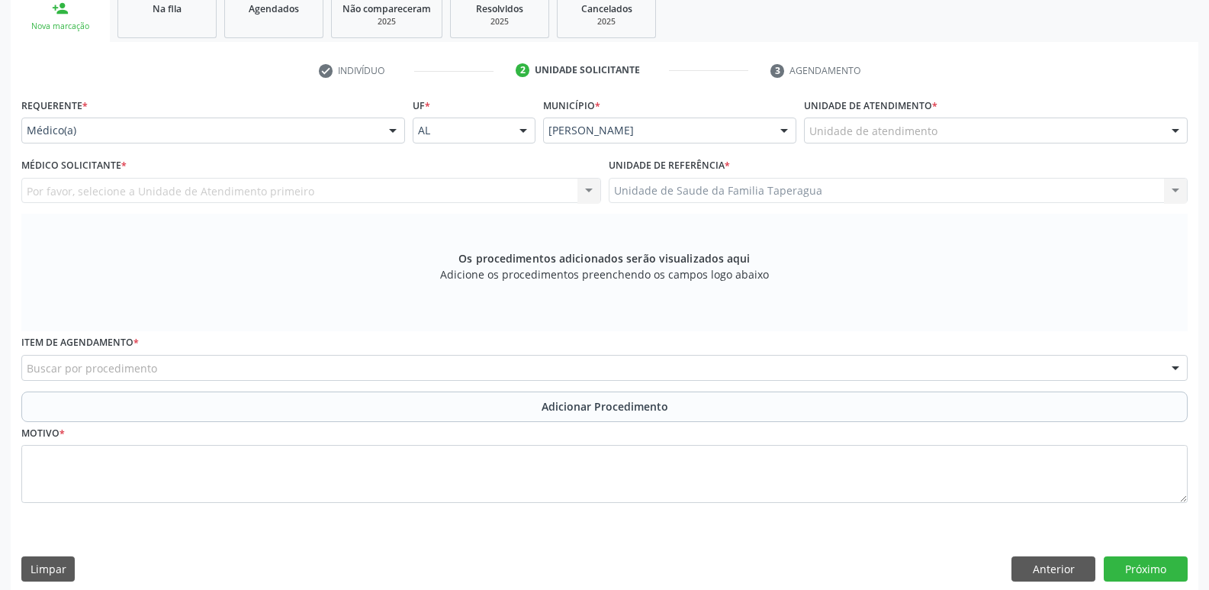
click at [970, 137] on div "Unidade de atendimento" at bounding box center [996, 130] width 384 height 26
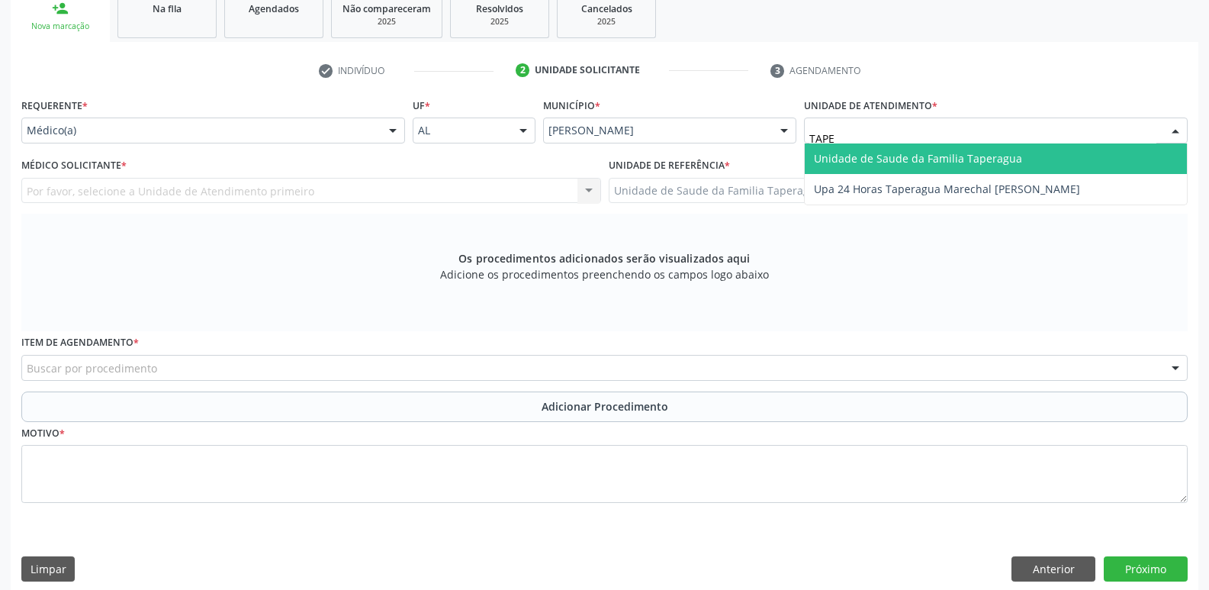
type input "TAPER"
click at [972, 152] on span "Unidade de Saude da Familia Taperagua" at bounding box center [918, 158] width 208 height 14
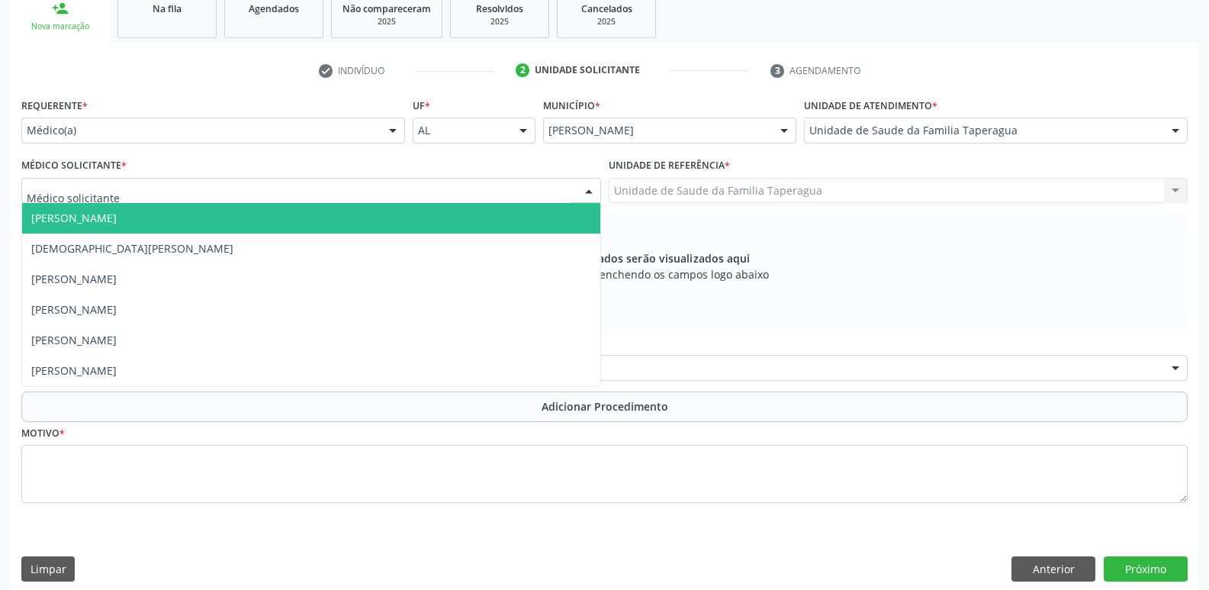
click at [387, 192] on div at bounding box center [311, 191] width 580 height 26
type input "MART"
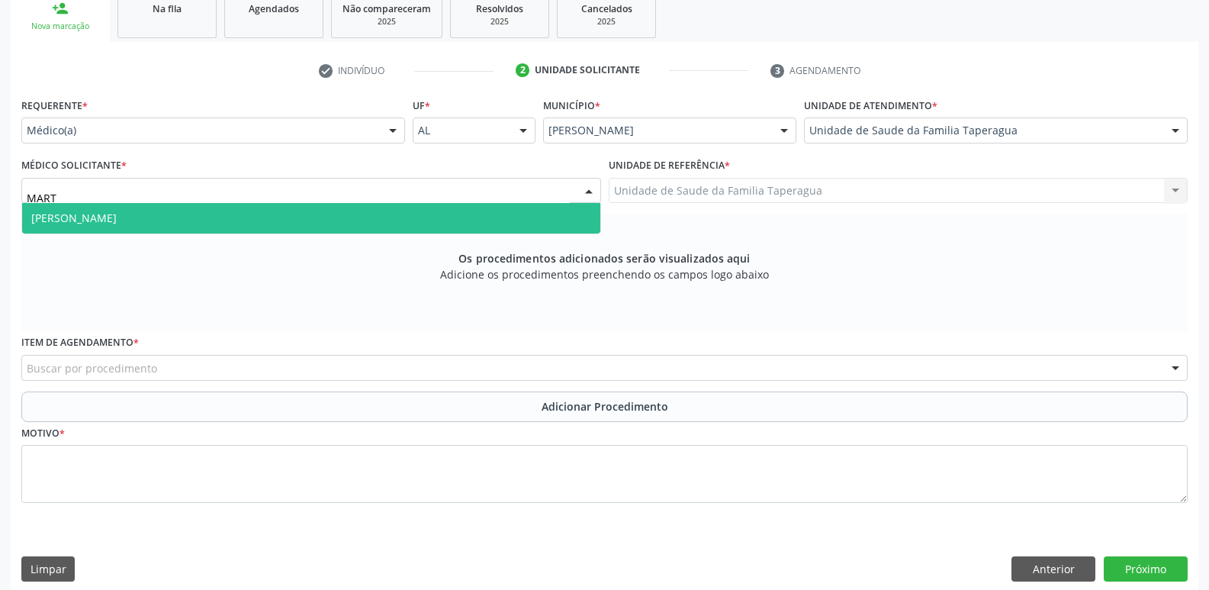
click at [387, 211] on span "[PERSON_NAME]" at bounding box center [311, 218] width 578 height 31
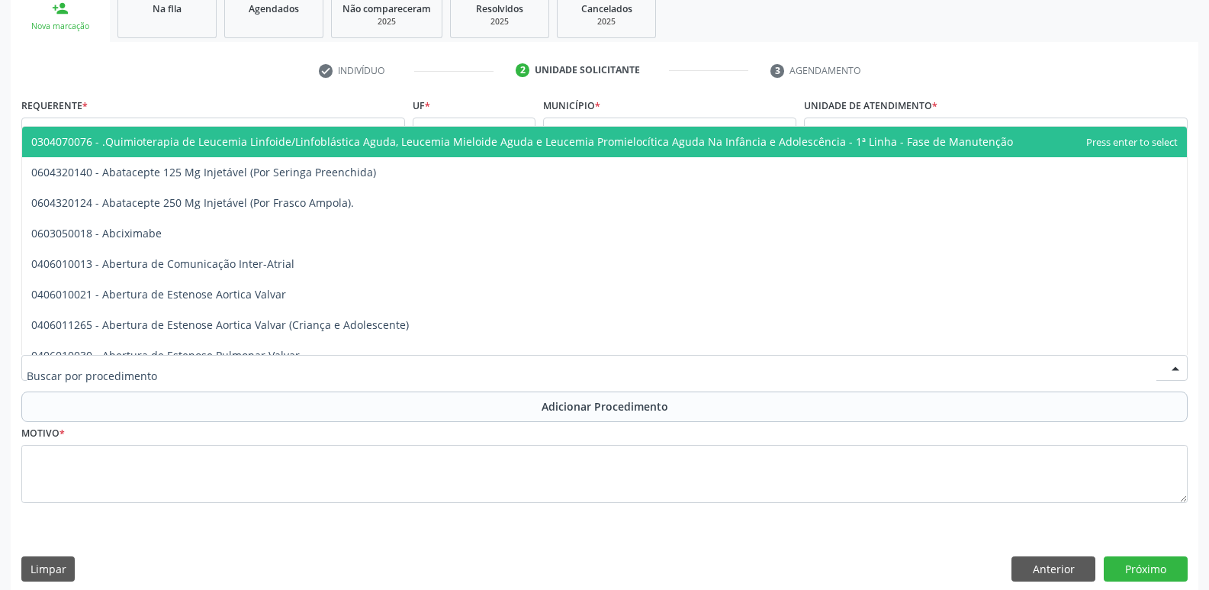
click at [392, 371] on div at bounding box center [604, 368] width 1166 height 26
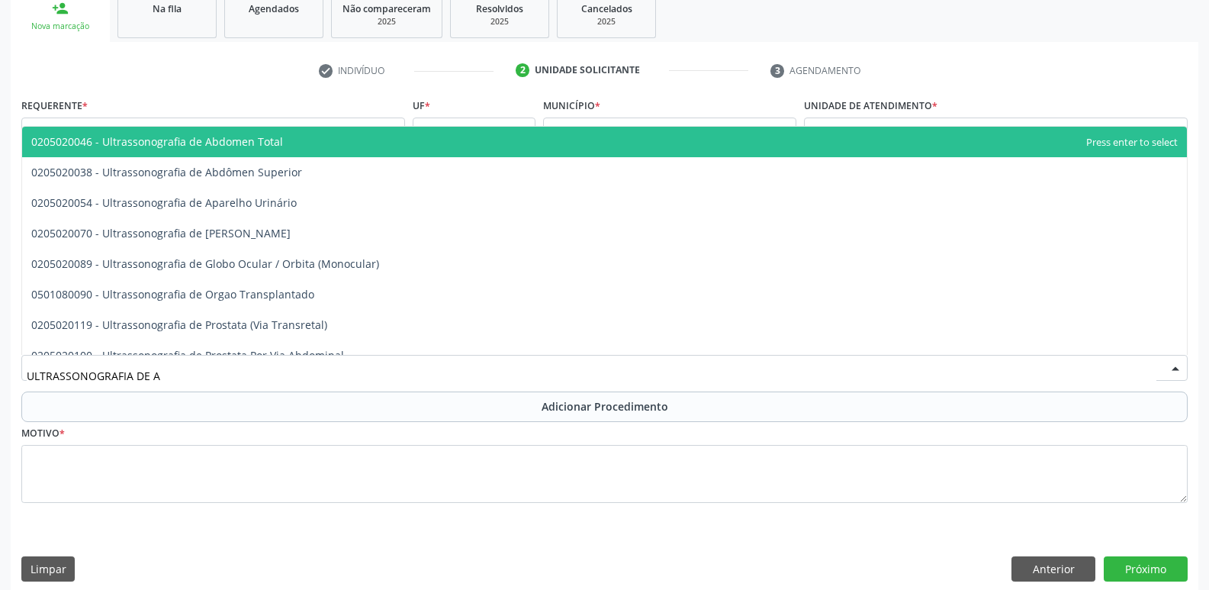
type input "ULTRASSONOGRAFIA DE AP"
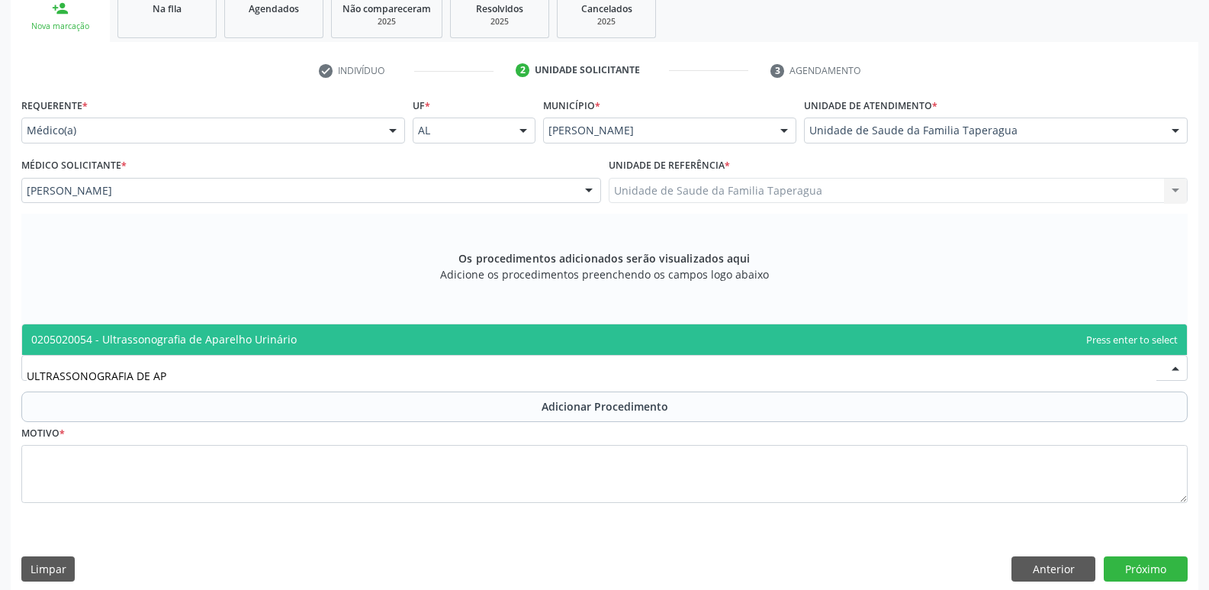
click at [392, 339] on span "0205020054 - Ultrassonografia de Aparelho Urinário" at bounding box center [604, 339] width 1165 height 31
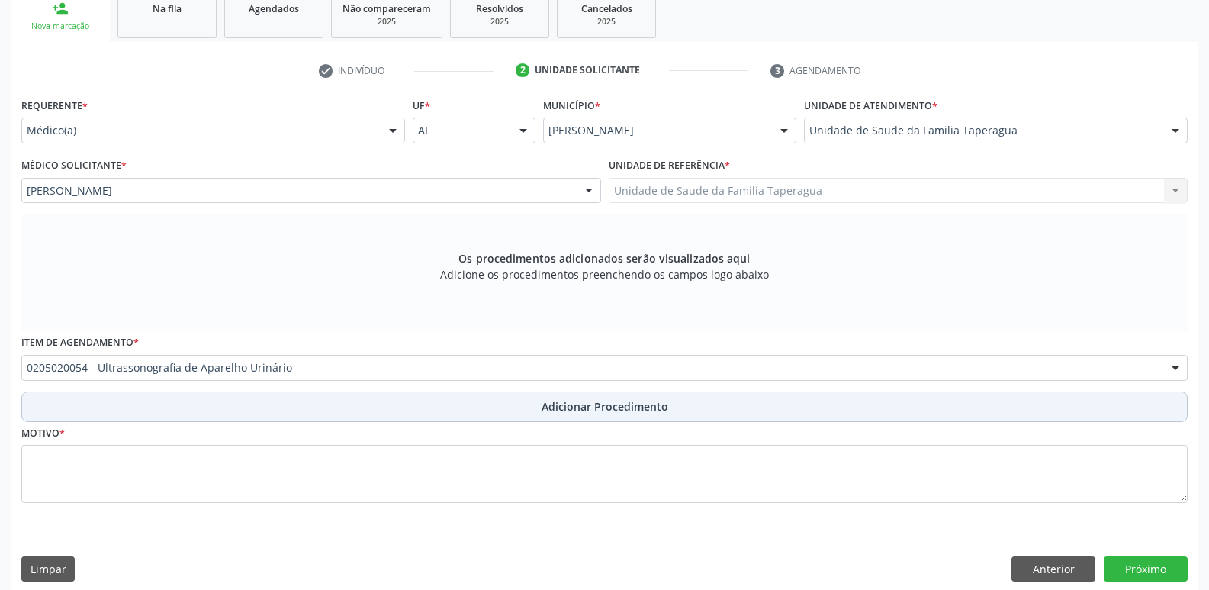
click at [392, 414] on button "Adicionar Procedimento" at bounding box center [604, 406] width 1166 height 31
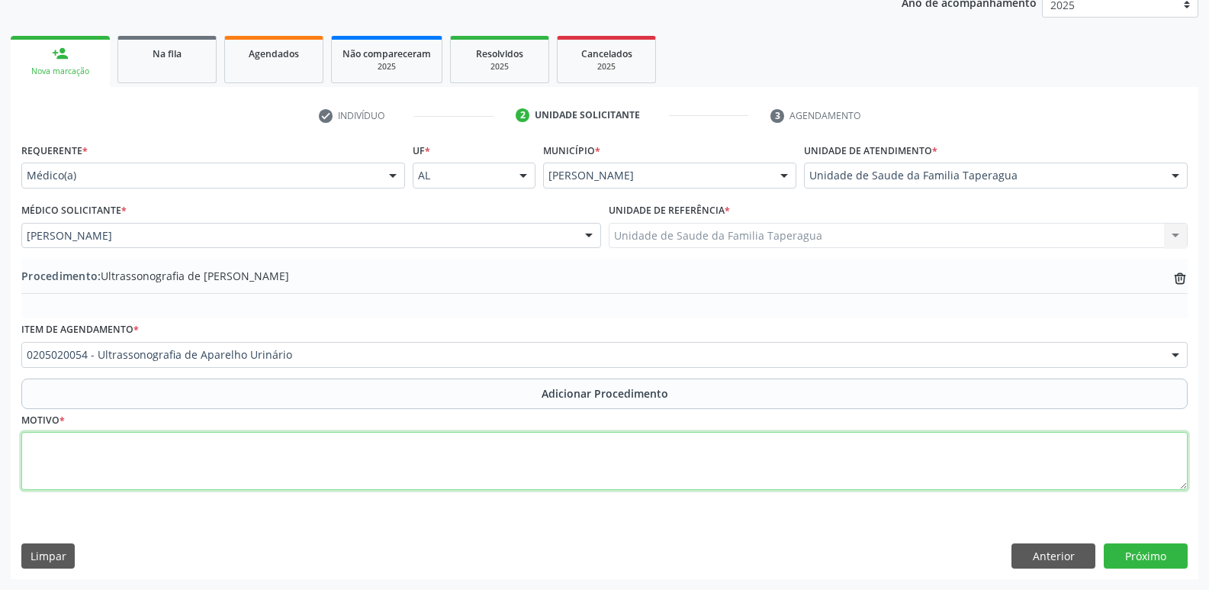
click at [391, 452] on textarea at bounding box center [604, 461] width 1166 height 58
type textarea "CISTITE DE REPETIÇÃO"
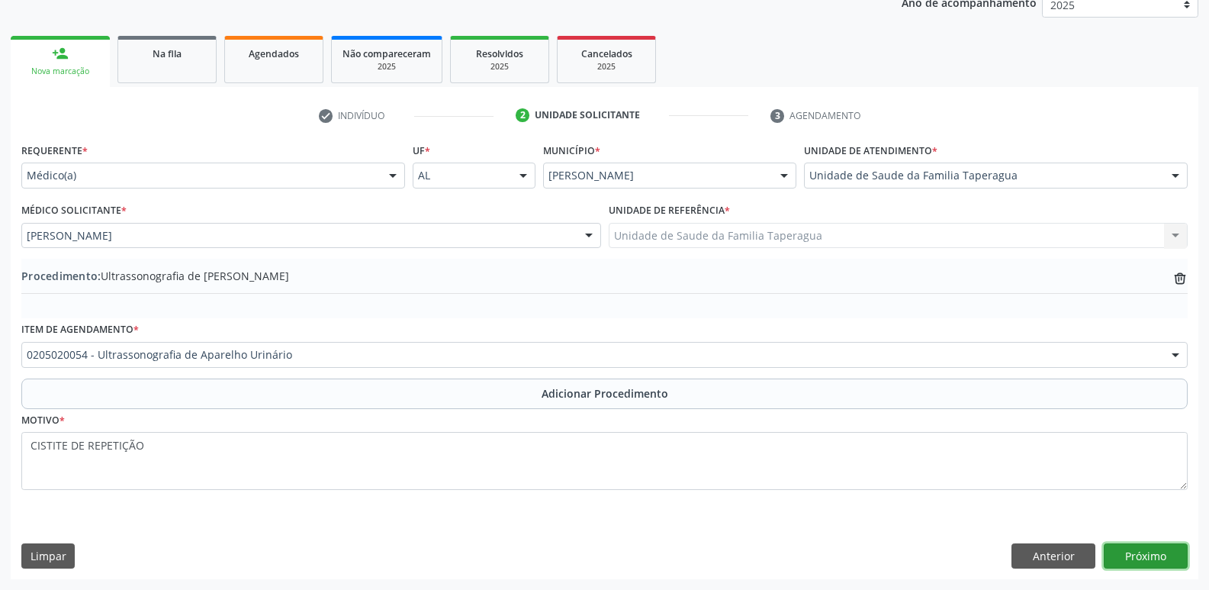
click at [1141, 553] on button "Próximo" at bounding box center [1146, 556] width 84 height 26
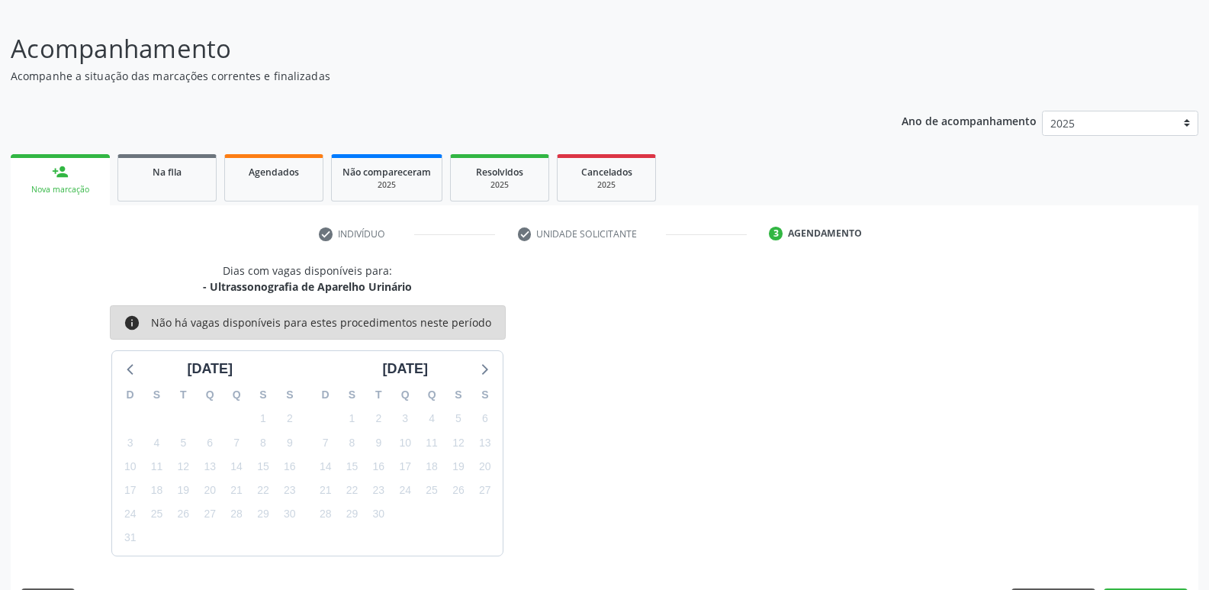
scroll to position [140, 0]
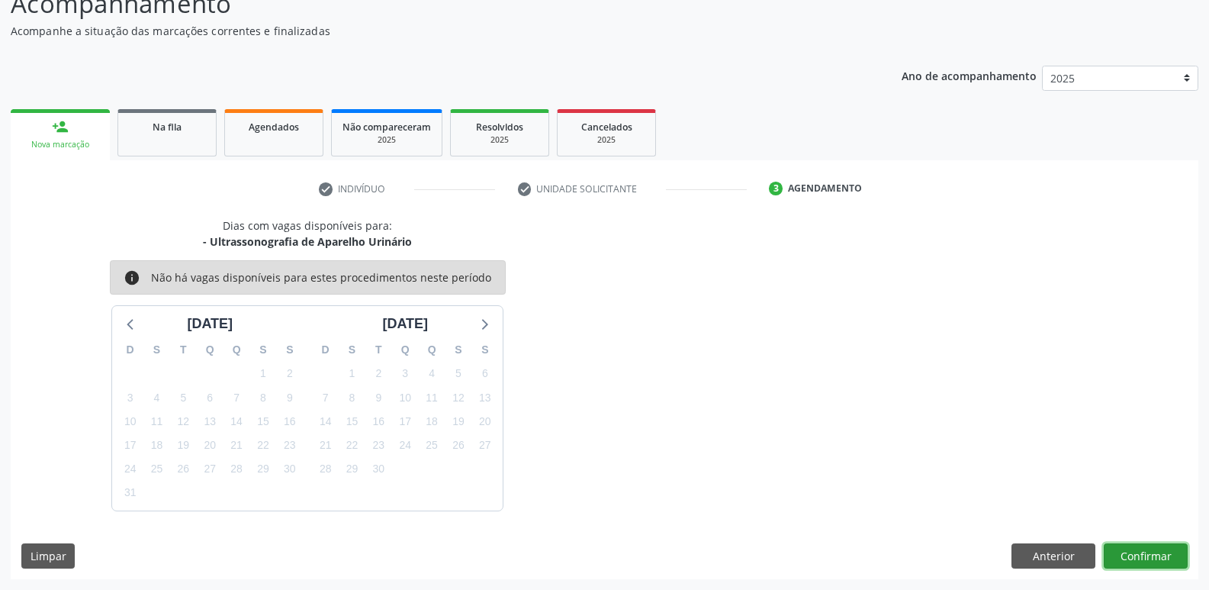
click at [1155, 553] on button "Confirmar" at bounding box center [1146, 556] width 84 height 26
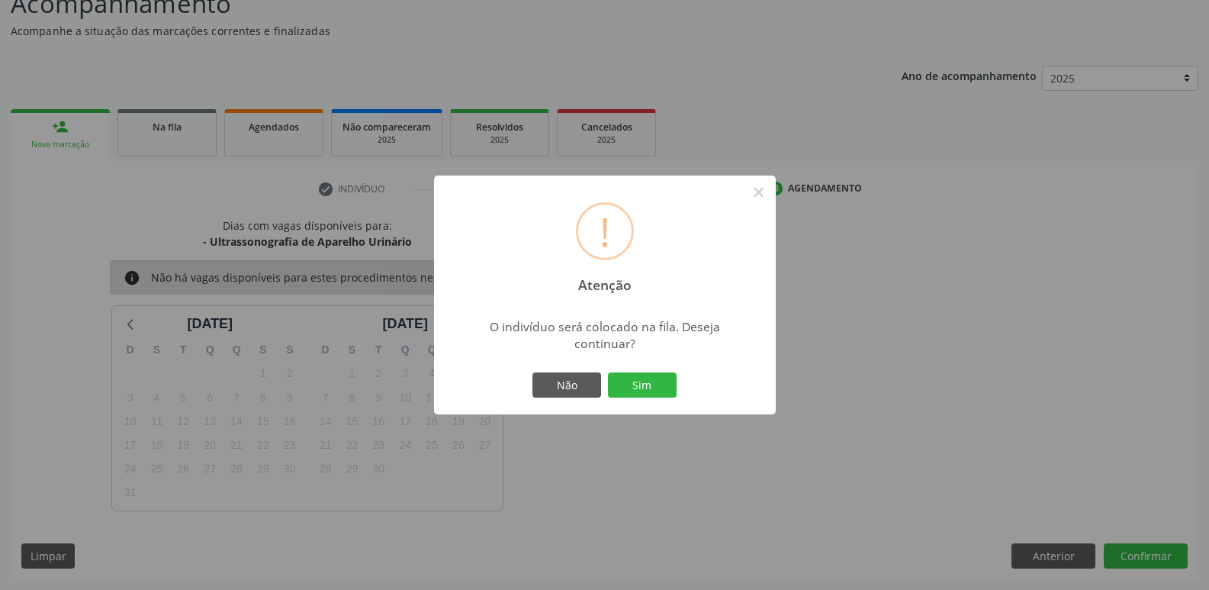
click at [608, 372] on button "Sim" at bounding box center [642, 385] width 69 height 26
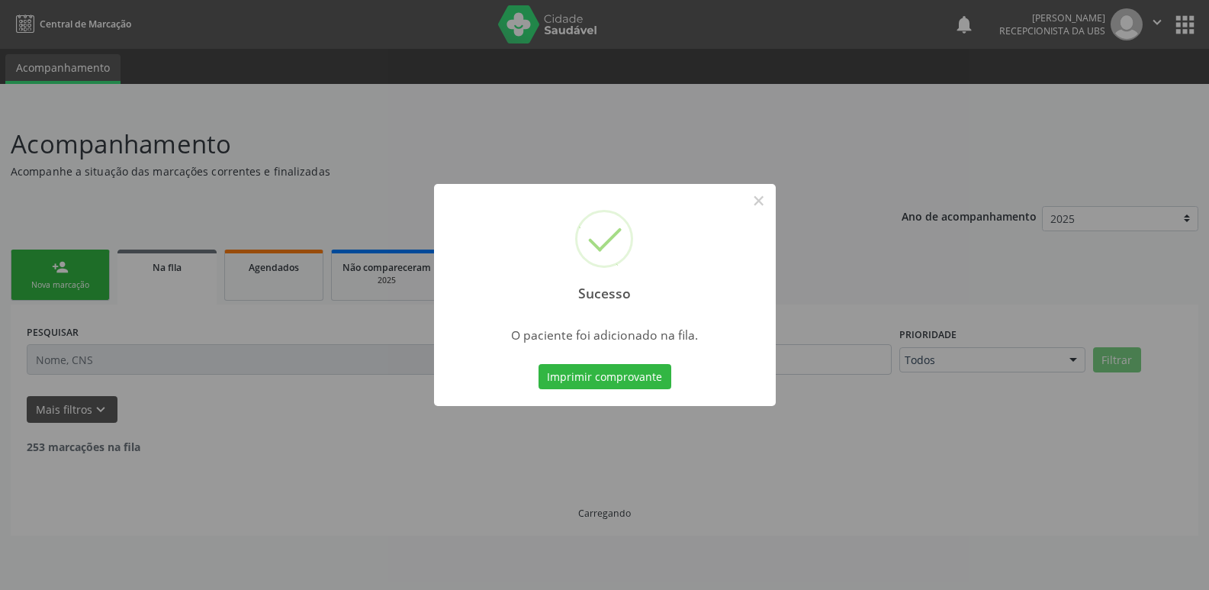
scroll to position [0, 0]
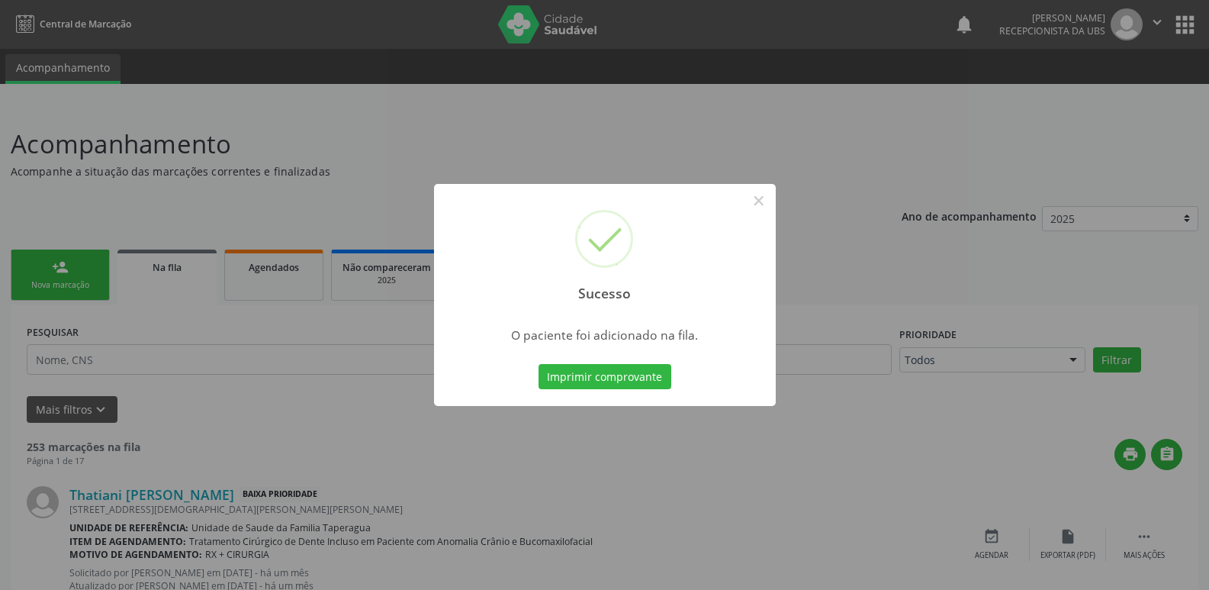
click at [937, 233] on div "Sucesso × O paciente foi adicionado na fila. Imprimir comprovante Cancel" at bounding box center [604, 295] width 1209 height 590
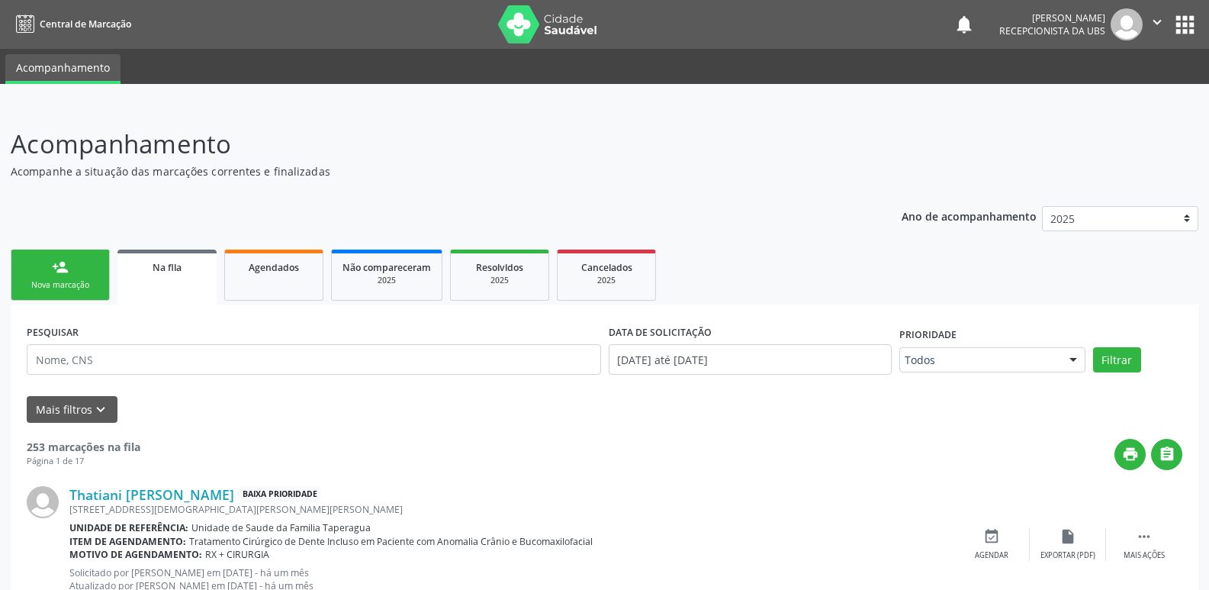
click at [82, 285] on div "Nova marcação" at bounding box center [60, 284] width 76 height 11
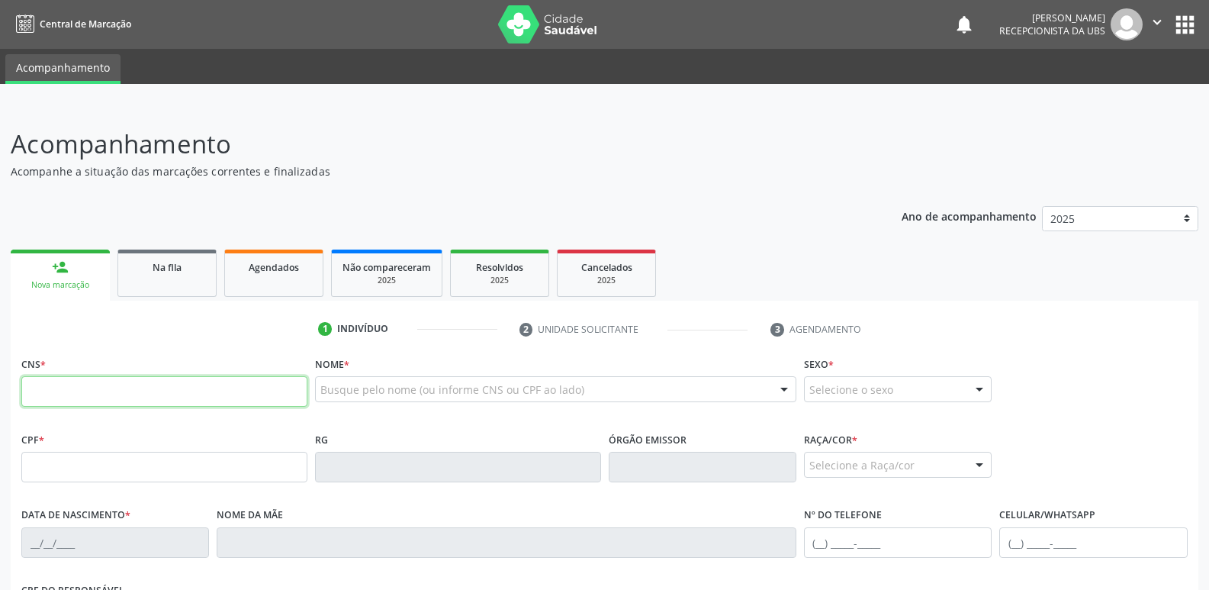
click at [233, 392] on input "text" at bounding box center [164, 391] width 286 height 31
paste input "702 8086 9623 1965"
type input "702 8086 9623 1965"
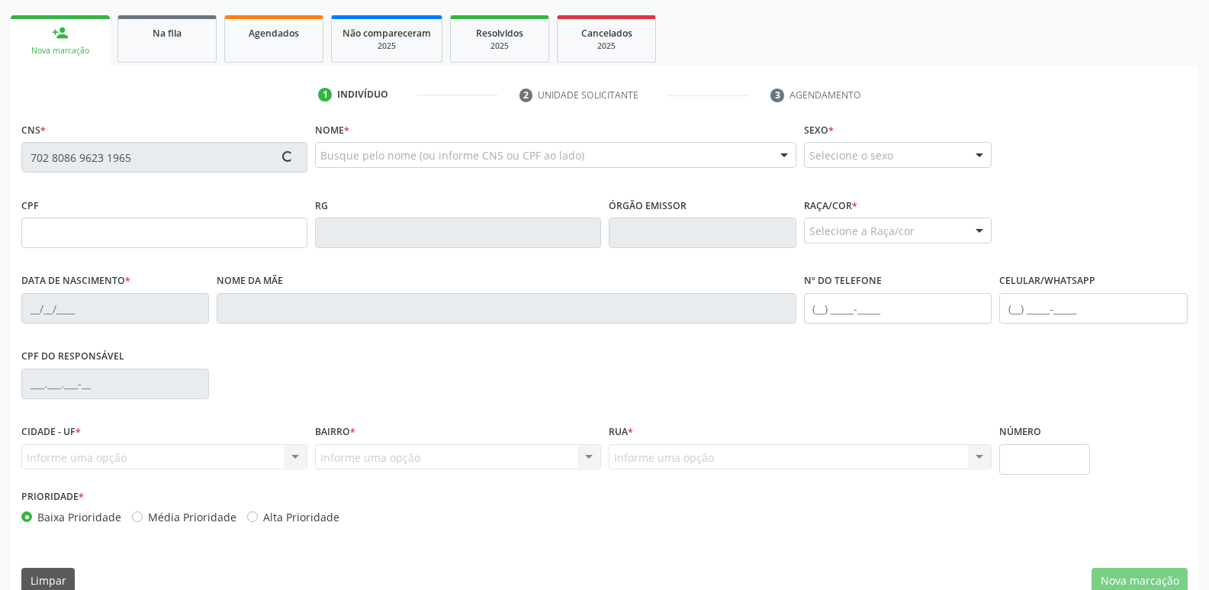
scroll to position [259, 0]
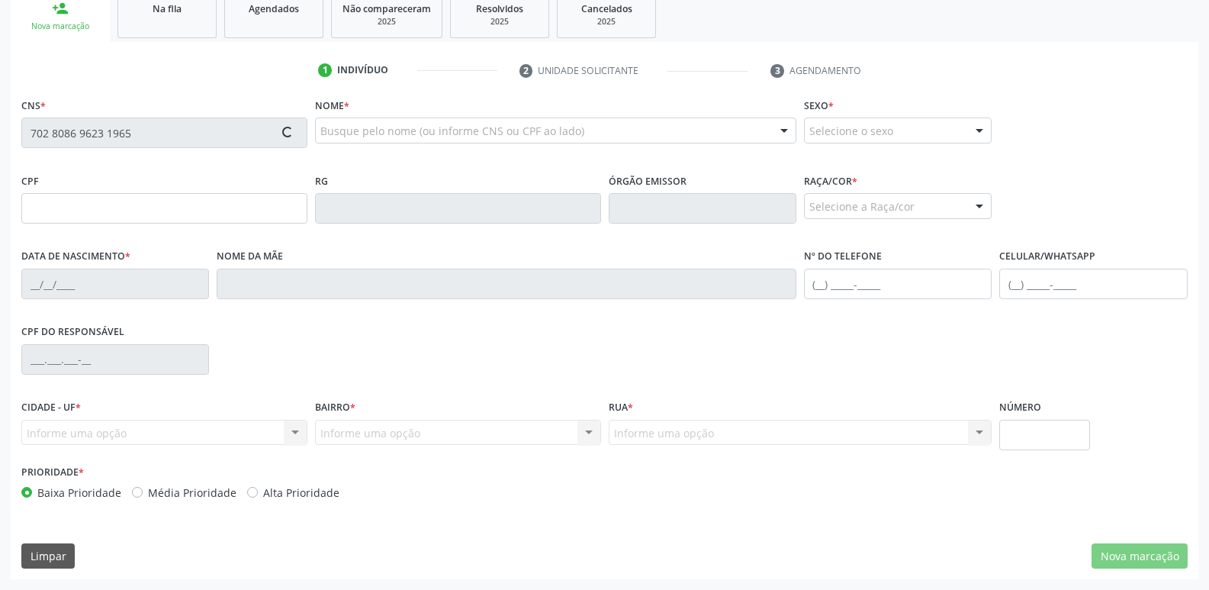
type input "019.413.064-97"
type input "[DATE]"
type input "Valdeci [PERSON_NAME]"
type input "[PHONE_NUMBER]"
type input "8"
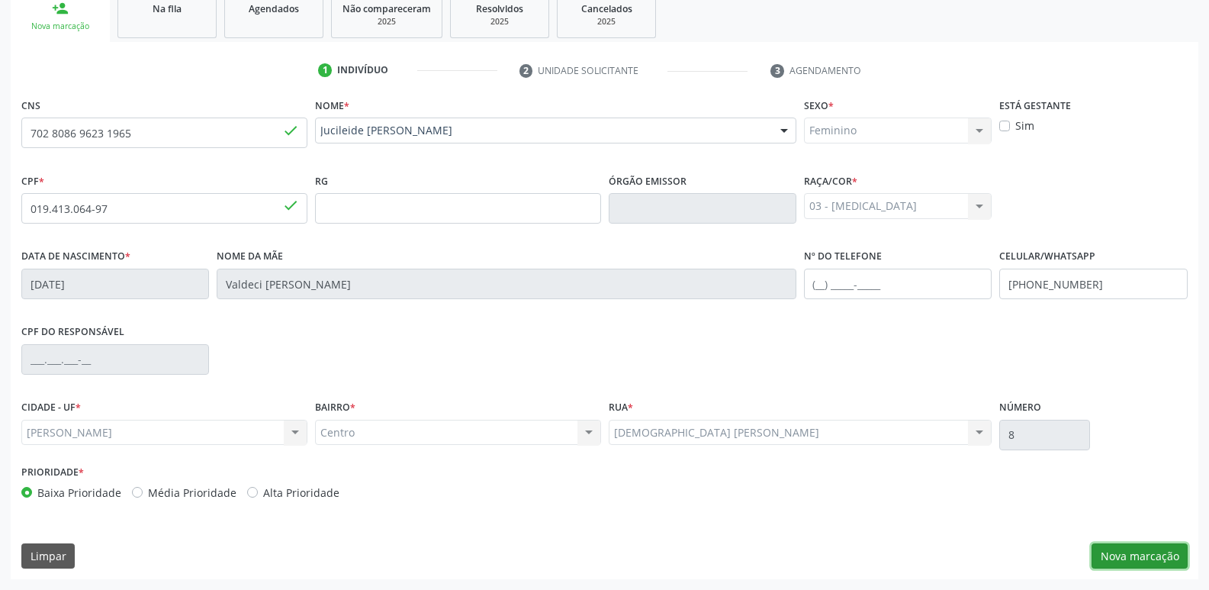
click at [1146, 558] on button "Nova marcação" at bounding box center [1139, 556] width 96 height 26
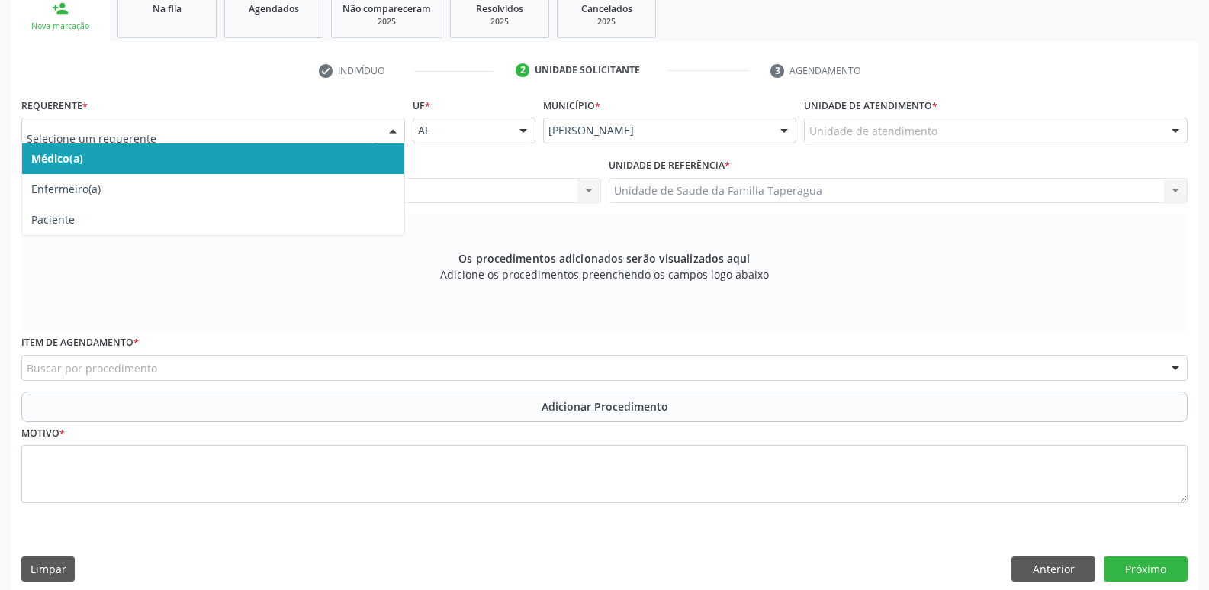
click at [323, 121] on div at bounding box center [213, 130] width 384 height 26
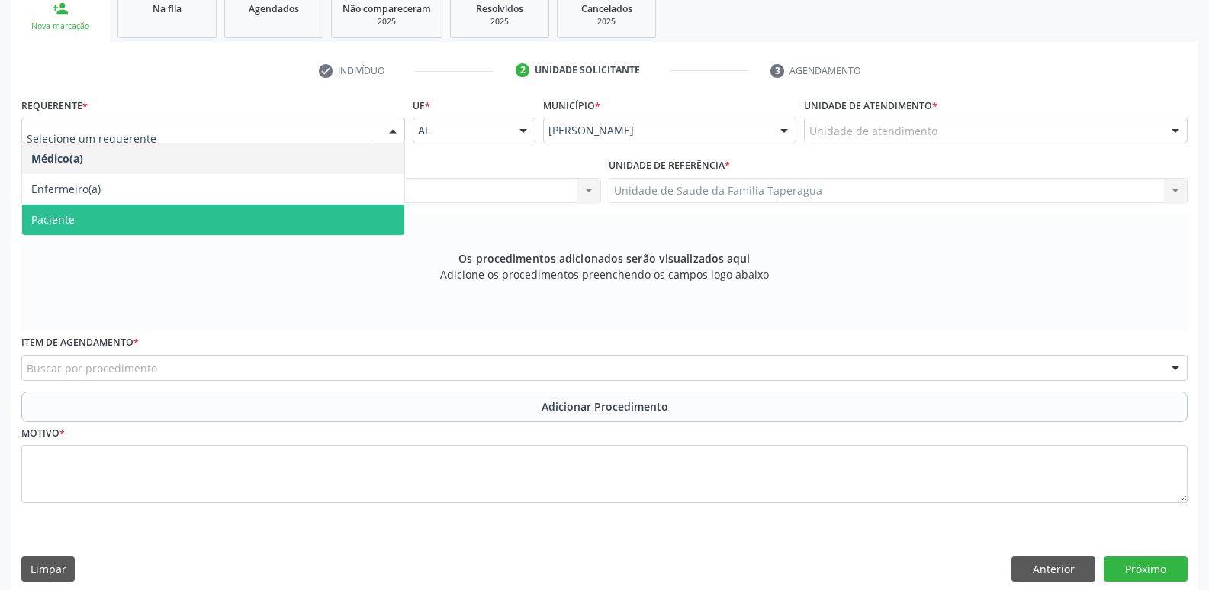
click at [324, 212] on span "Paciente" at bounding box center [213, 219] width 382 height 31
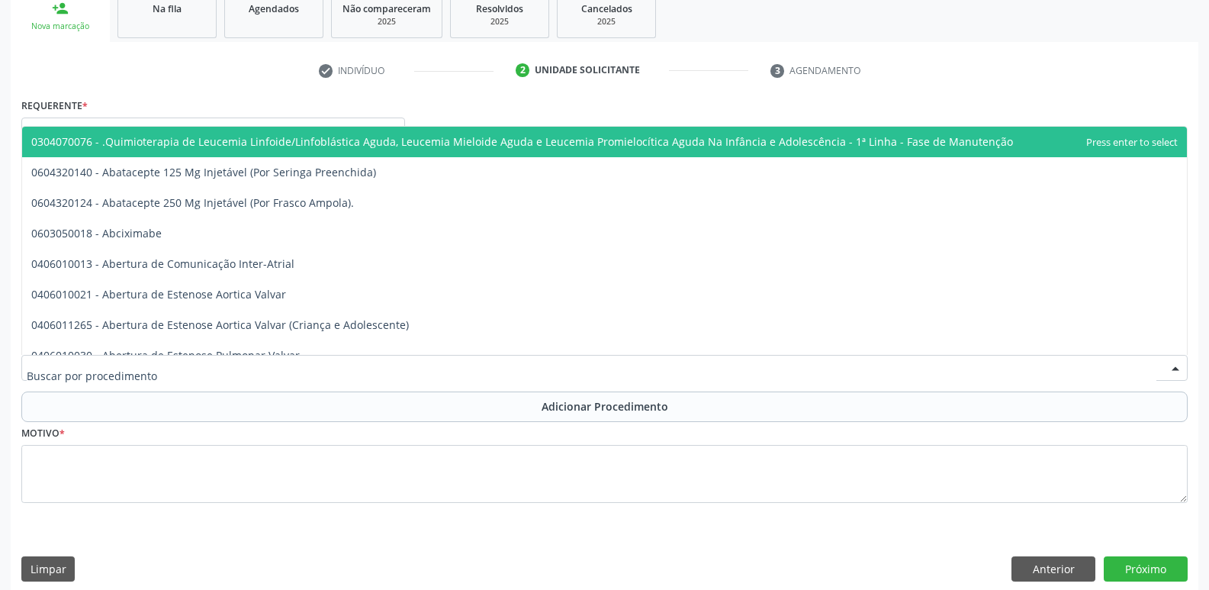
click at [334, 371] on div at bounding box center [604, 368] width 1166 height 26
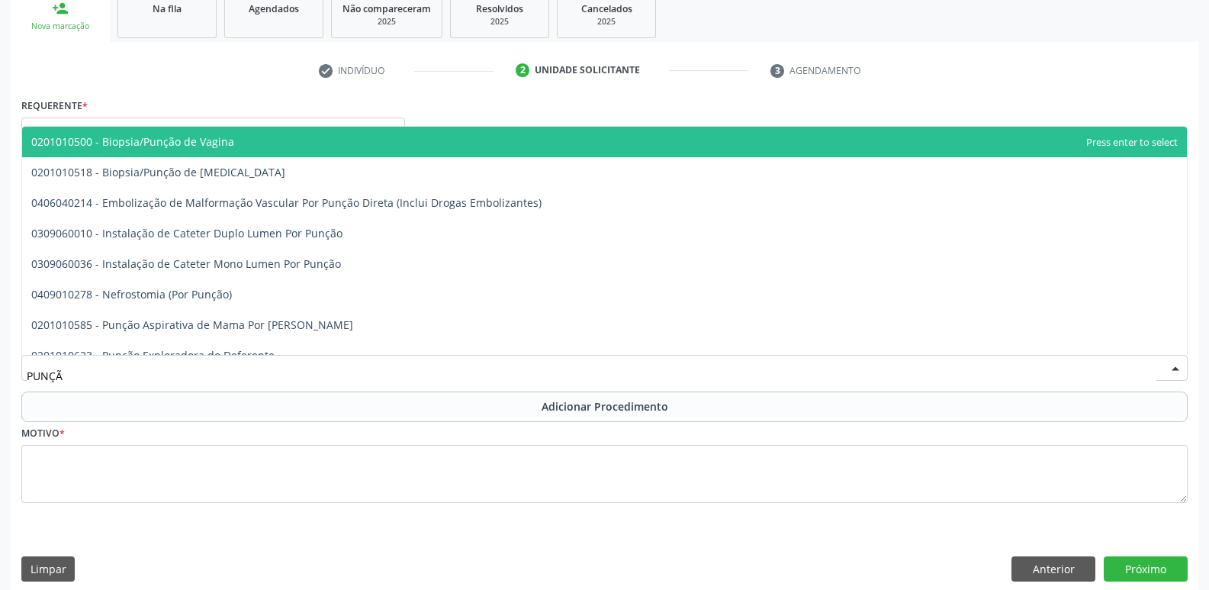
type input "PUNÇÃO"
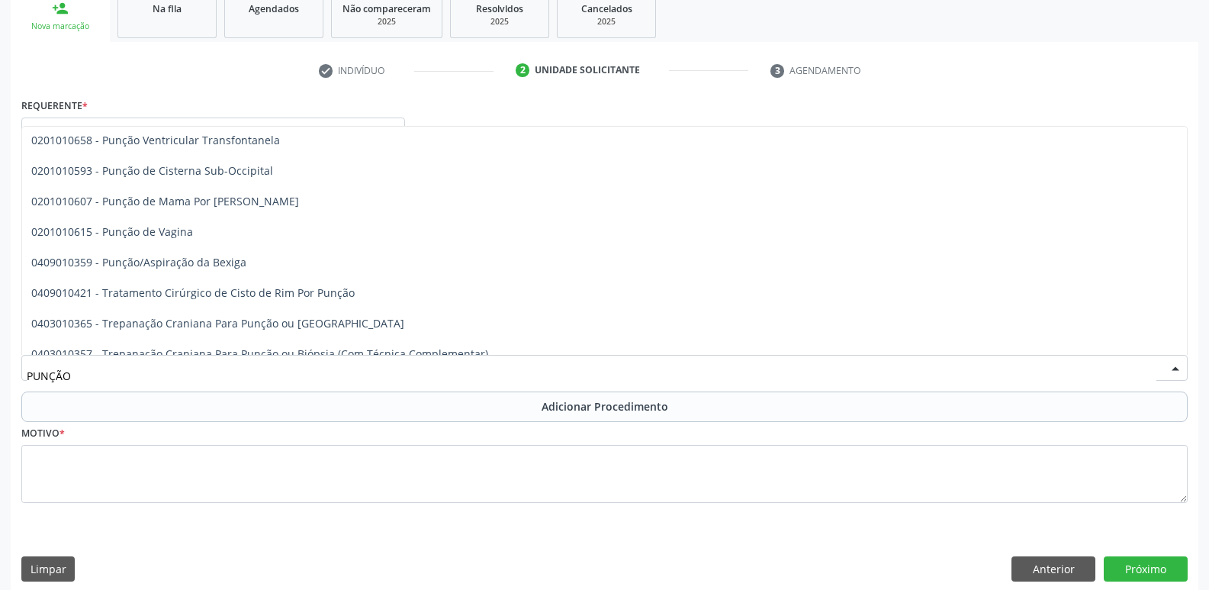
scroll to position [321, 0]
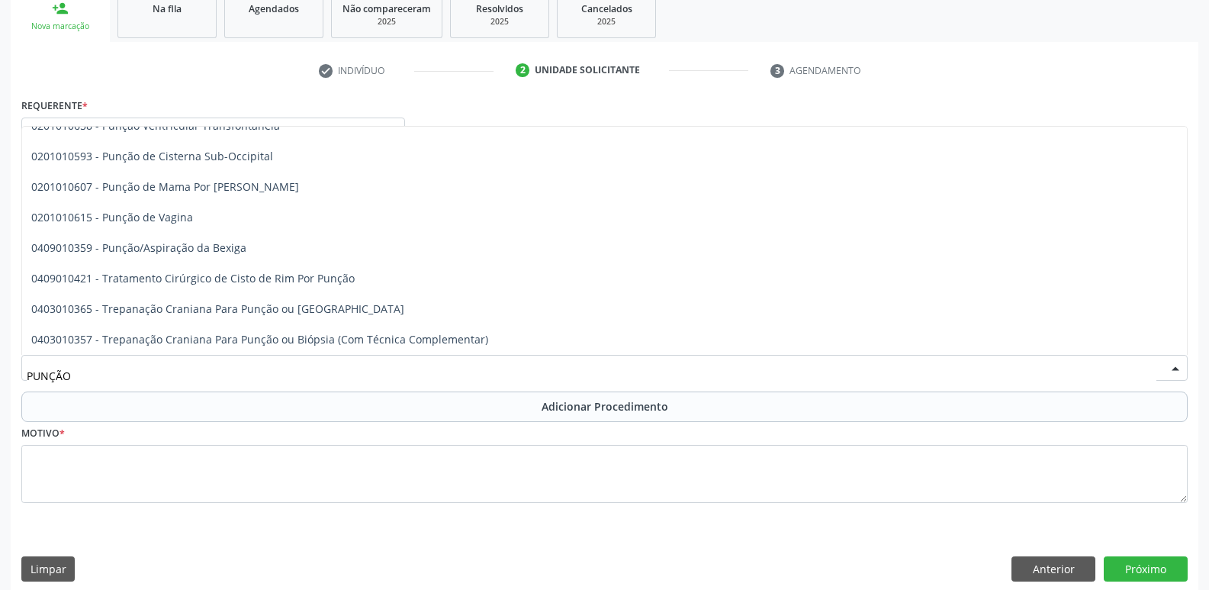
click at [1184, 359] on div at bounding box center [1175, 368] width 23 height 26
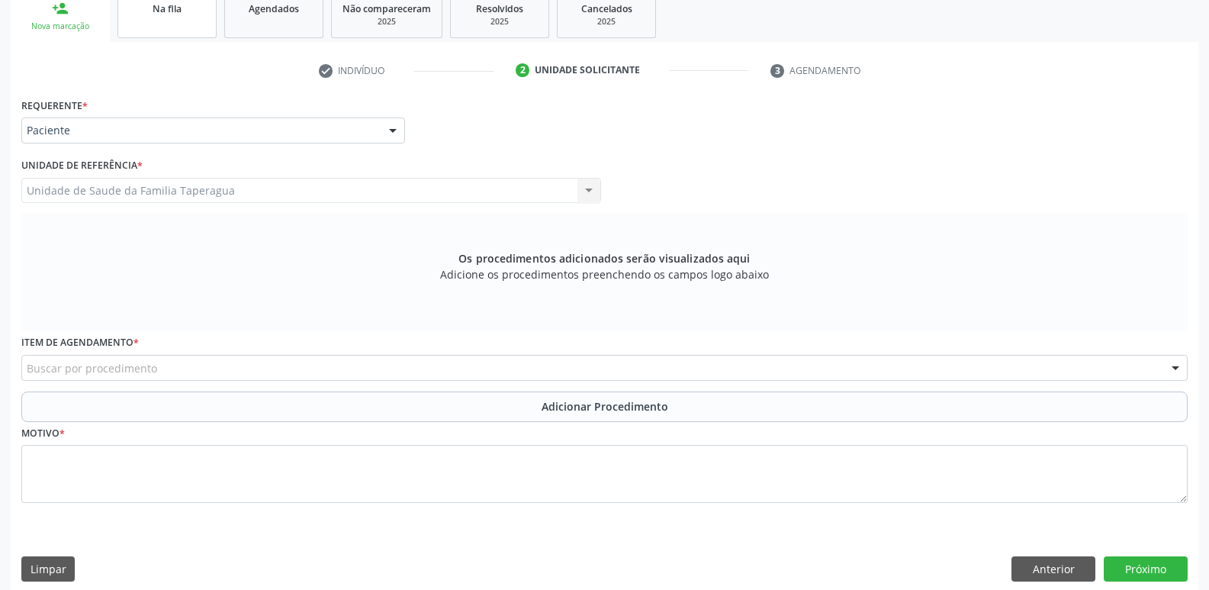
click at [181, 4] on span "Na fila" at bounding box center [167, 8] width 29 height 13
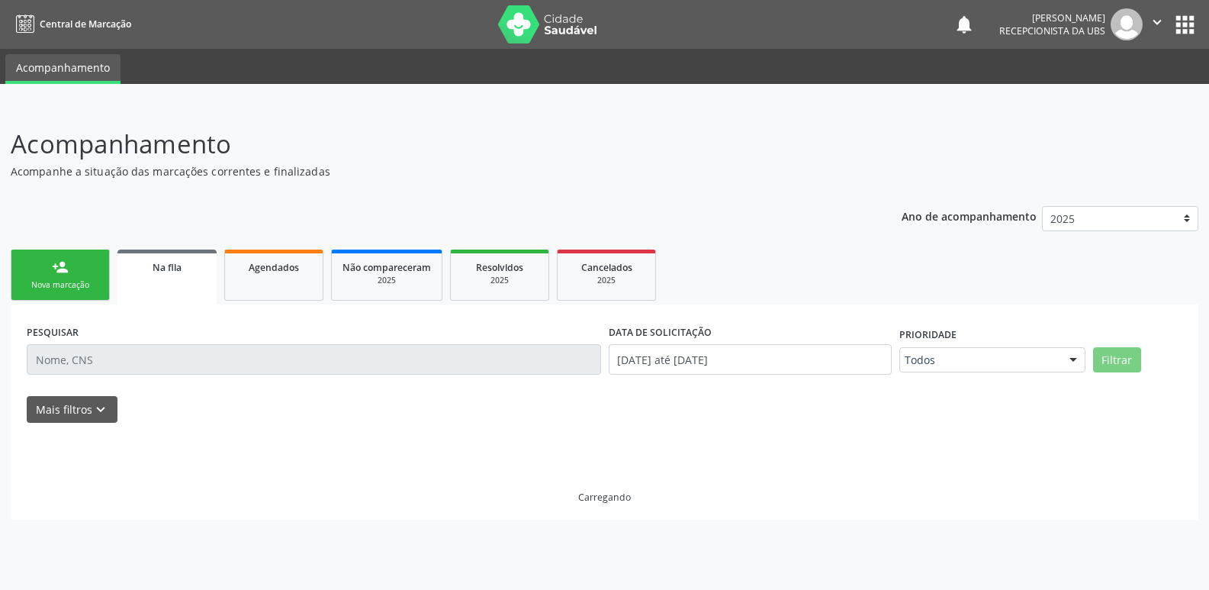
scroll to position [0, 0]
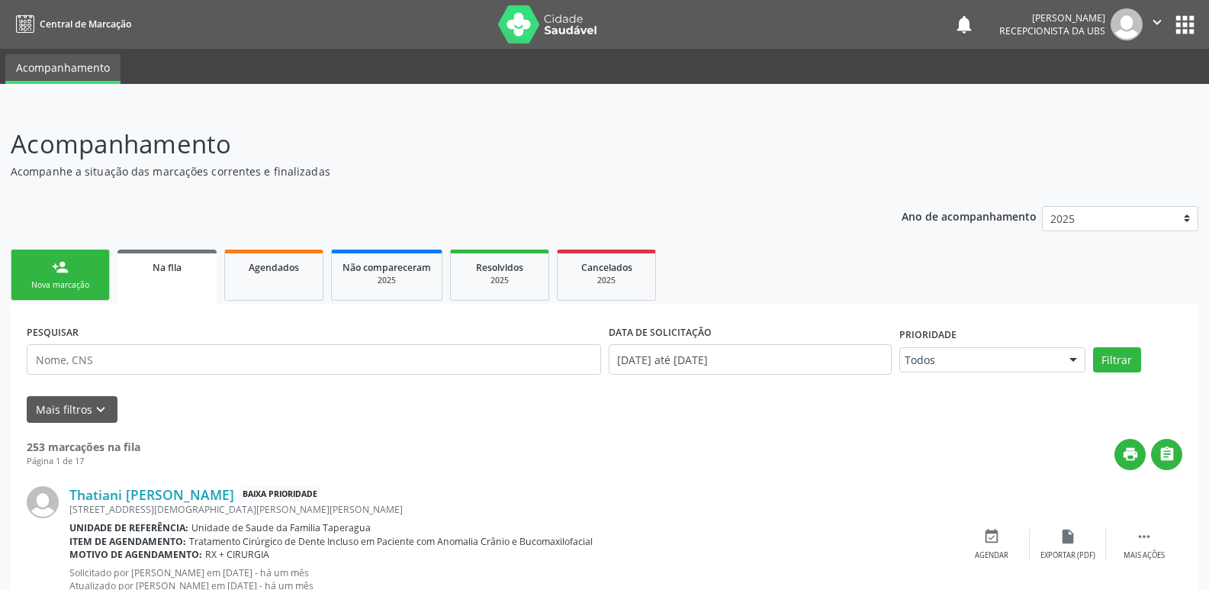
click at [69, 273] on link "person_add Nova marcação" at bounding box center [60, 274] width 99 height 51
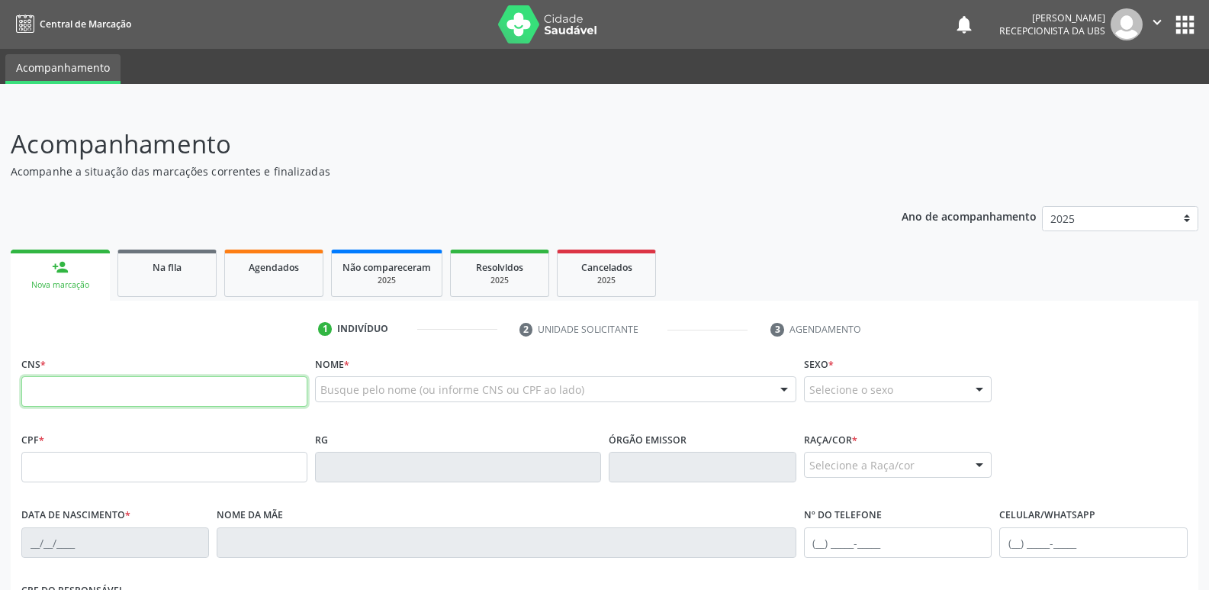
click at [210, 384] on input "text" at bounding box center [164, 391] width 286 height 31
paste input "704 1010 8459 1150"
type input "704 1010 8459 1150"
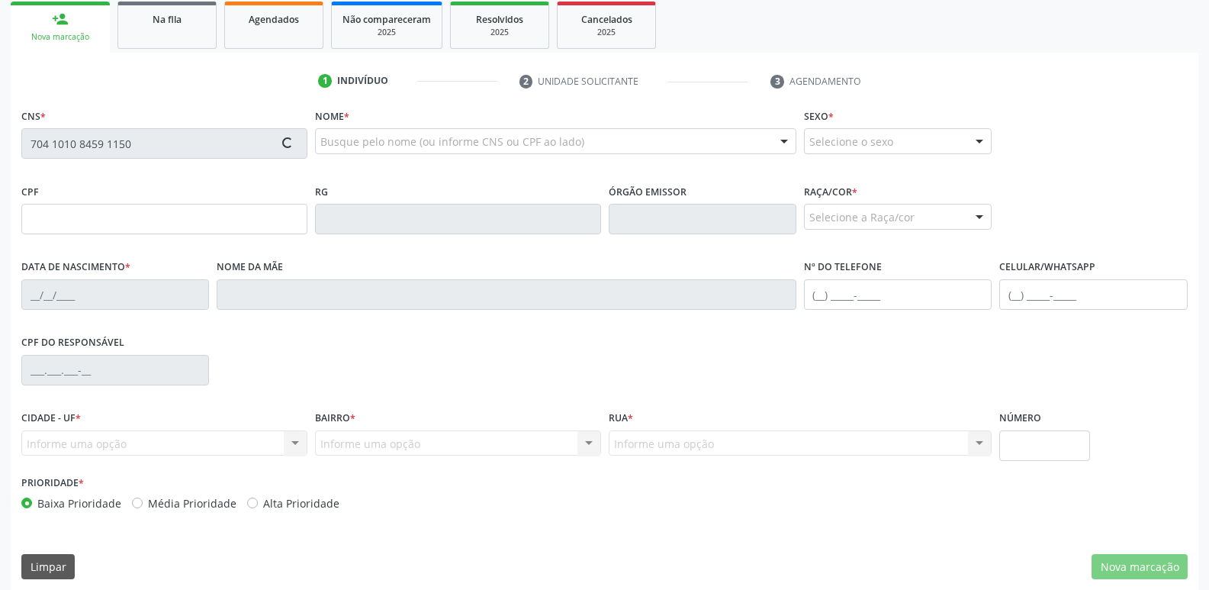
scroll to position [259, 0]
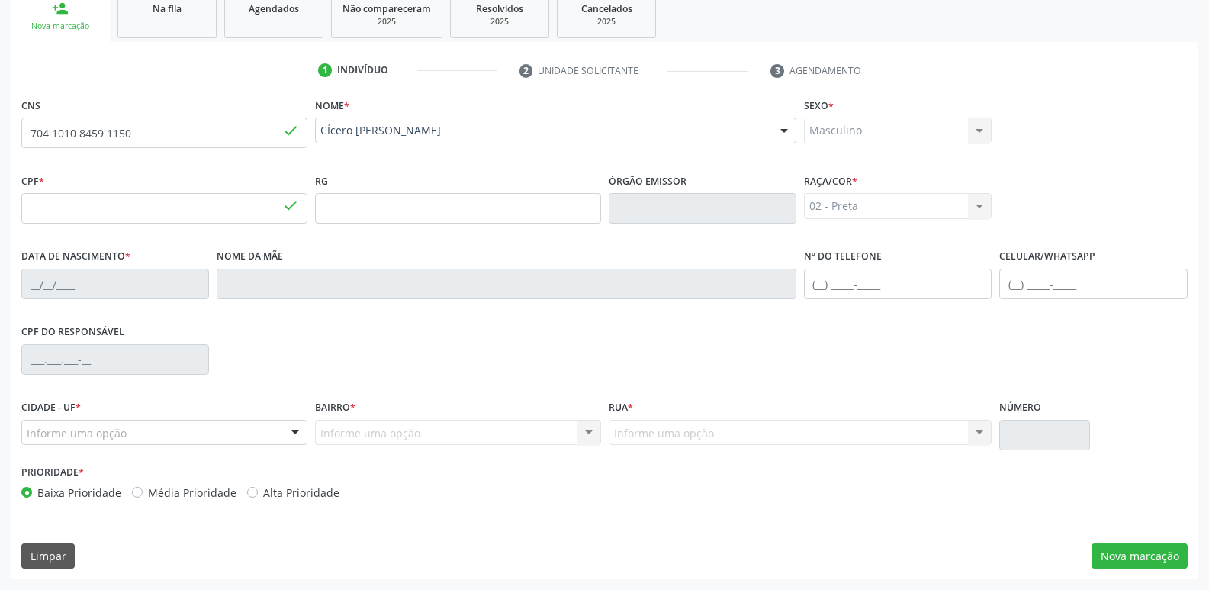
type input "228.849.044-68"
type input "1[DATE]"
type input "Minervina Tereza da ConceiÇÃo"
type input "[PHONE_NUMBER]"
type input "496"
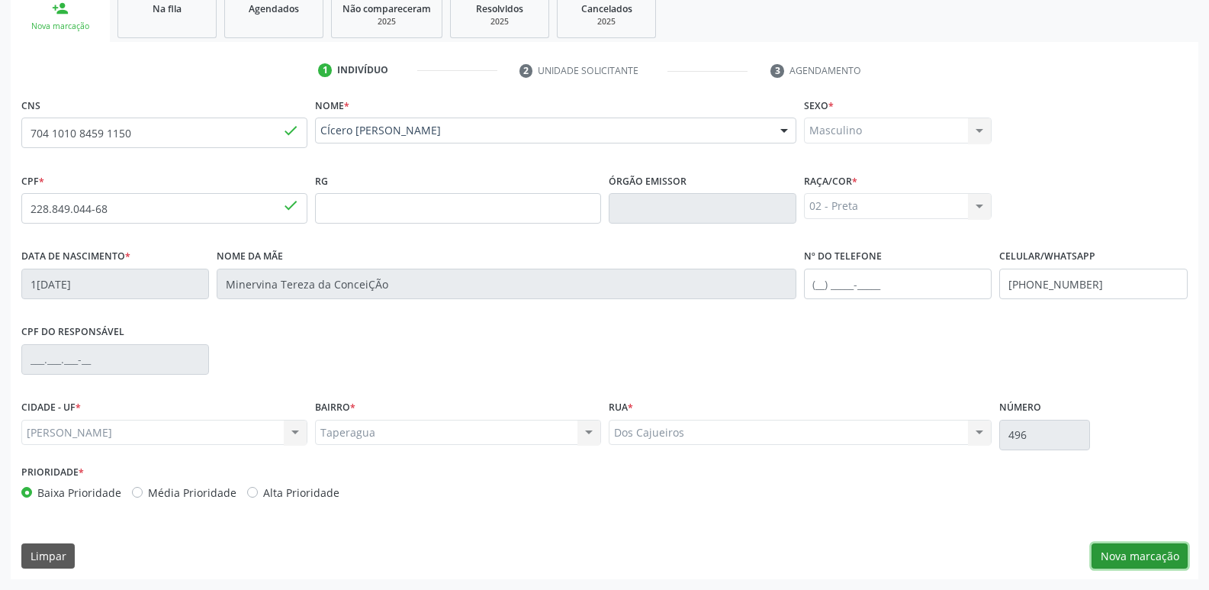
click at [1166, 551] on button "Nova marcação" at bounding box center [1139, 556] width 96 height 26
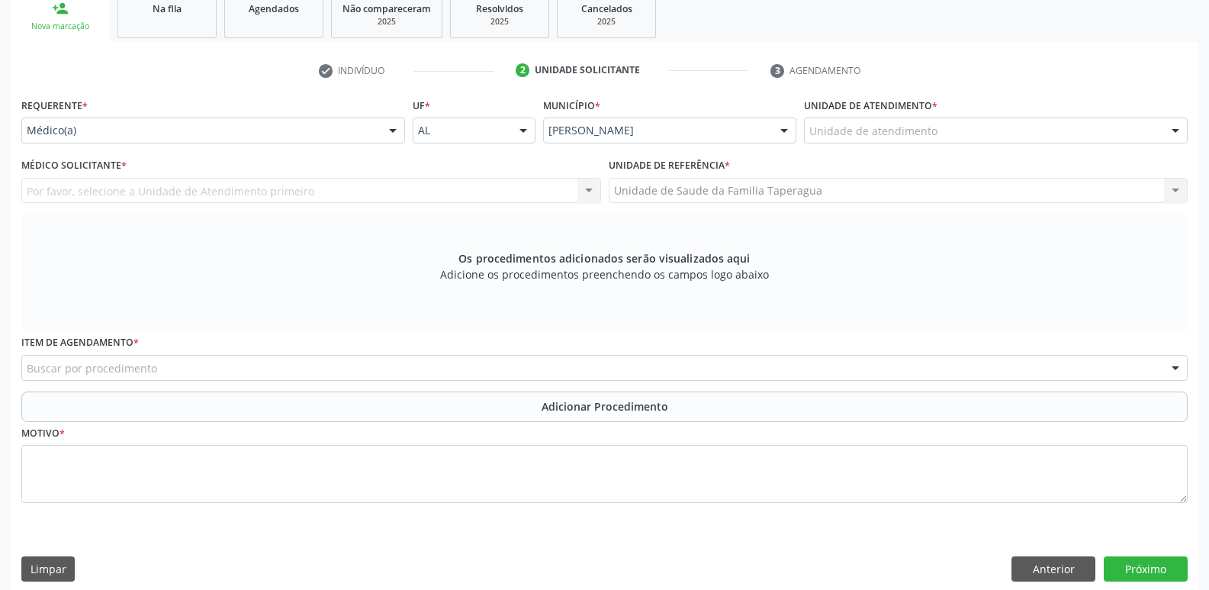
click at [970, 132] on div "Unidade de atendimento" at bounding box center [996, 130] width 384 height 26
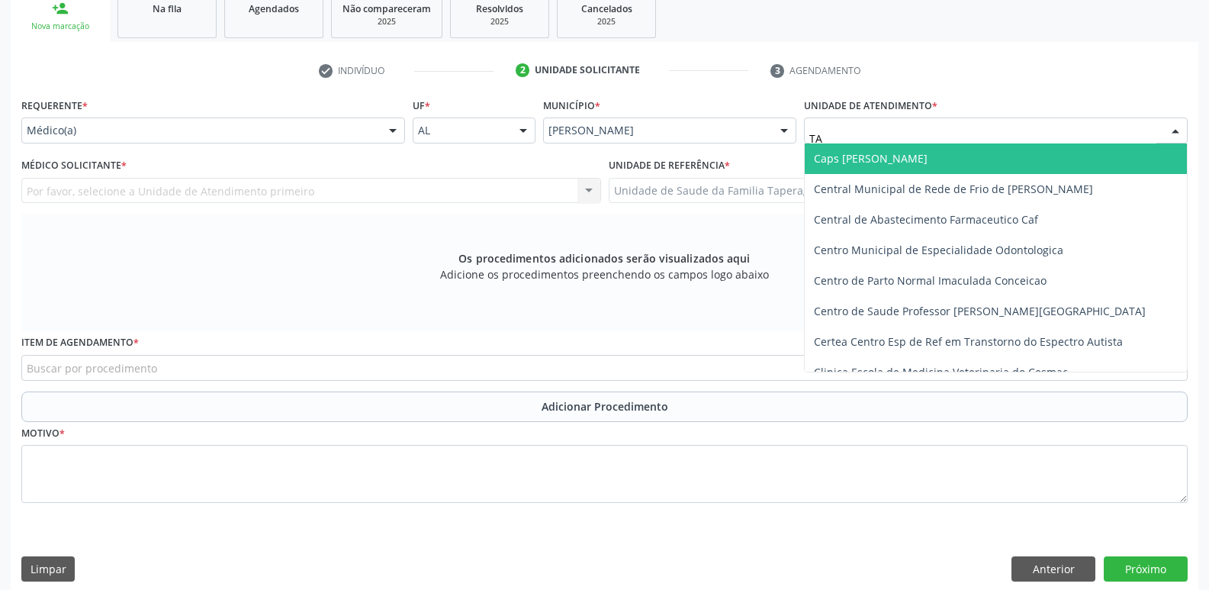
type input "TAP"
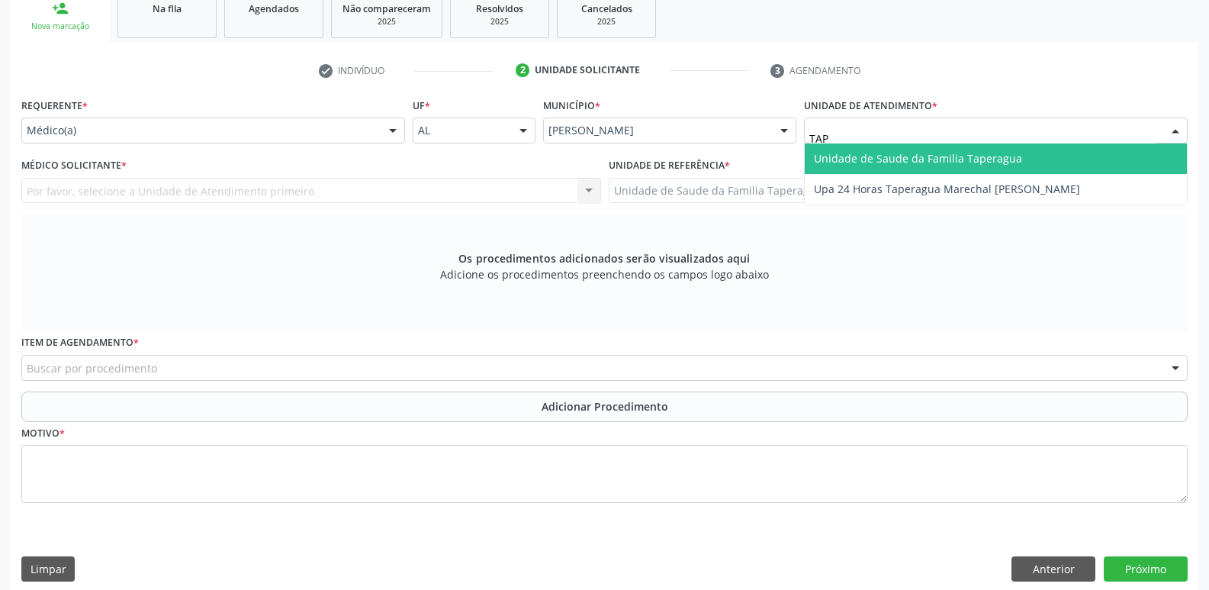
click at [970, 156] on span "Unidade de Saude da Familia Taperagua" at bounding box center [918, 158] width 208 height 14
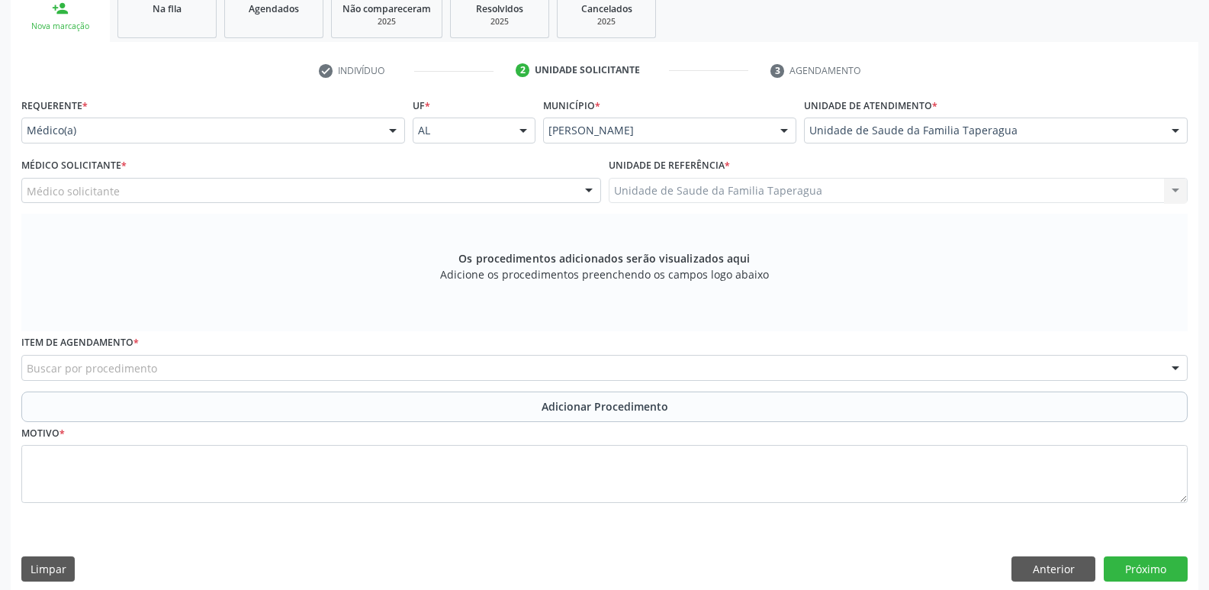
click at [475, 185] on div "Médico solicitante" at bounding box center [311, 191] width 580 height 26
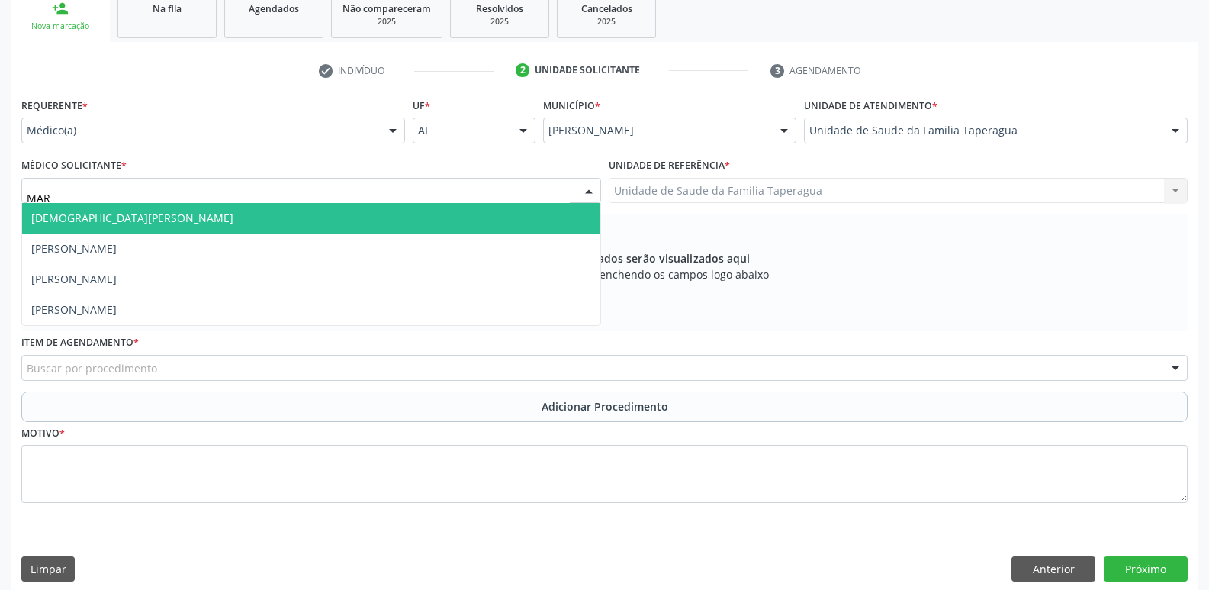
type input "MART"
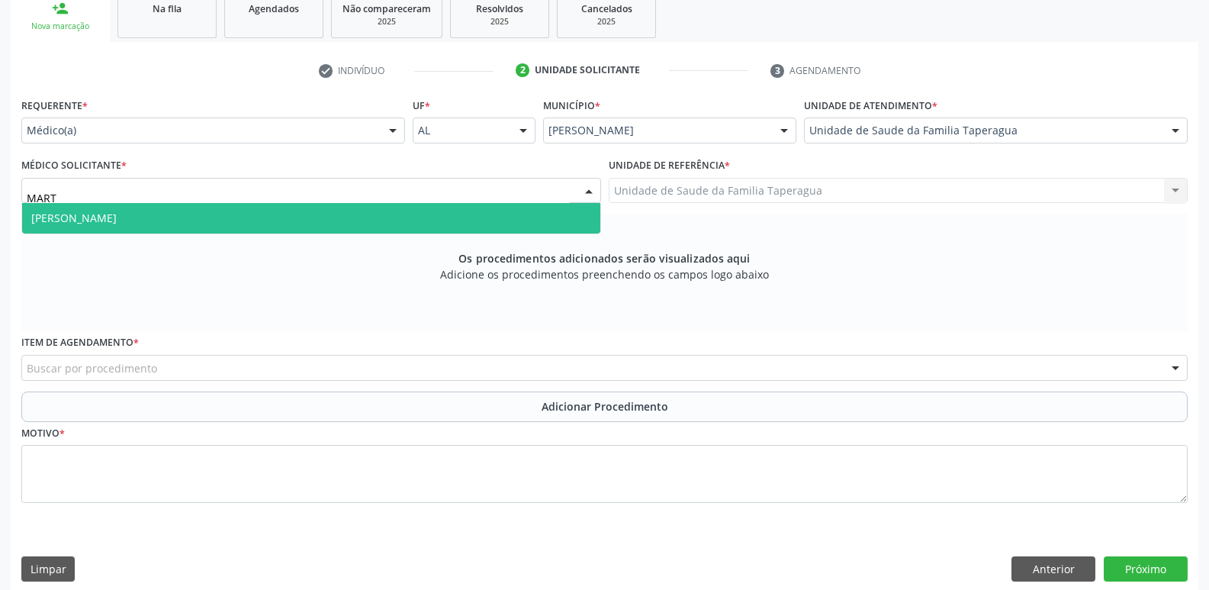
click at [471, 215] on span "[PERSON_NAME]" at bounding box center [311, 218] width 578 height 31
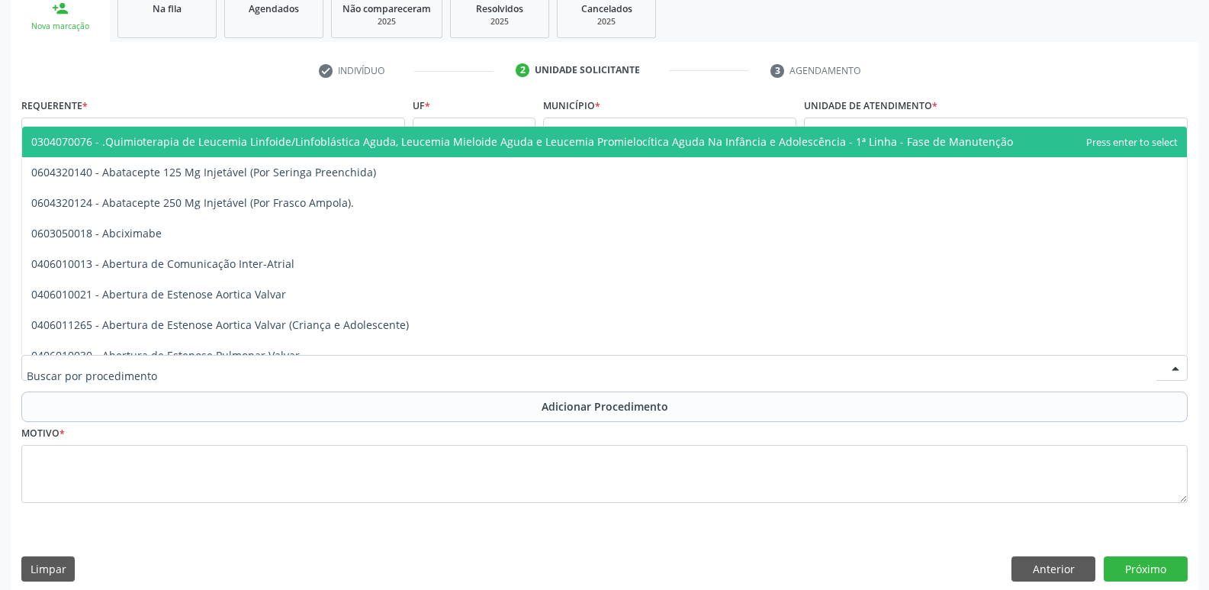
click at [451, 368] on div at bounding box center [604, 368] width 1166 height 26
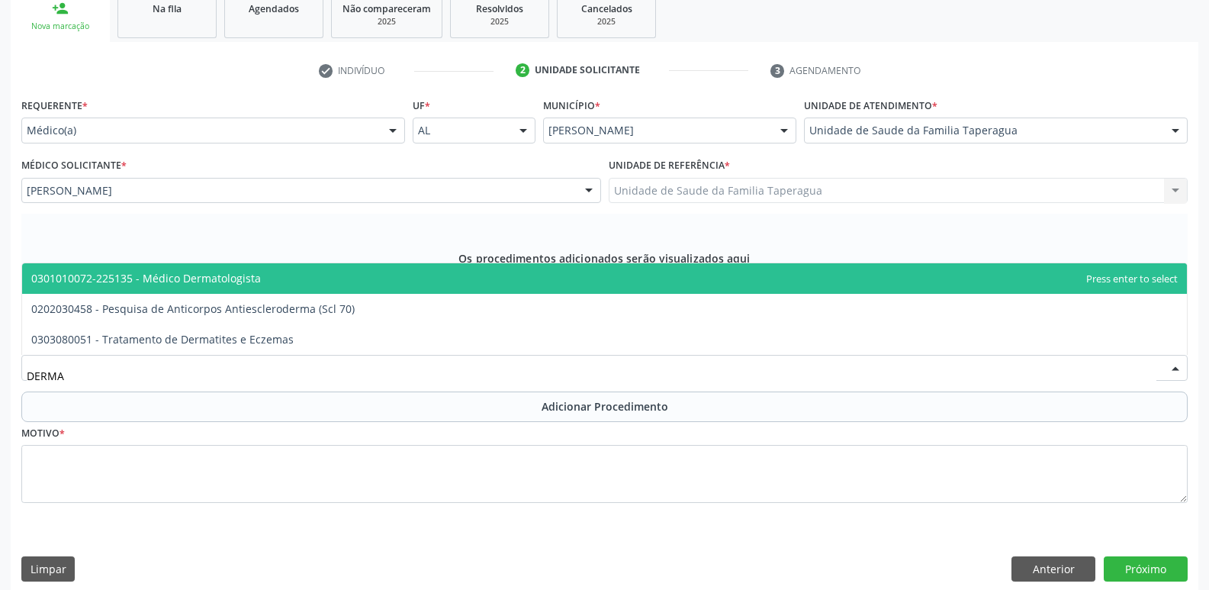
type input "DERMAT"
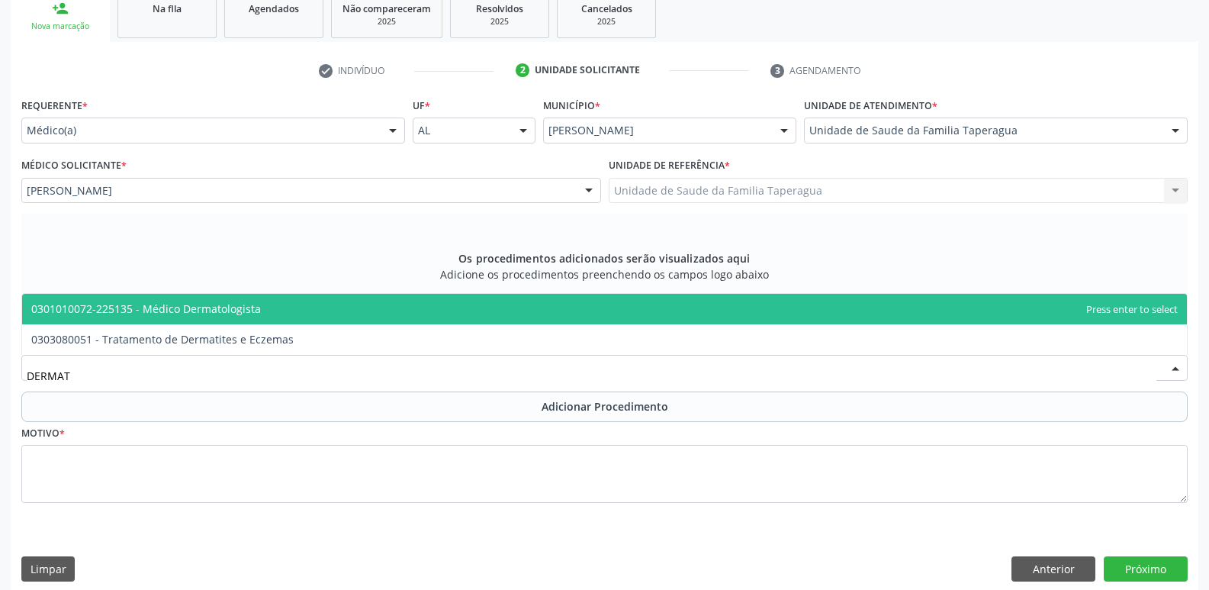
click at [471, 301] on span "0301010072-225135 - Médico Dermatologista" at bounding box center [604, 309] width 1165 height 31
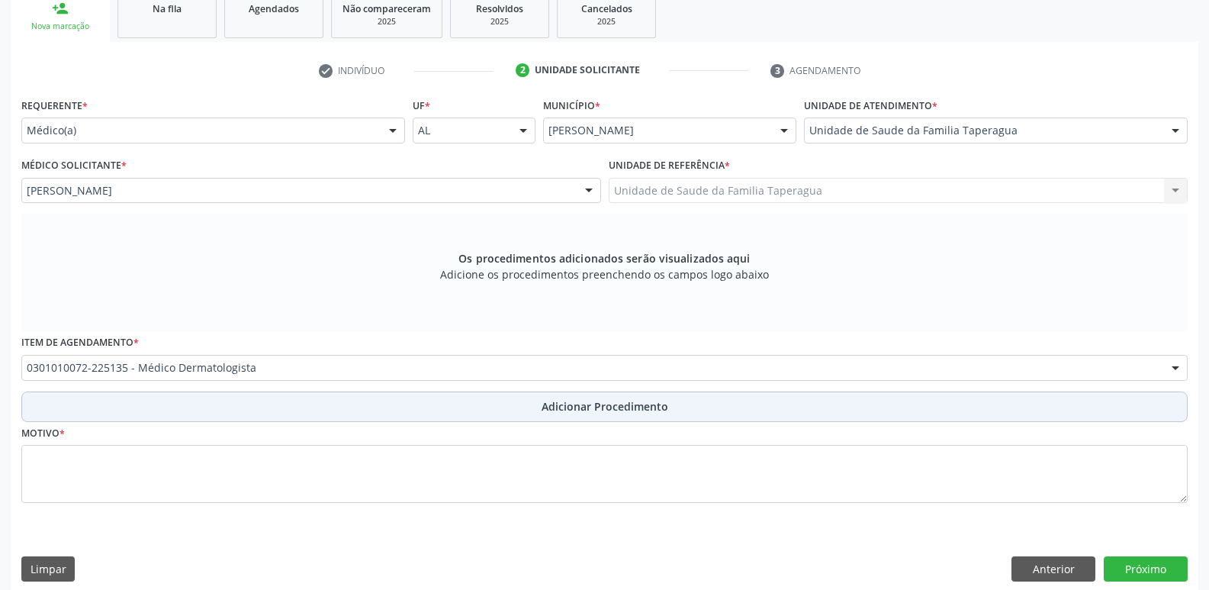
click at [484, 398] on button "Adicionar Procedimento" at bounding box center [604, 406] width 1166 height 31
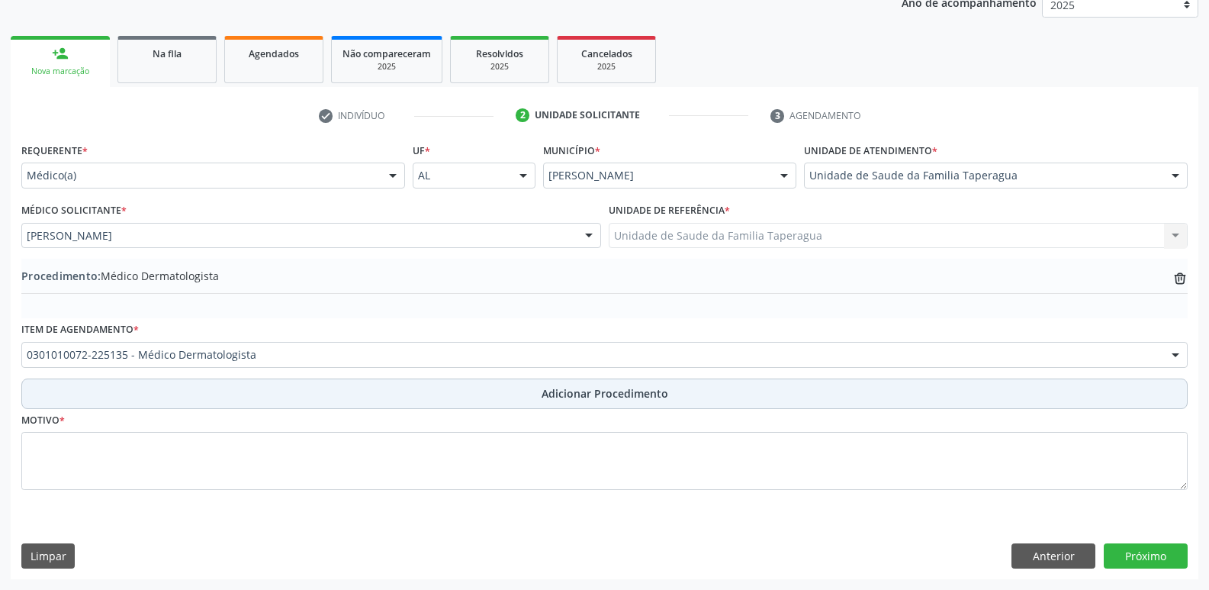
scroll to position [214, 0]
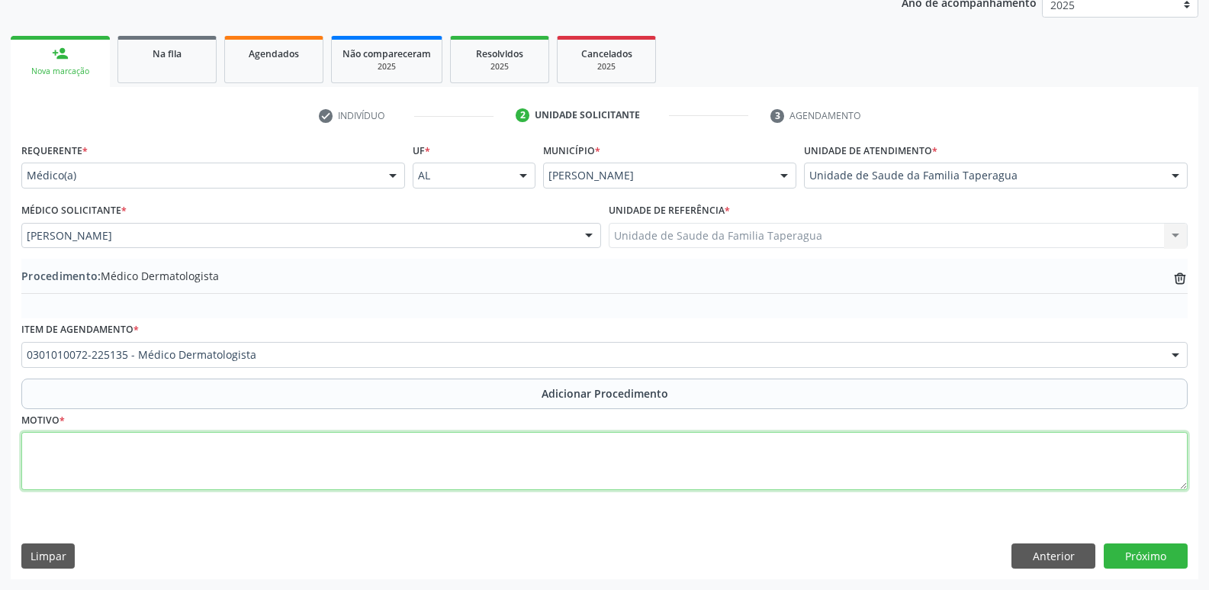
click at [472, 456] on textarea at bounding box center [604, 461] width 1166 height 58
drag, startPoint x: 177, startPoint y: 467, endPoint x: 20, endPoint y: 462, distance: 157.2
click at [20, 462] on div "Motivo * ACROCODON, CEC ? LESÃO VEGETANTE" at bounding box center [605, 460] width 1174 height 102
type textarea "ACROCODON, CEC ?"
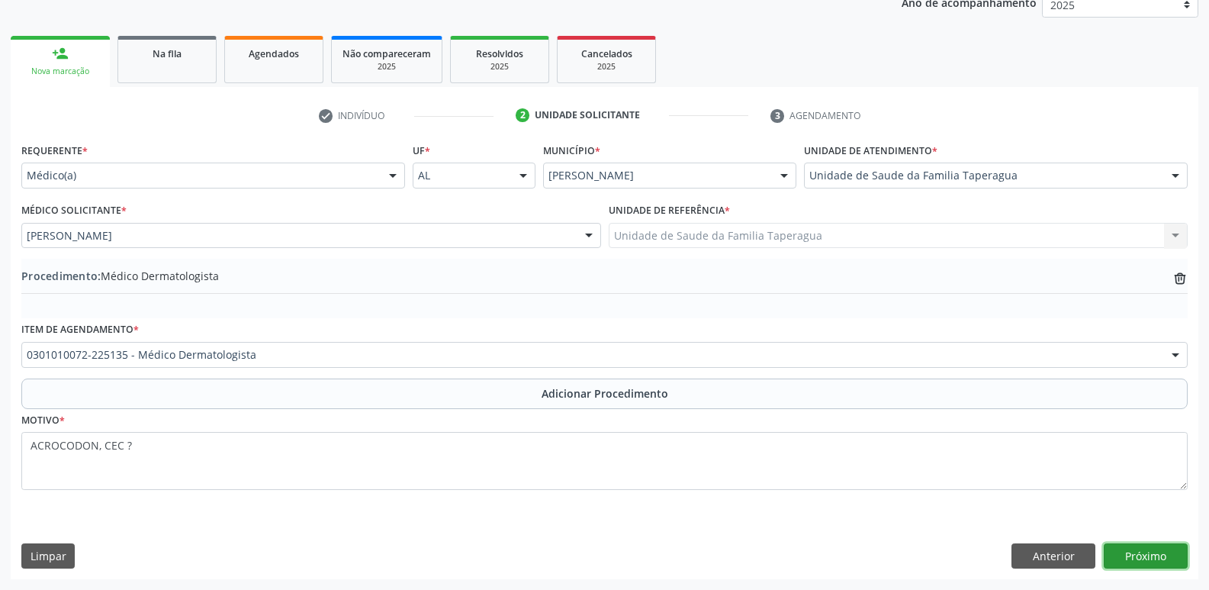
click at [1156, 551] on button "Próximo" at bounding box center [1146, 556] width 84 height 26
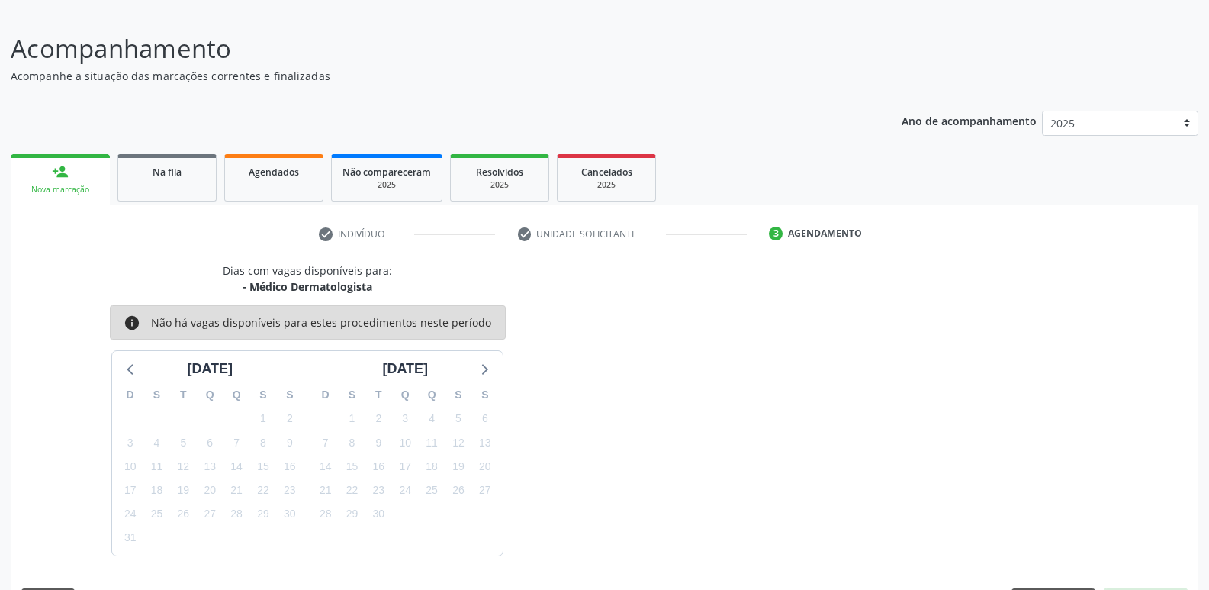
scroll to position [140, 0]
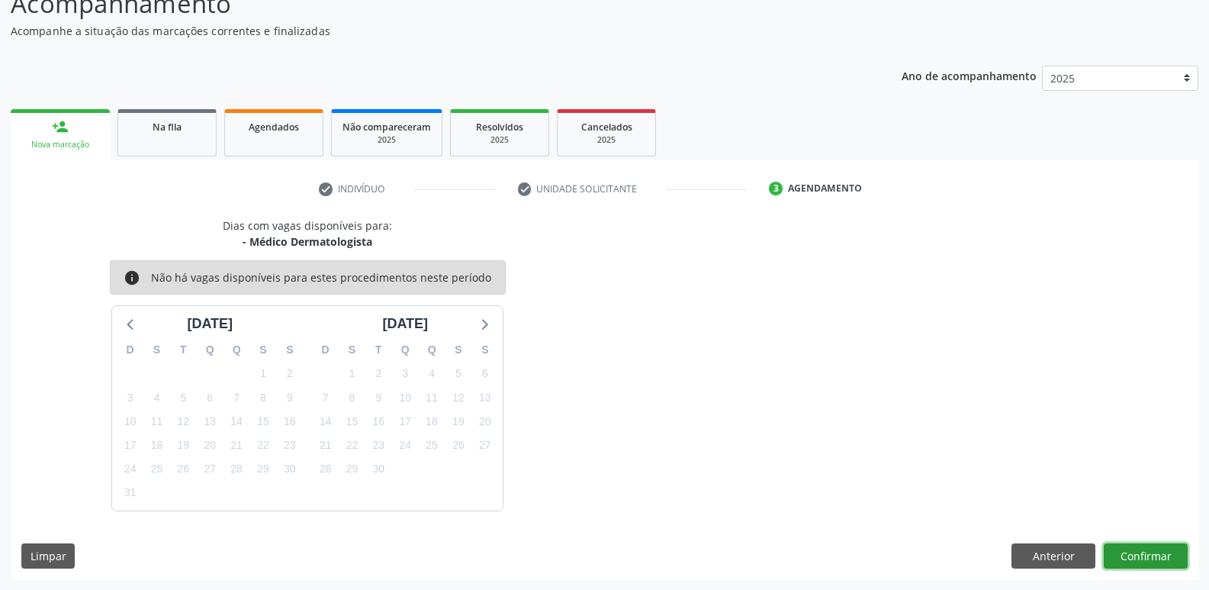
click at [1139, 554] on button "Confirmar" at bounding box center [1146, 556] width 84 height 26
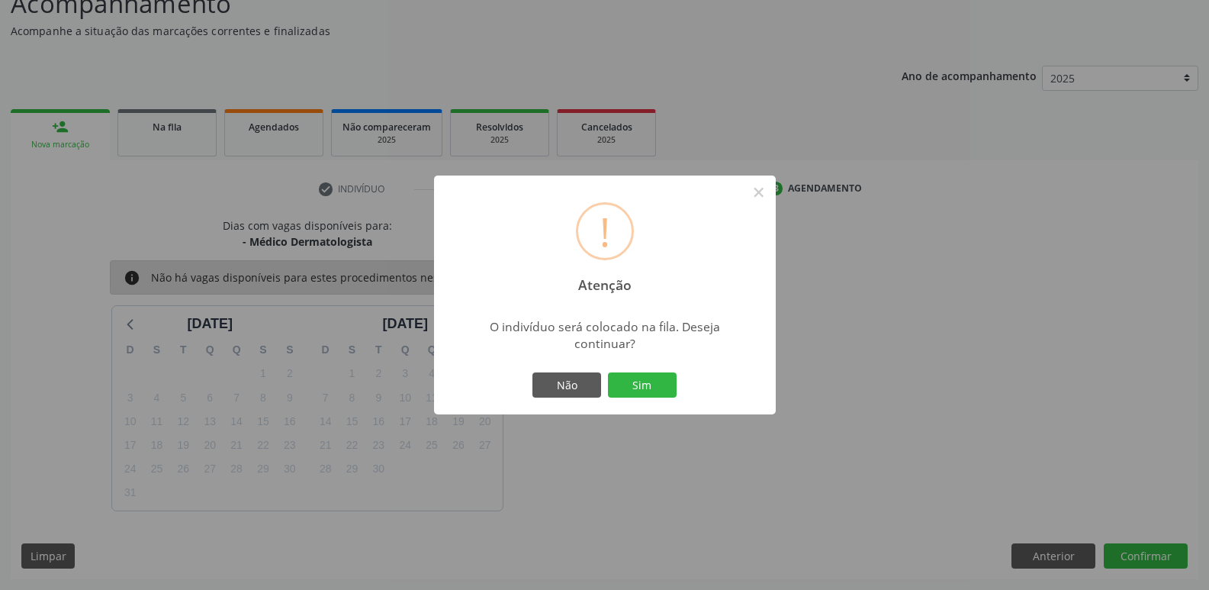
click at [608, 372] on button "Sim" at bounding box center [642, 385] width 69 height 26
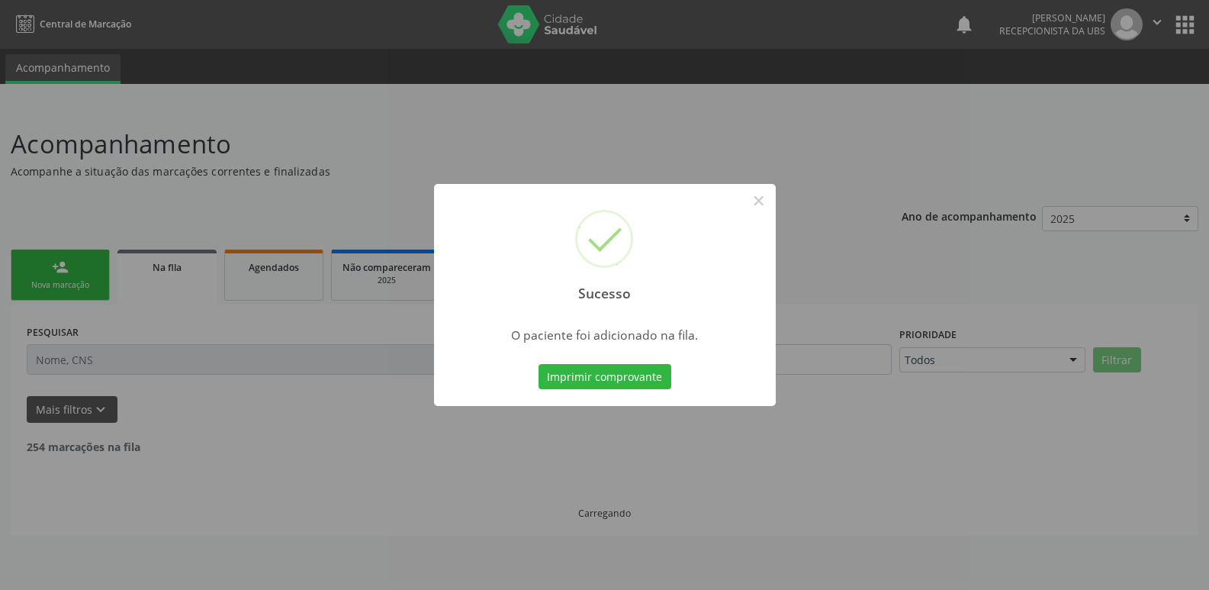
scroll to position [0, 0]
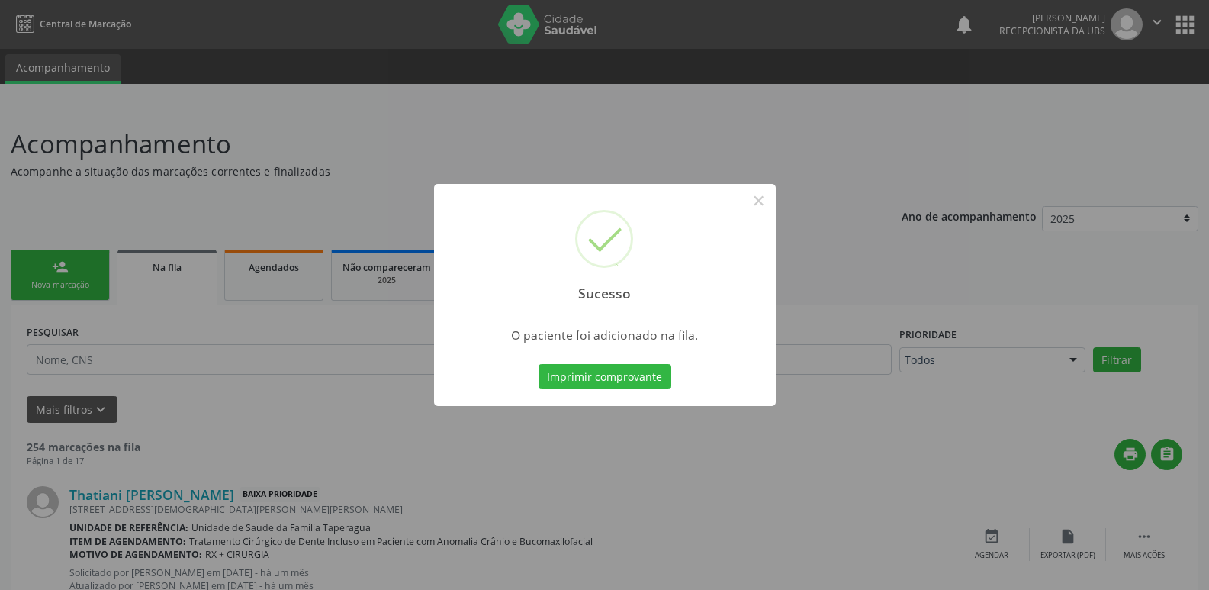
click at [988, 164] on div "Sucesso × O paciente foi adicionado na fila. Imprimir comprovante Cancel" at bounding box center [604, 295] width 1209 height 590
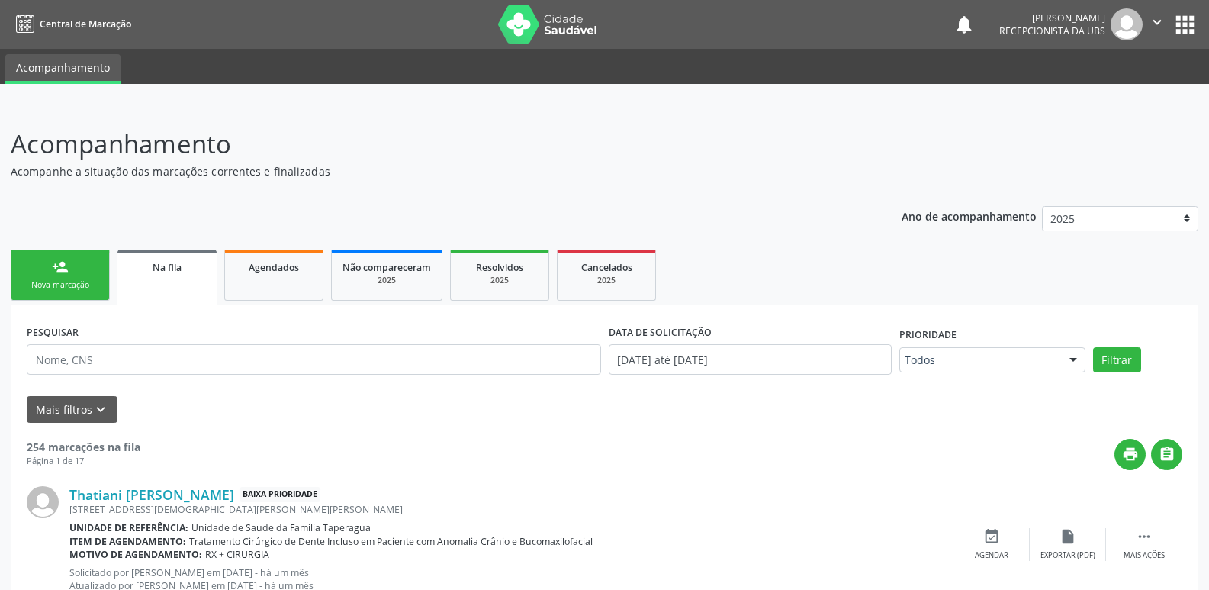
click at [1150, 22] on icon "" at bounding box center [1157, 22] width 17 height 17
click at [1108, 92] on link "Sair" at bounding box center [1117, 92] width 105 height 21
